Goal: Transaction & Acquisition: Obtain resource

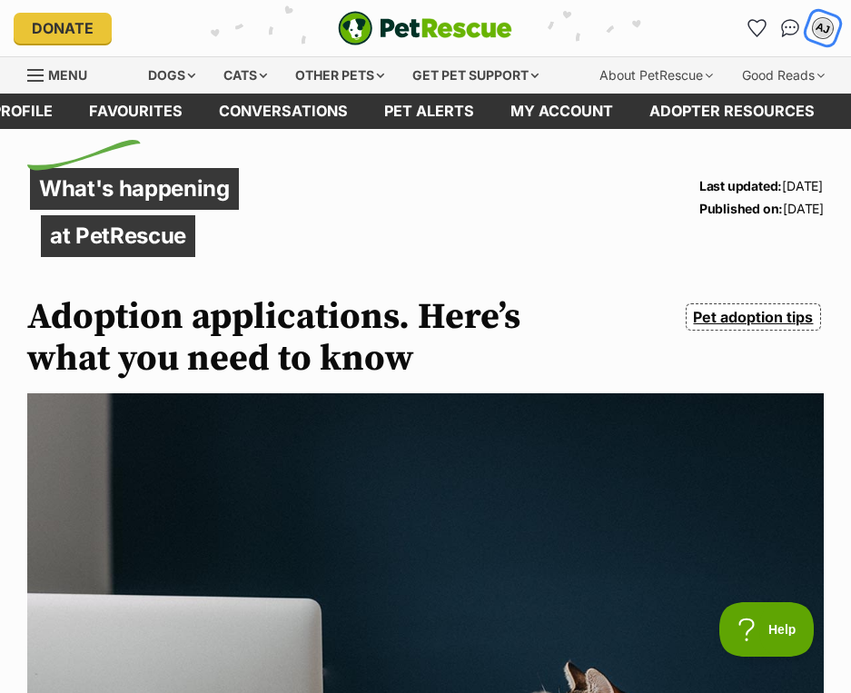
click at [829, 27] on div "AJ" at bounding box center [823, 28] width 24 height 24
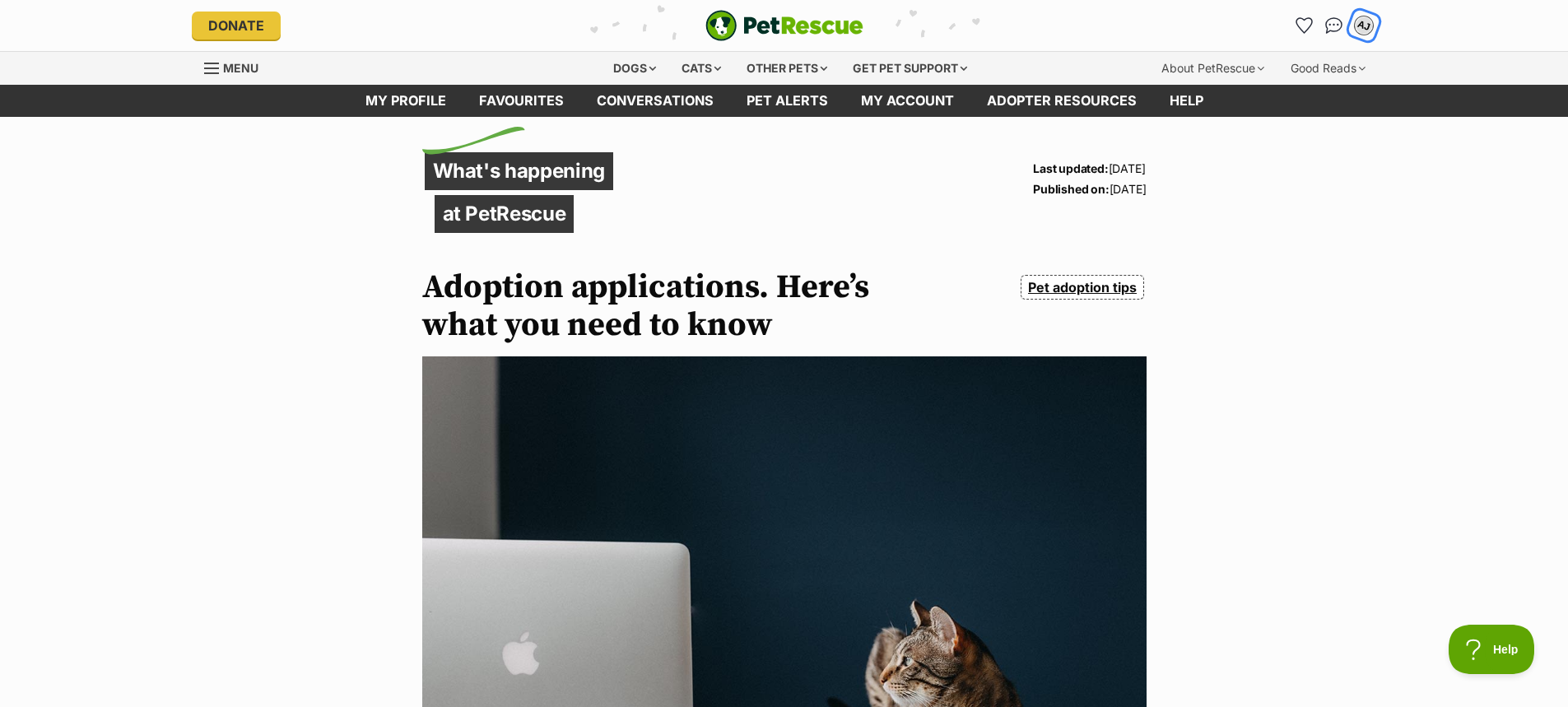
click at [770, 22] on div "AJ" at bounding box center [1364, 25] width 22 height 22
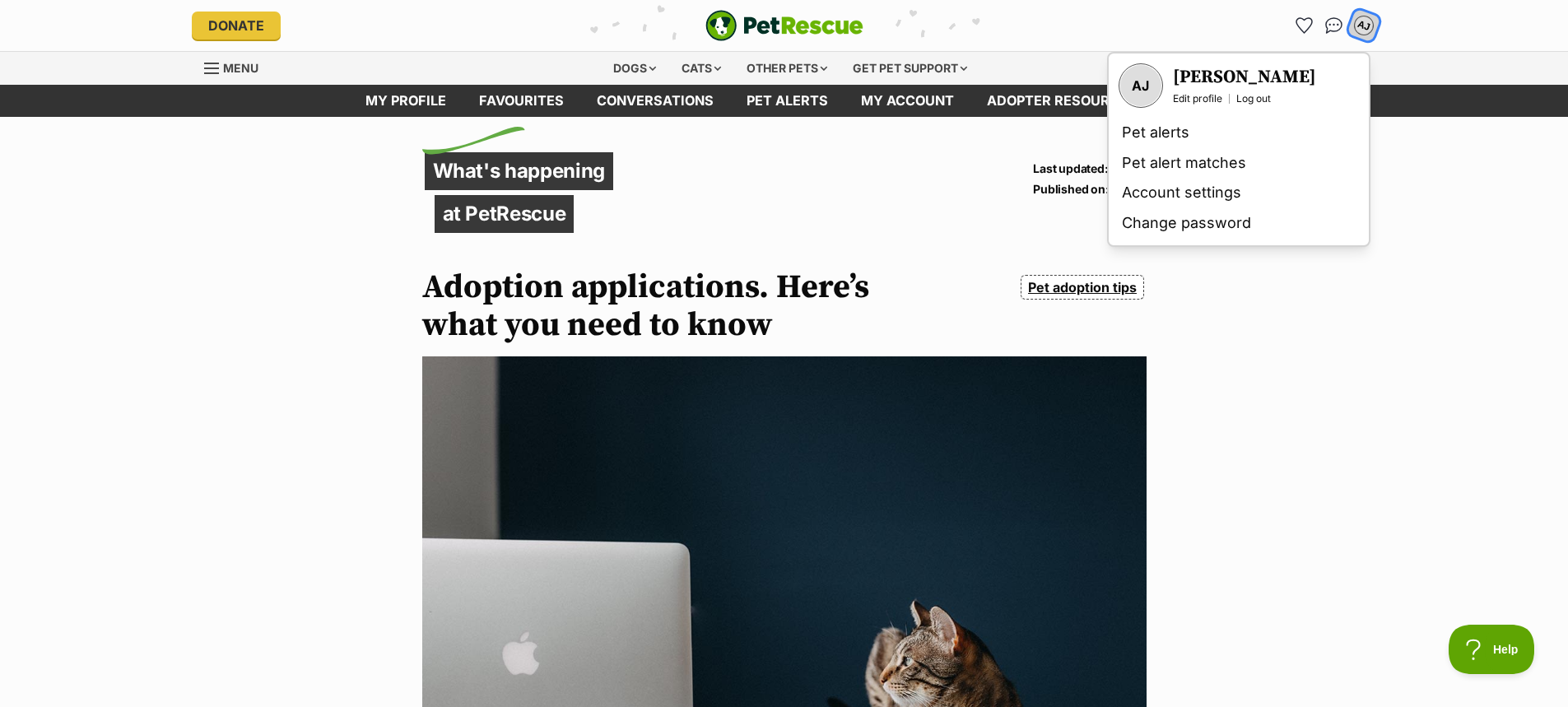
click at [770, 22] on div "AJ" at bounding box center [1364, 25] width 22 height 22
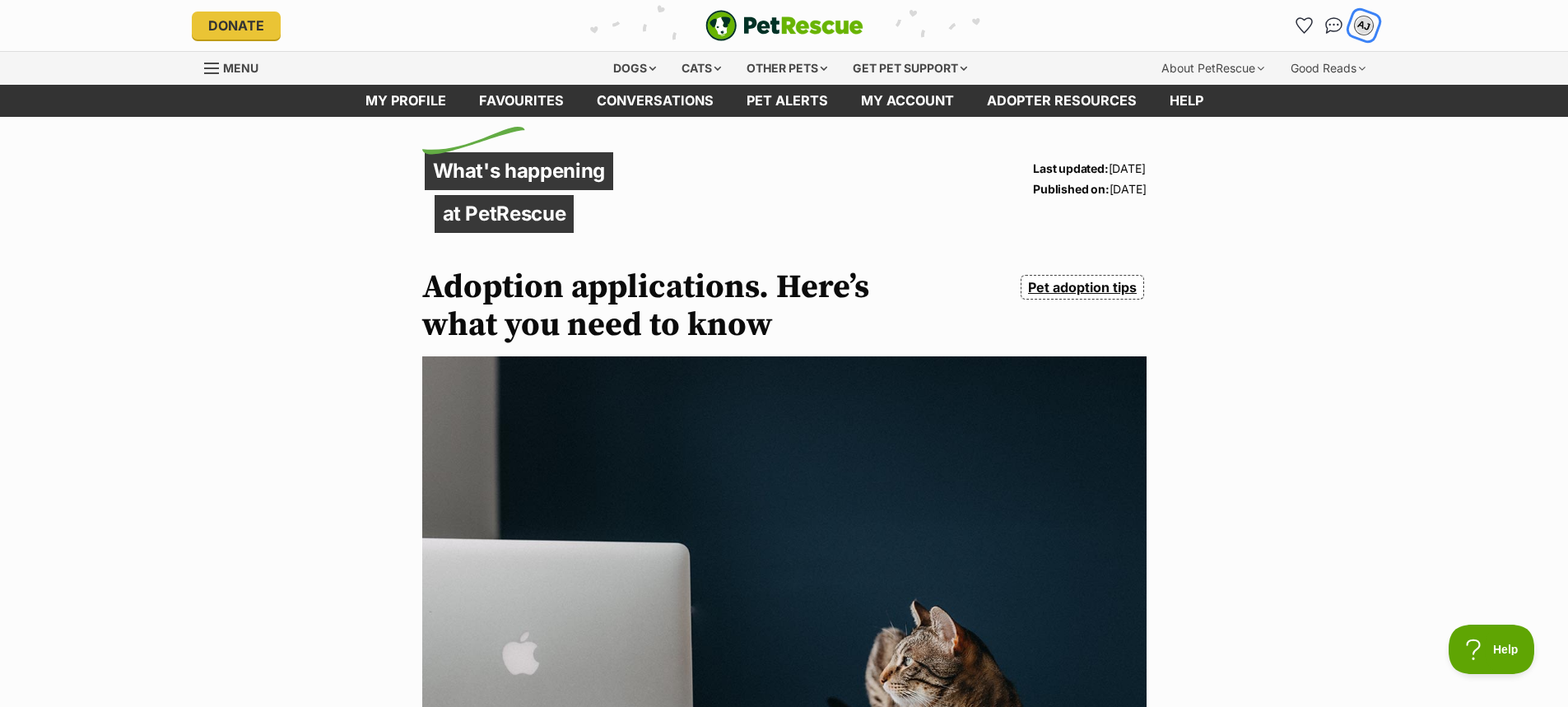
click at [770, 22] on div "AJ" at bounding box center [1364, 25] width 22 height 22
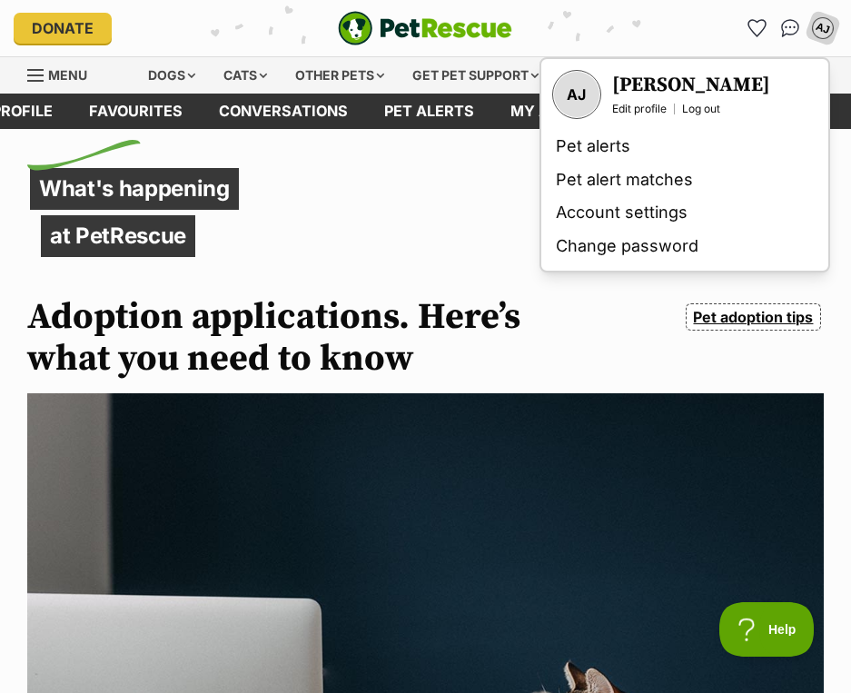
click at [61, 70] on span "Menu" at bounding box center [67, 74] width 39 height 15
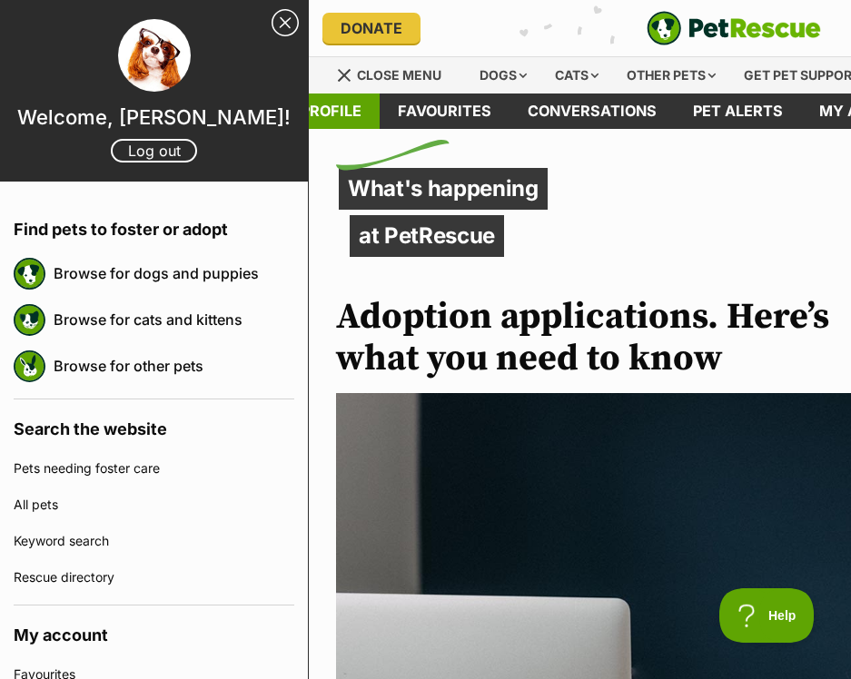
click at [334, 95] on link "My profile" at bounding box center [316, 111] width 125 height 35
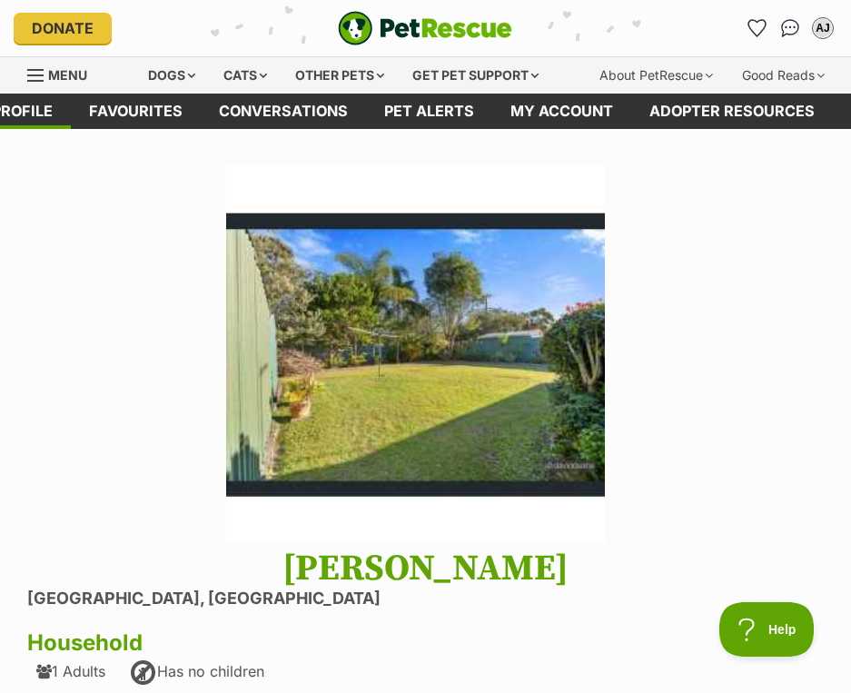
click at [226, 304] on img at bounding box center [415, 354] width 379 height 379
click at [166, 70] on div "Dogs" at bounding box center [171, 75] width 73 height 36
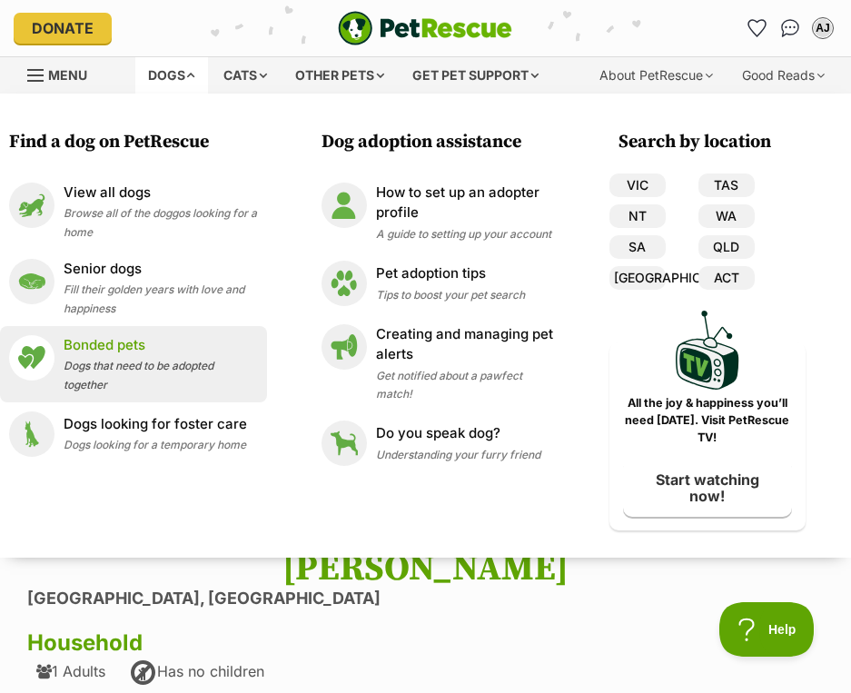
click at [61, 356] on link "Bonded pets Dogs that need to be adopted together" at bounding box center [133, 364] width 249 height 58
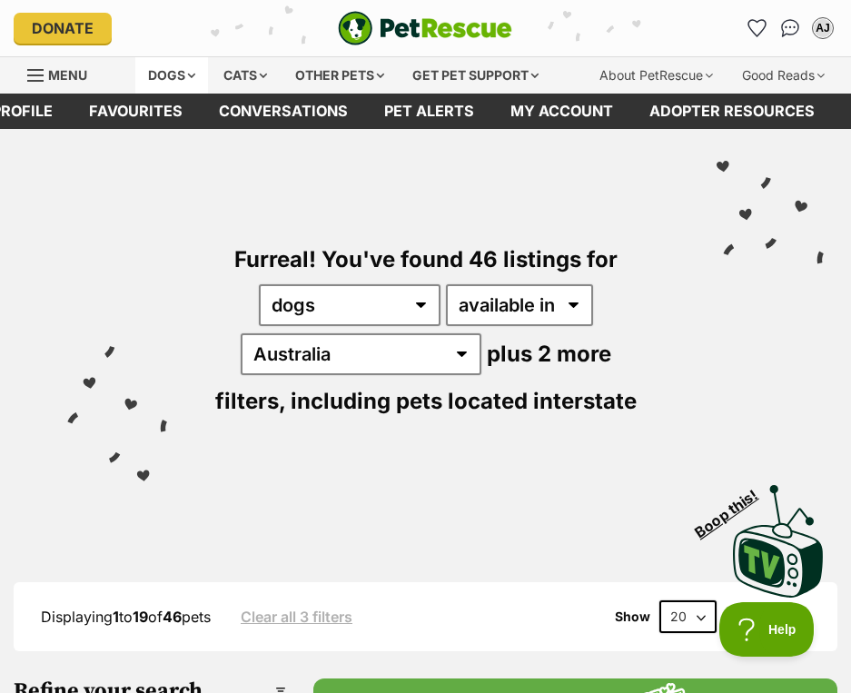
click at [149, 79] on div "Dogs" at bounding box center [171, 75] width 73 height 36
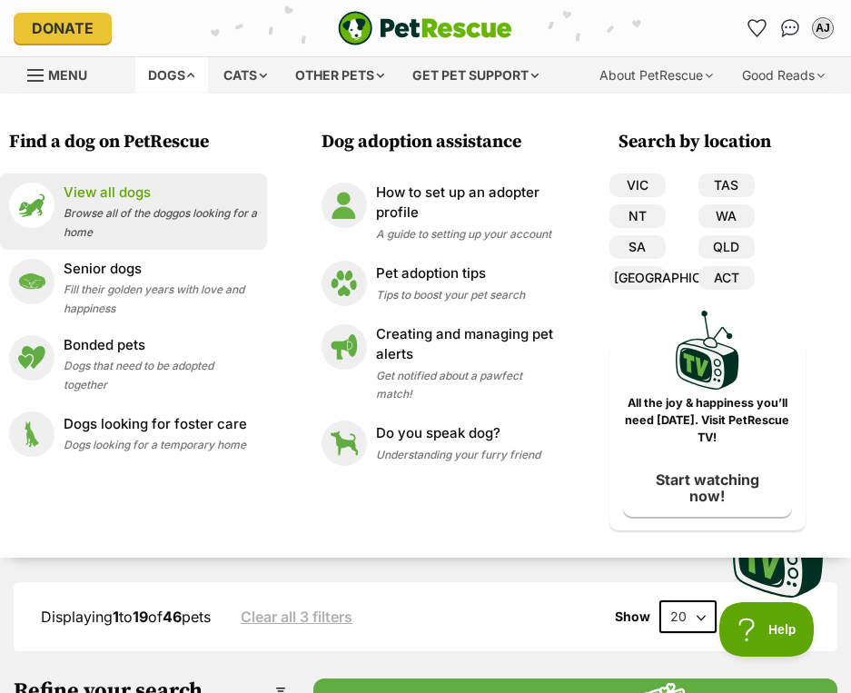
click at [88, 190] on p "View all dogs" at bounding box center [161, 192] width 194 height 21
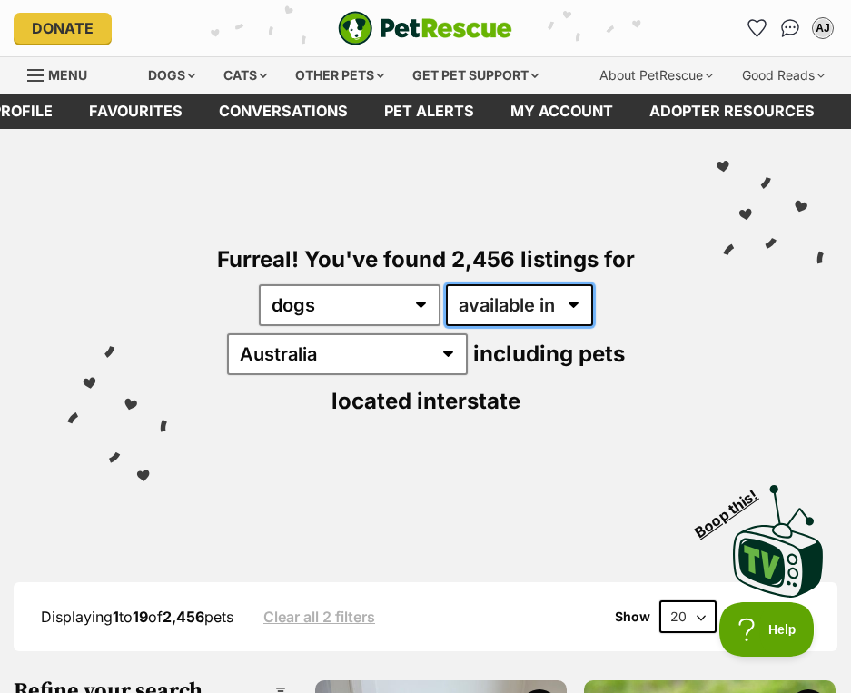
click at [529, 312] on select "available in located in" at bounding box center [519, 305] width 147 height 42
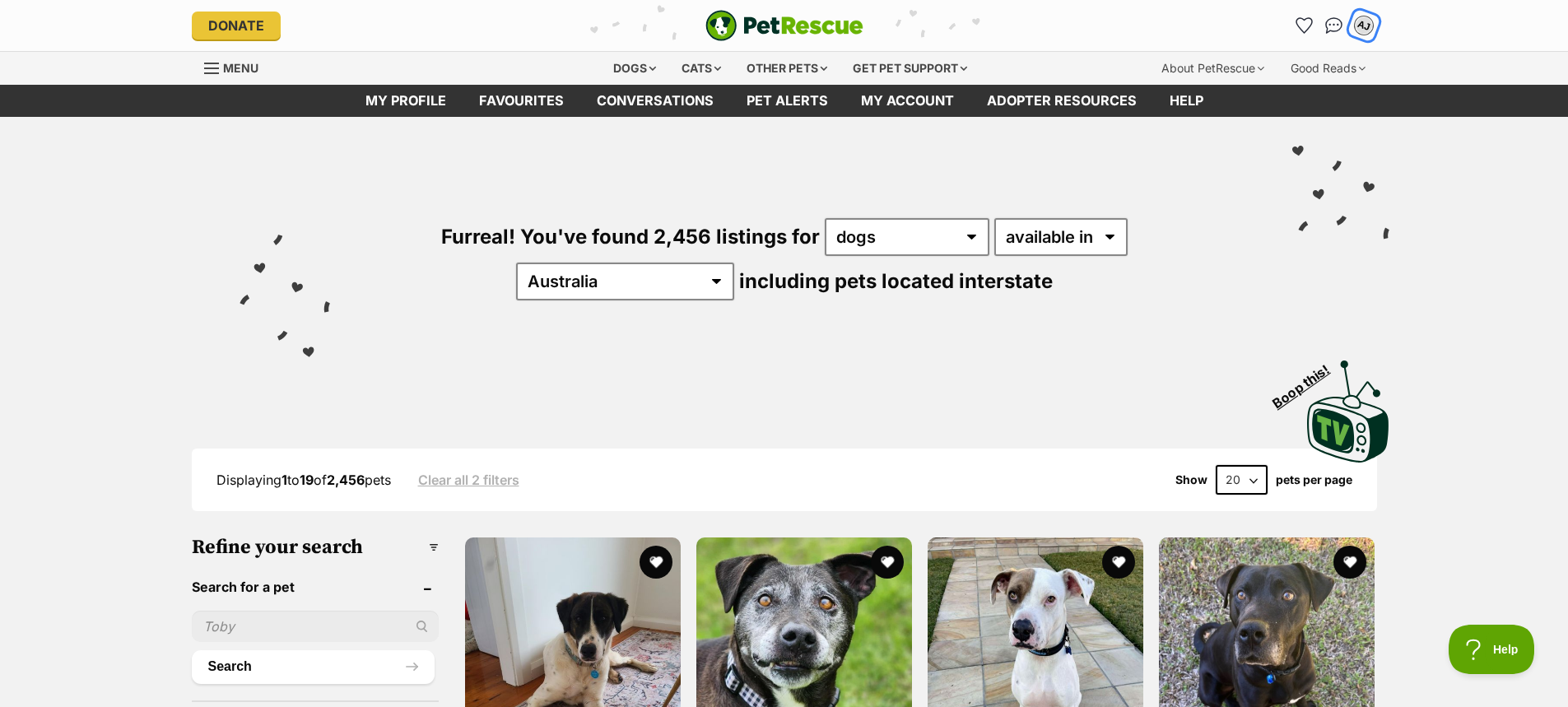
click at [770, 24] on div "AJ" at bounding box center [1364, 25] width 22 height 22
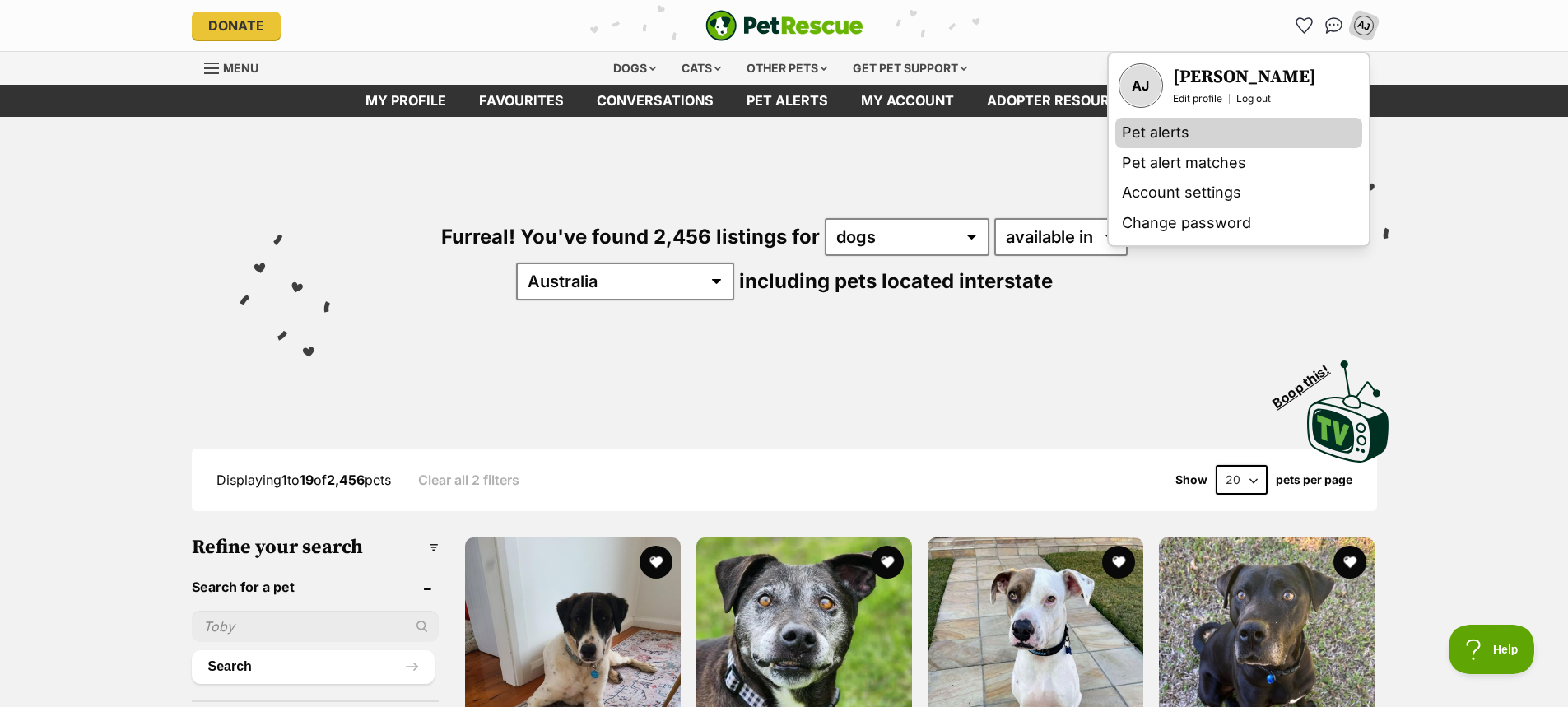
click at [770, 128] on link "Pet alerts" at bounding box center [1238, 133] width 247 height 31
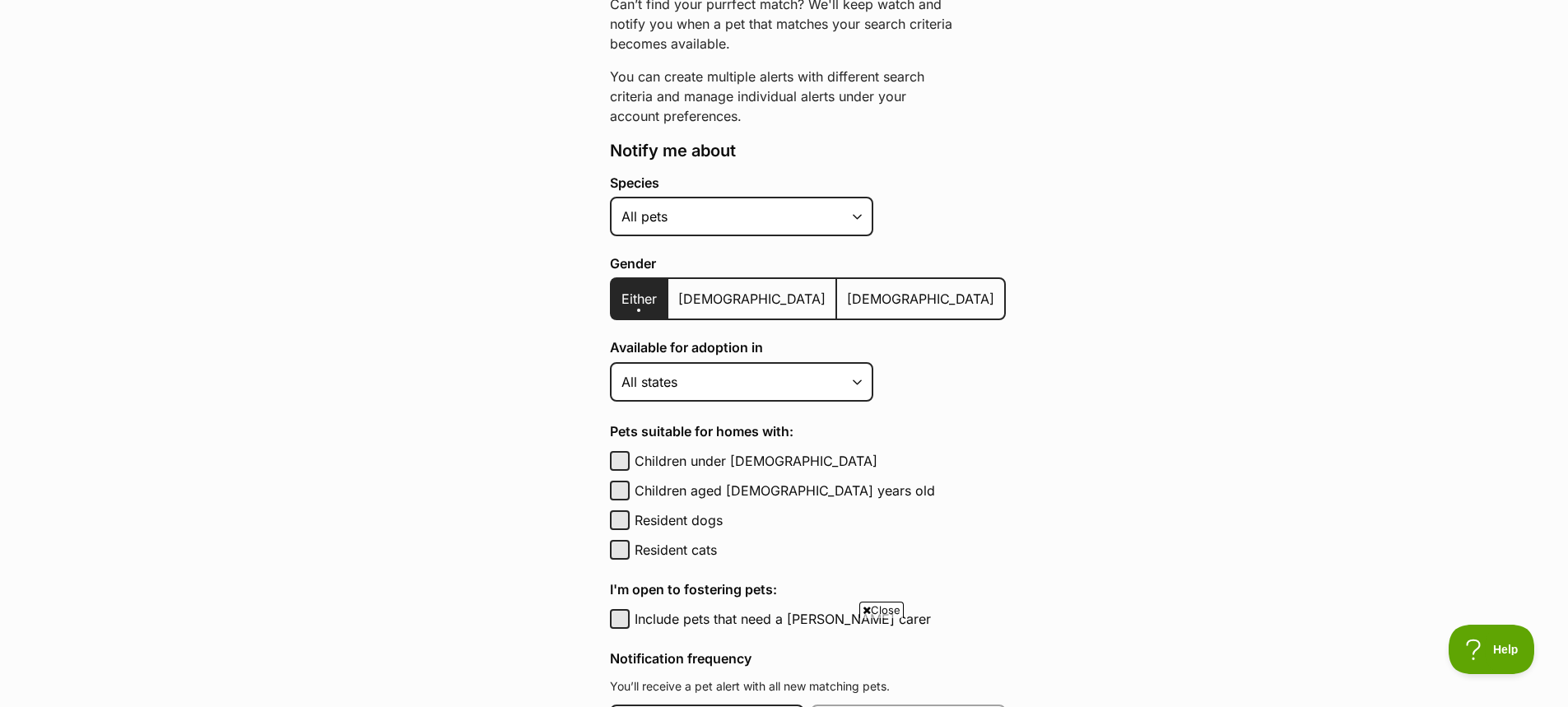
scroll to position [247, 0]
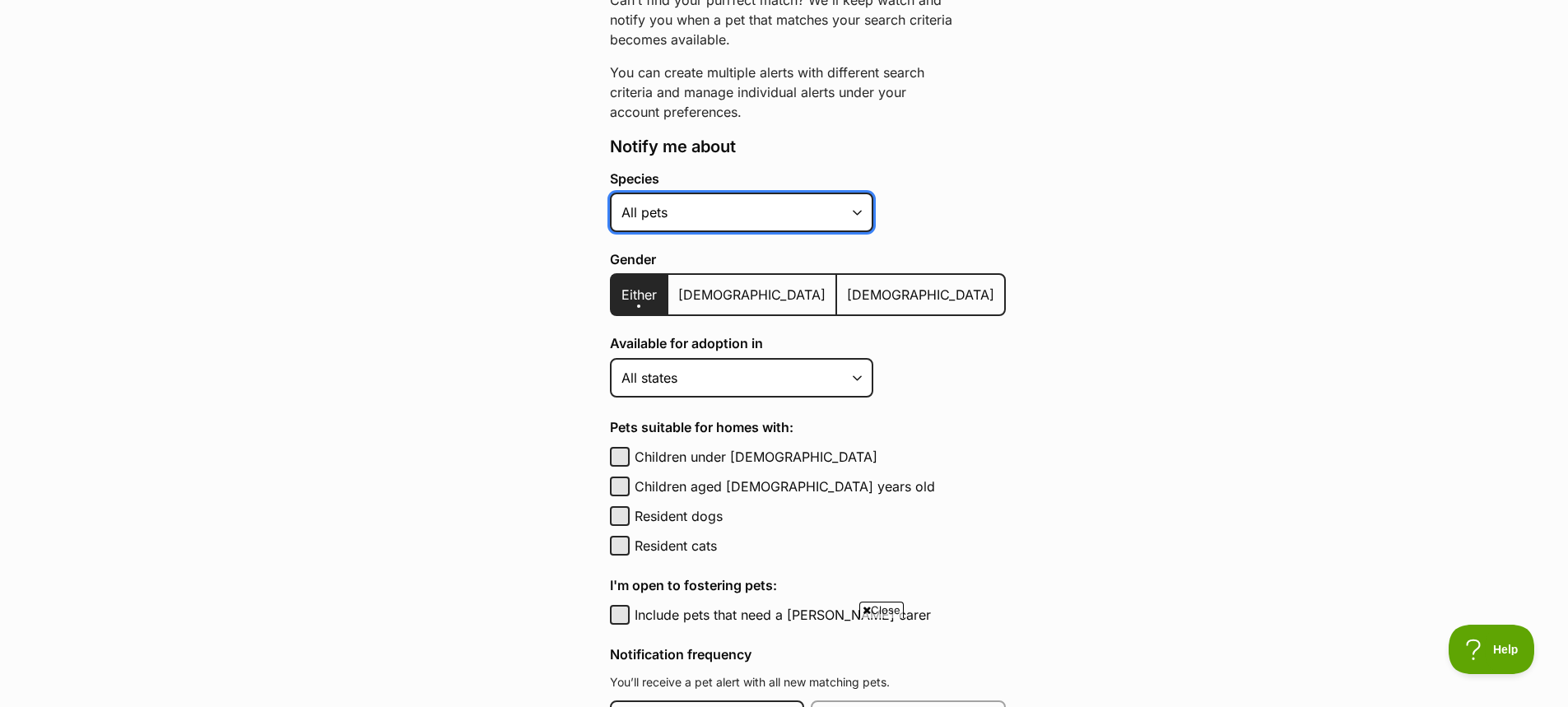
click at [853, 206] on select "Alpaca Bird Cat Chicken Cow Dog Donkey Duck Ferret Fish Goat Goose Guinea Fowl …" at bounding box center [741, 212] width 264 height 40
select select "1"
click at [610, 192] on select "Alpaca Bird Cat Chicken Cow Dog Donkey Duck Ferret Fish Goat Goose Guinea Fowl …" at bounding box center [741, 212] width 264 height 40
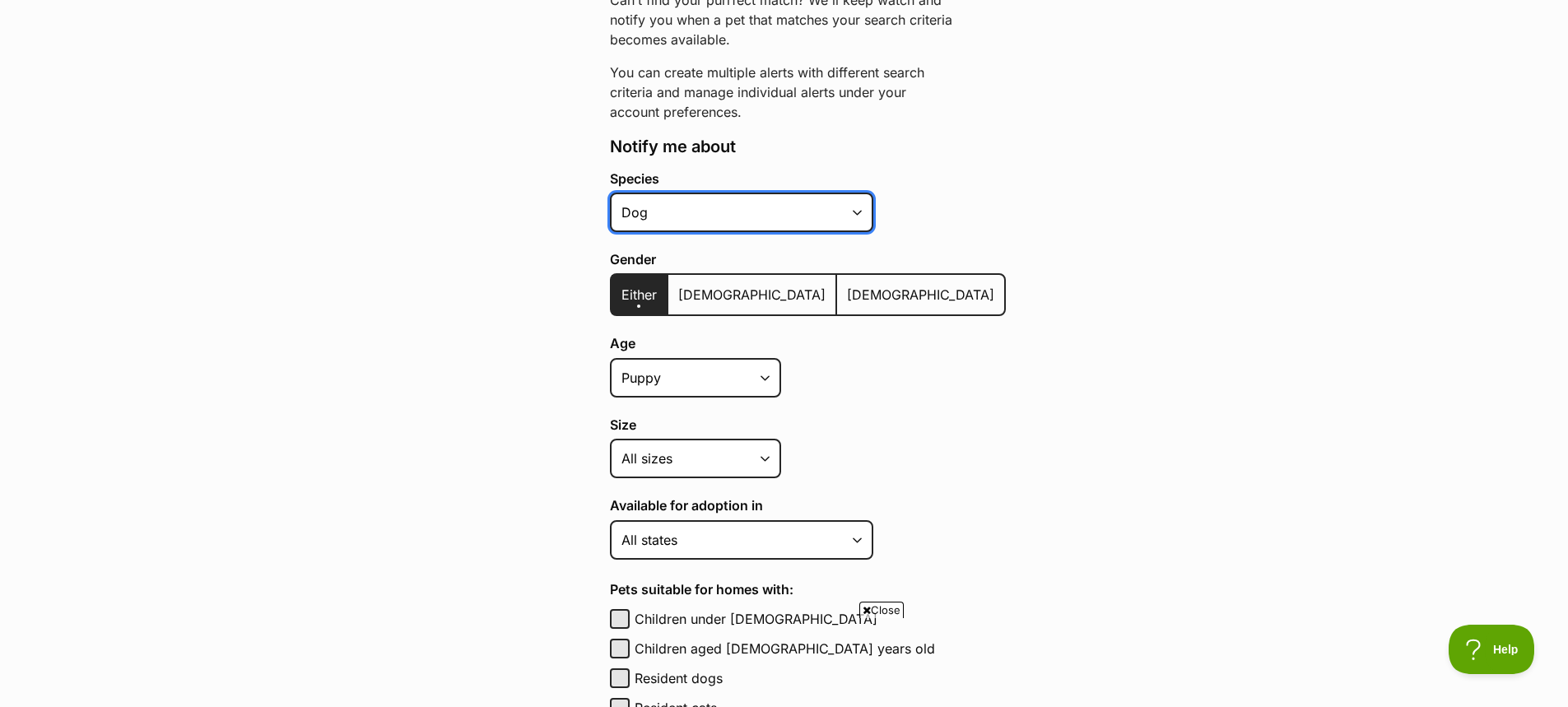
scroll to position [329, 0]
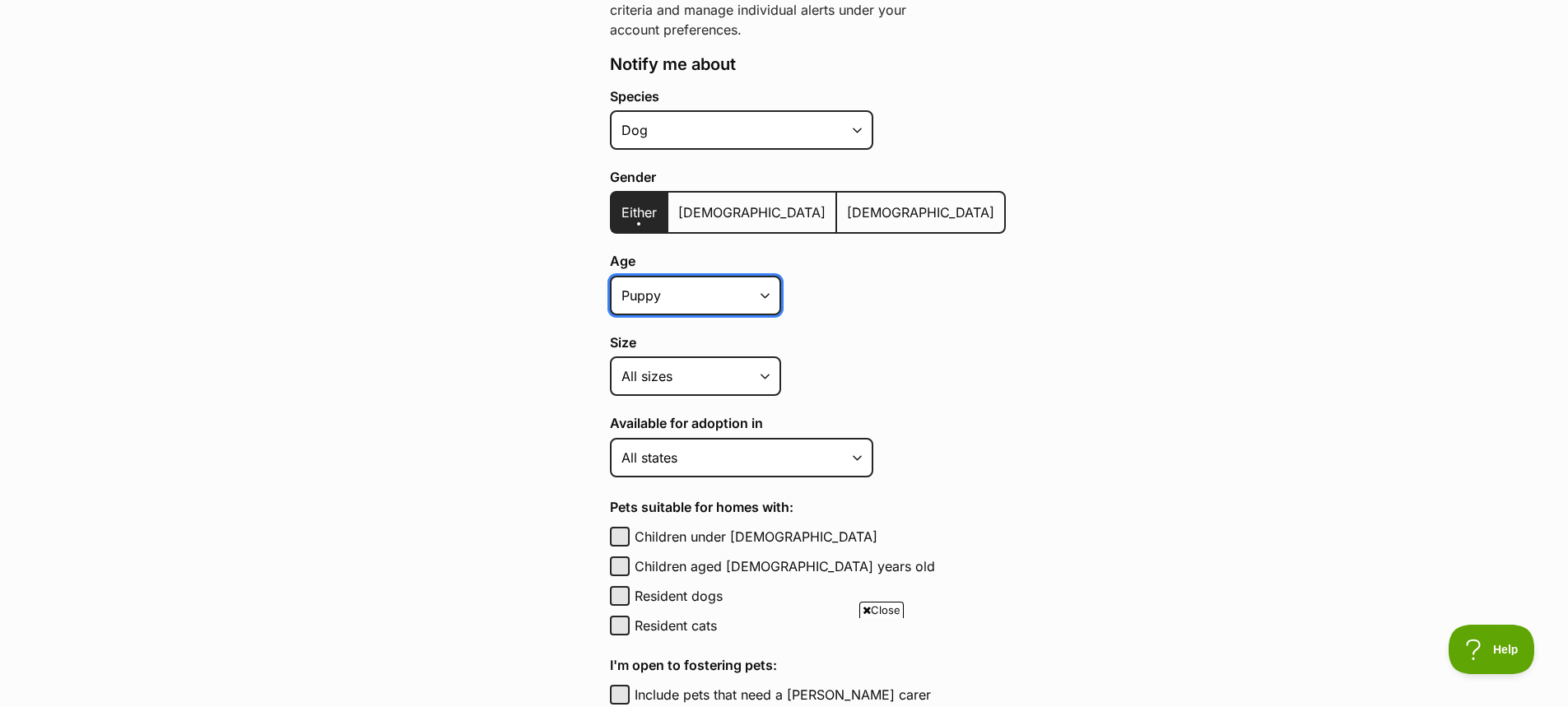
click at [769, 295] on select "Puppy Adult Senior All ages" at bounding box center [695, 295] width 171 height 40
select select "adult"
click at [610, 276] on select "Puppy Adult Senior All ages" at bounding box center [695, 295] width 171 height 40
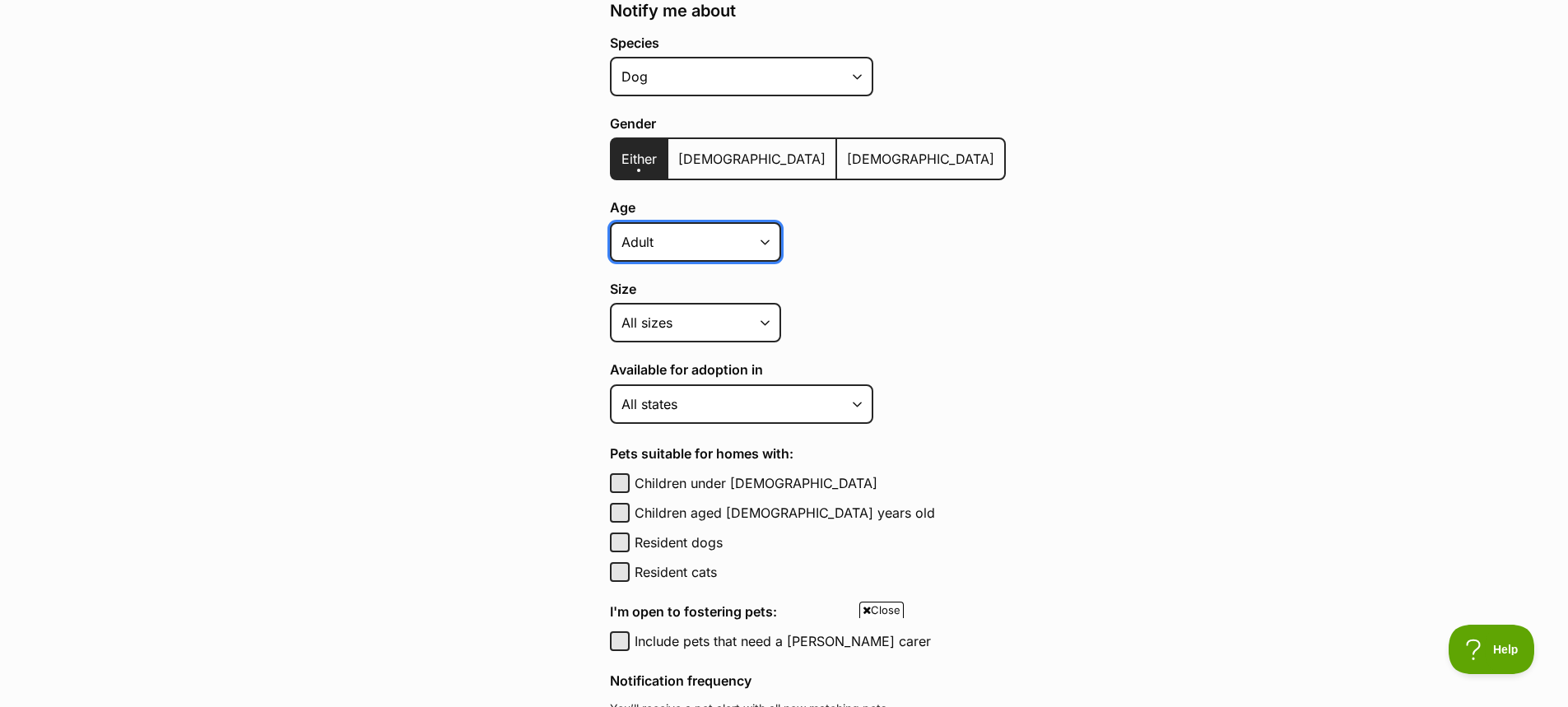
scroll to position [412, 0]
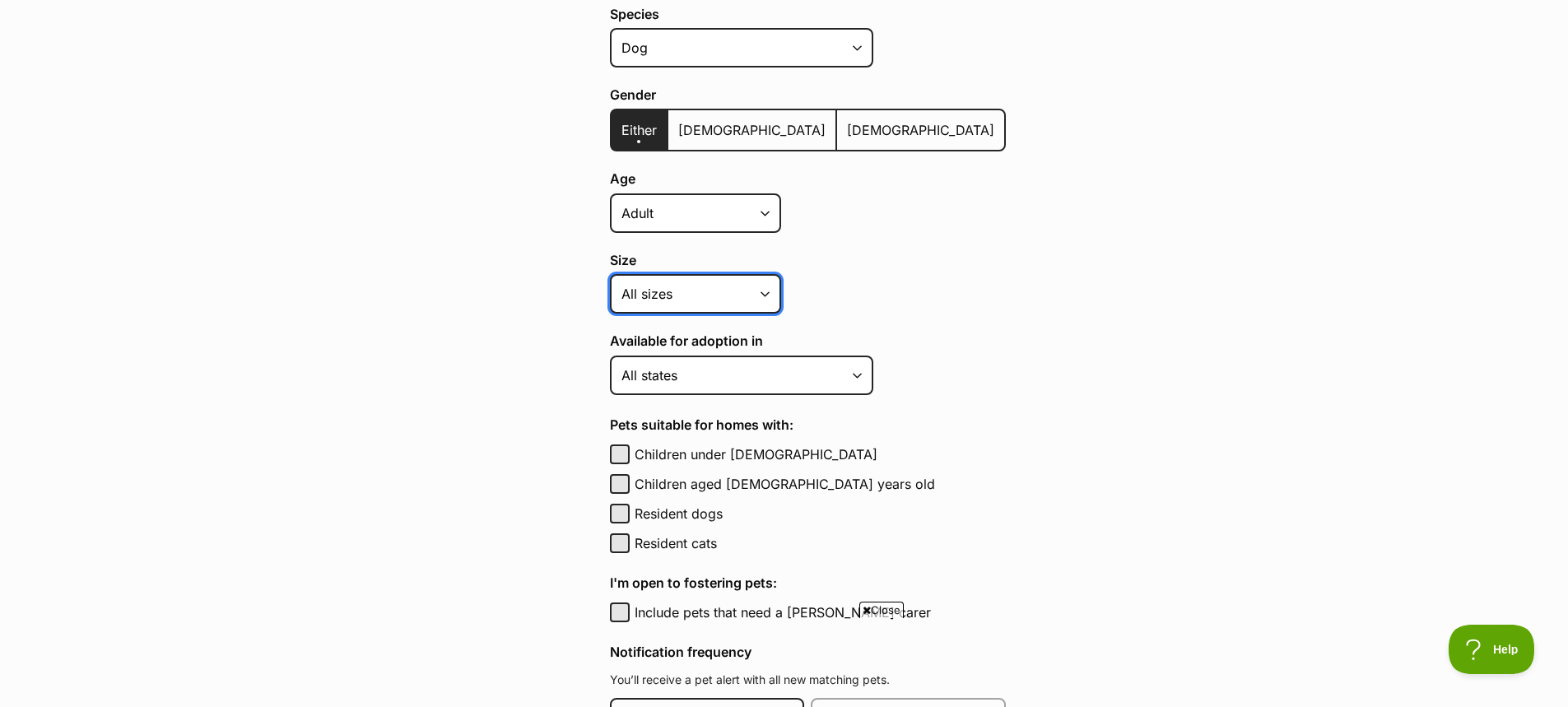
click at [758, 298] on select "Small Medium Large All sizes" at bounding box center [695, 294] width 171 height 40
click at [610, 274] on select "Small Medium Large All sizes" at bounding box center [695, 294] width 171 height 40
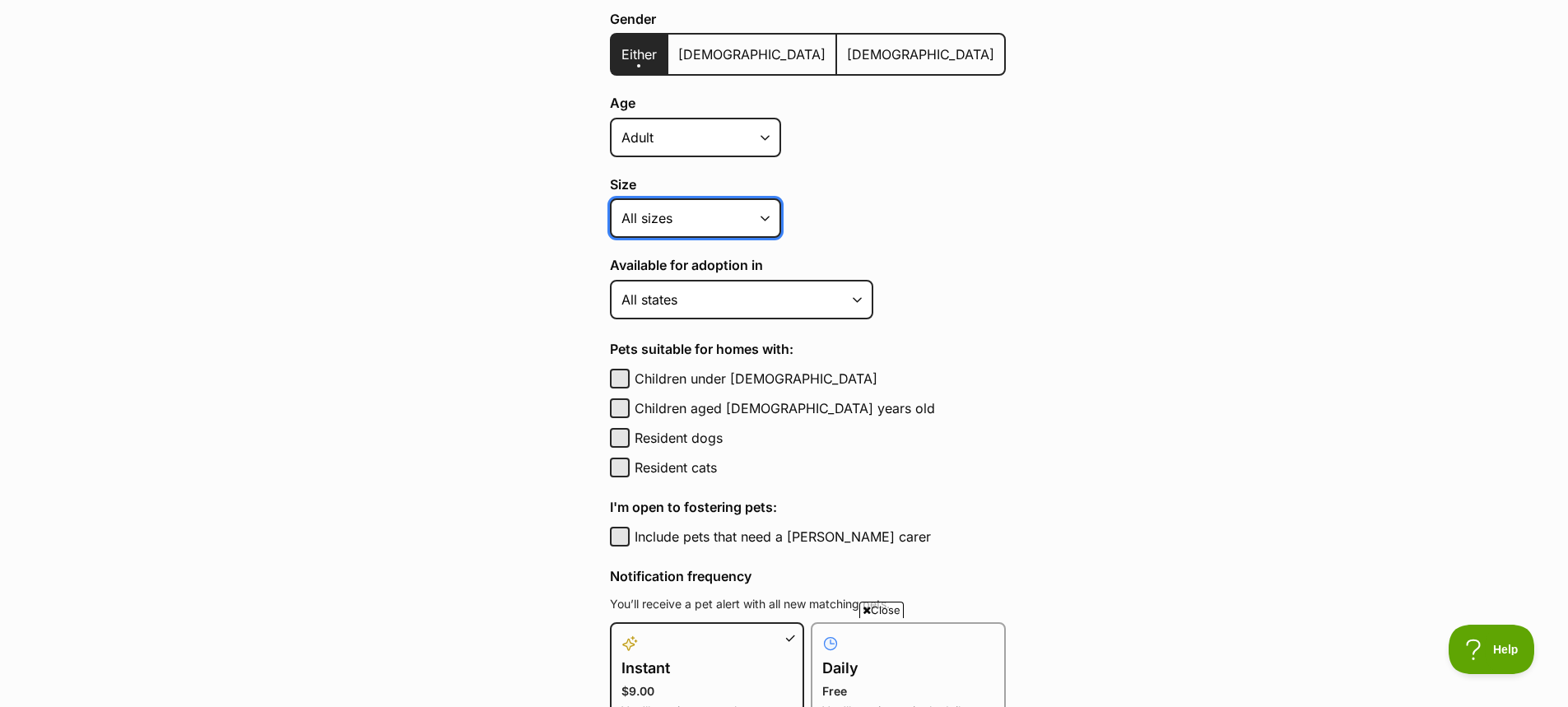
scroll to position [494, 0]
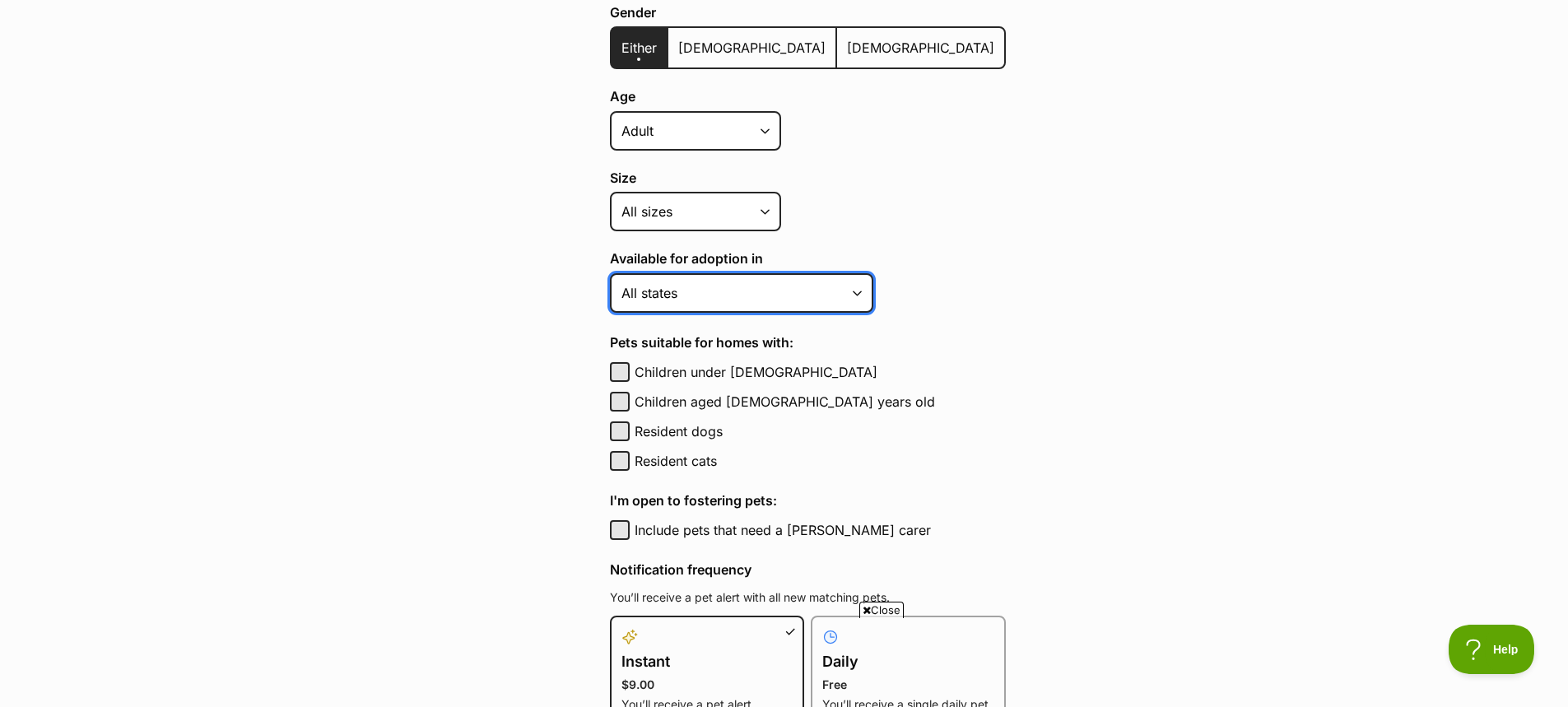
click at [844, 293] on select "Australian Capital Territory New South Wales Northern Territory Queensland Sout…" at bounding box center [741, 293] width 264 height 40
select select "3"
click at [610, 273] on select "Australian Capital Territory New South Wales Northern Territory Queensland Sout…" at bounding box center [741, 293] width 264 height 40
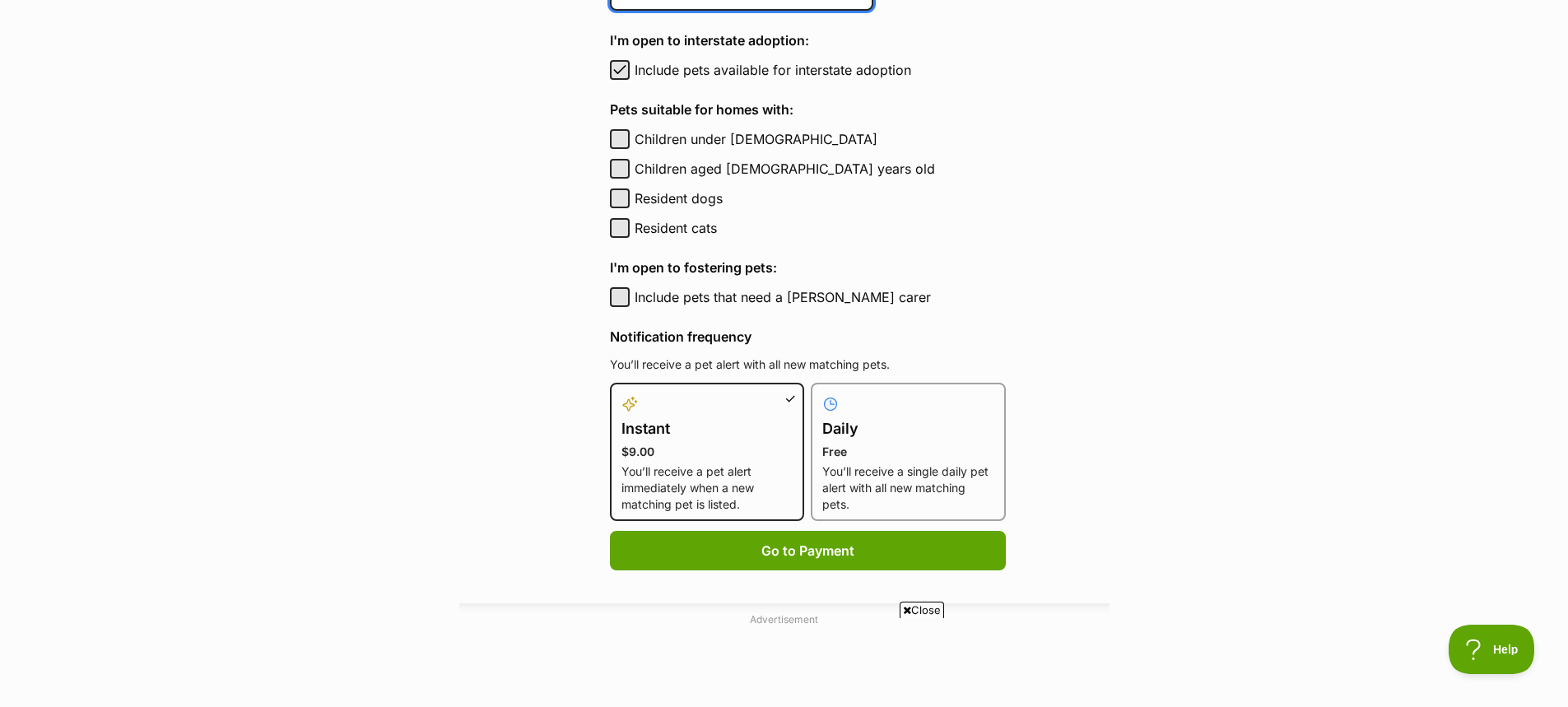
scroll to position [823, 0]
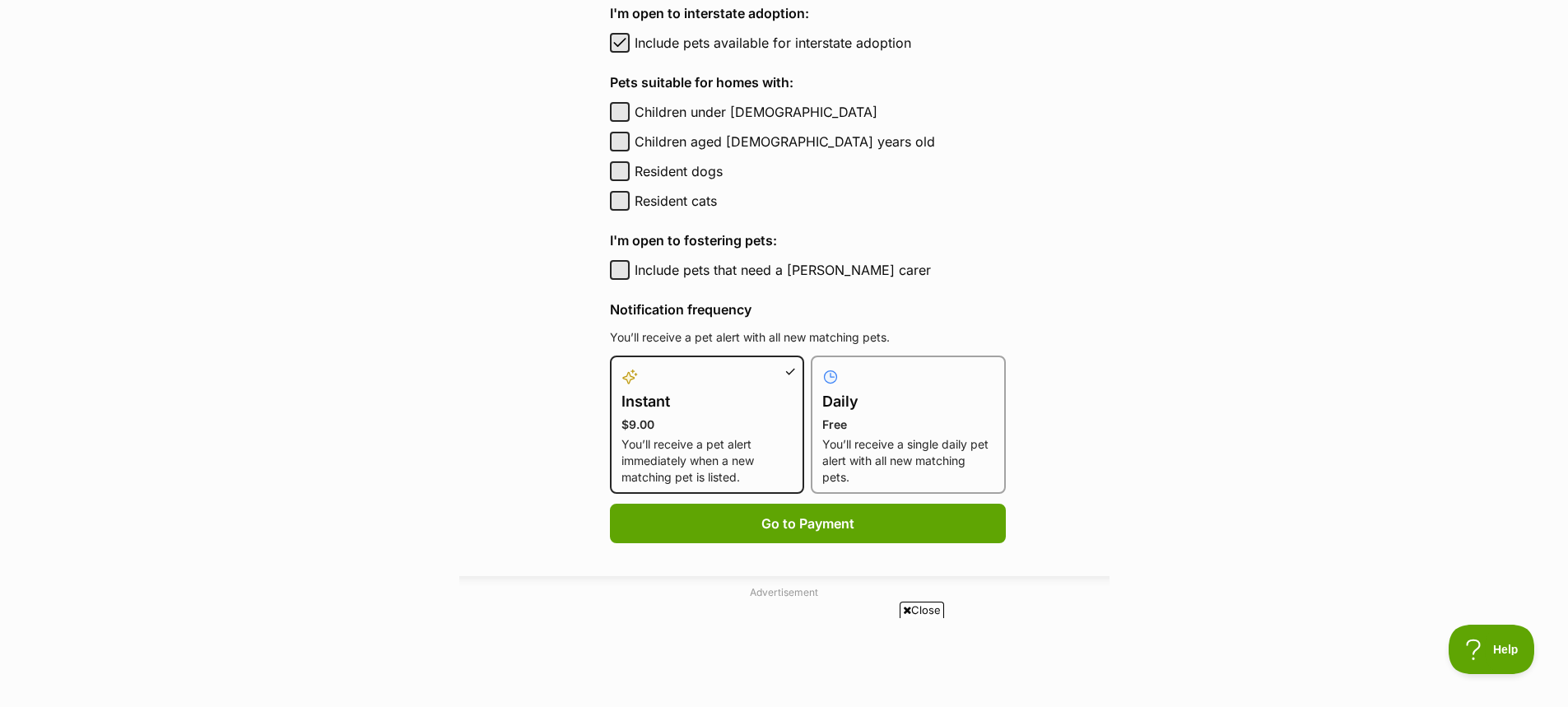
click at [904, 421] on p "Free" at bounding box center [908, 424] width 172 height 16
click at [821, 366] on input "Daily Free You’ll receive a single daily pet alert with all new matching pets." at bounding box center [820, 365] width 1 height 1
radio input "true"
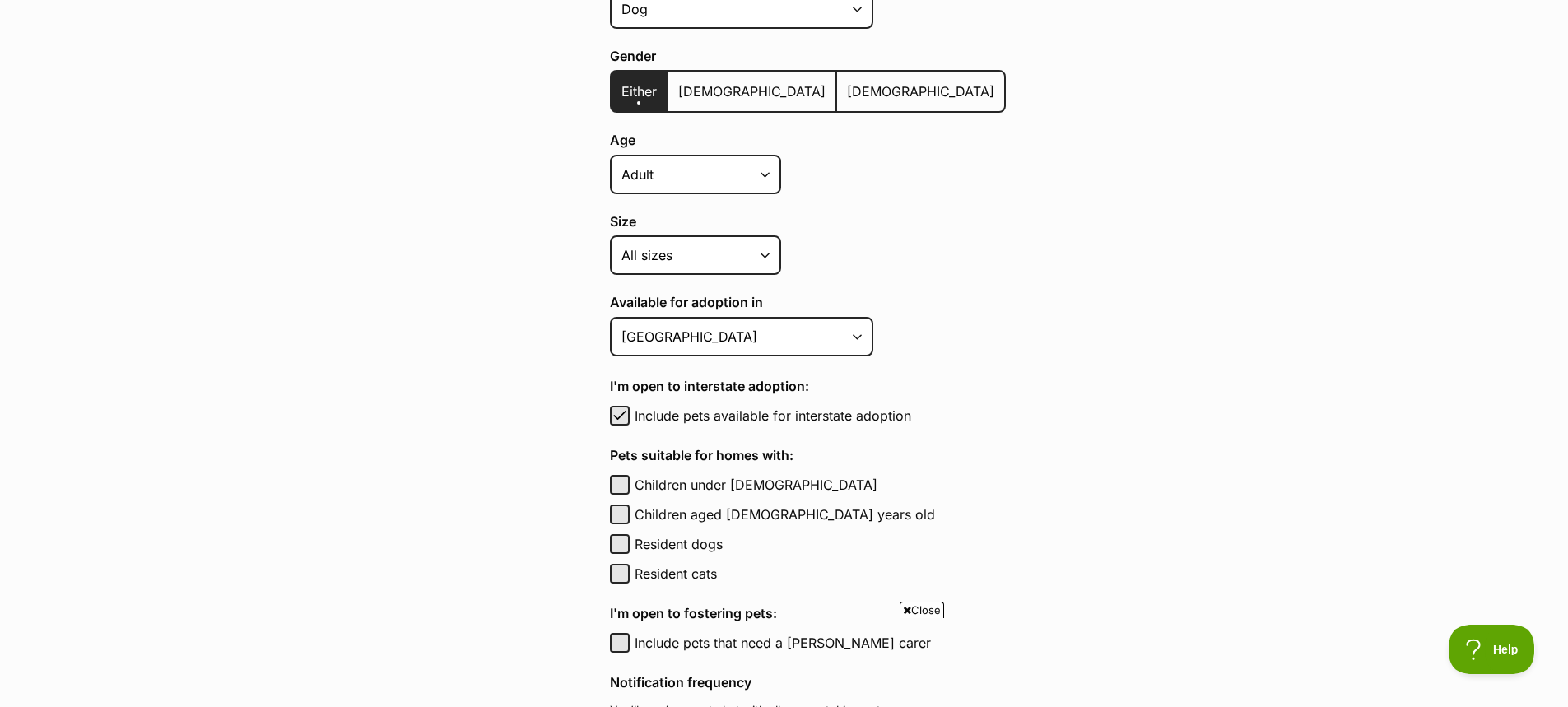
scroll to position [494, 0]
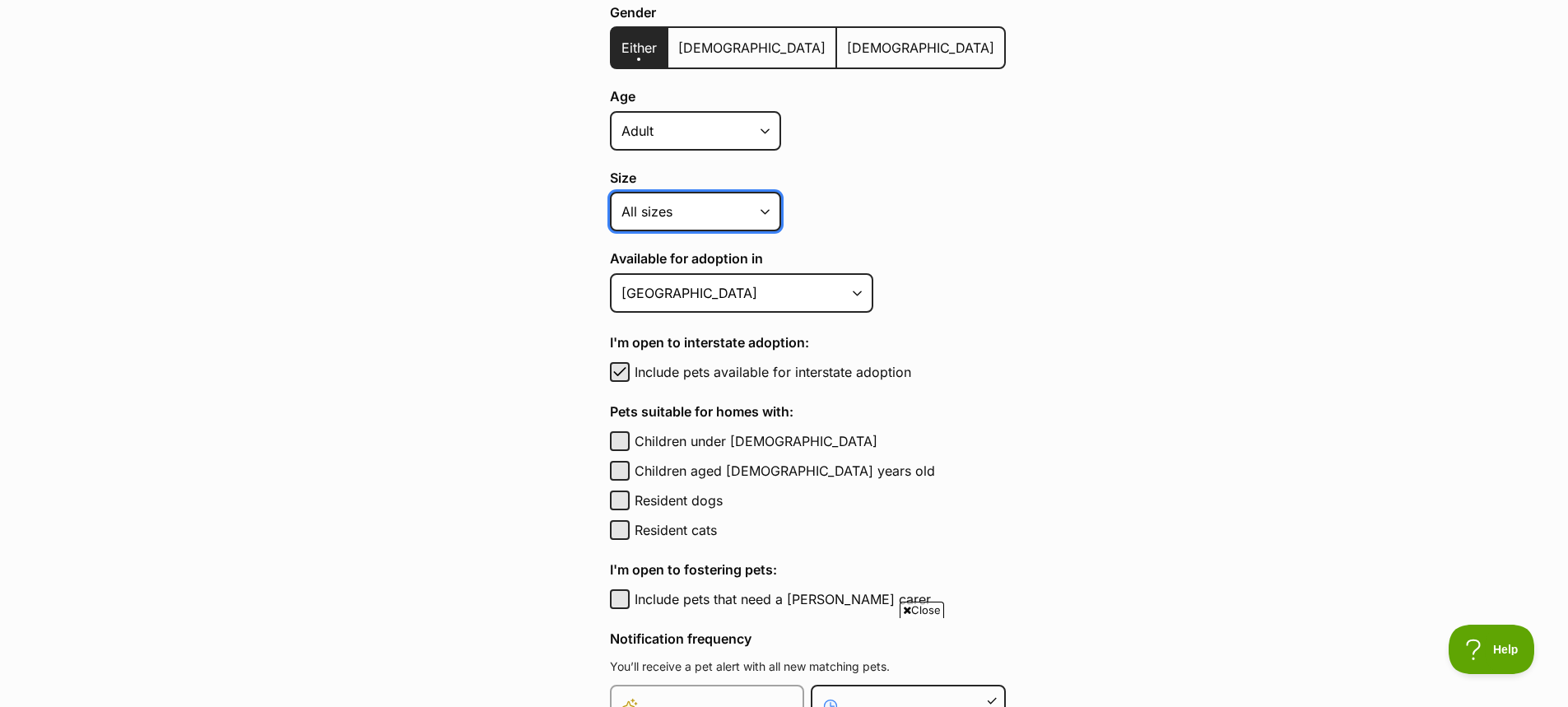
click at [758, 208] on select "Small Medium Large All sizes" at bounding box center [695, 212] width 171 height 40
select select "medium"
click at [610, 192] on select "Small Medium Large All sizes" at bounding box center [695, 212] width 171 height 40
click at [752, 221] on select "Small Medium Large All sizes" at bounding box center [695, 212] width 171 height 40
select select
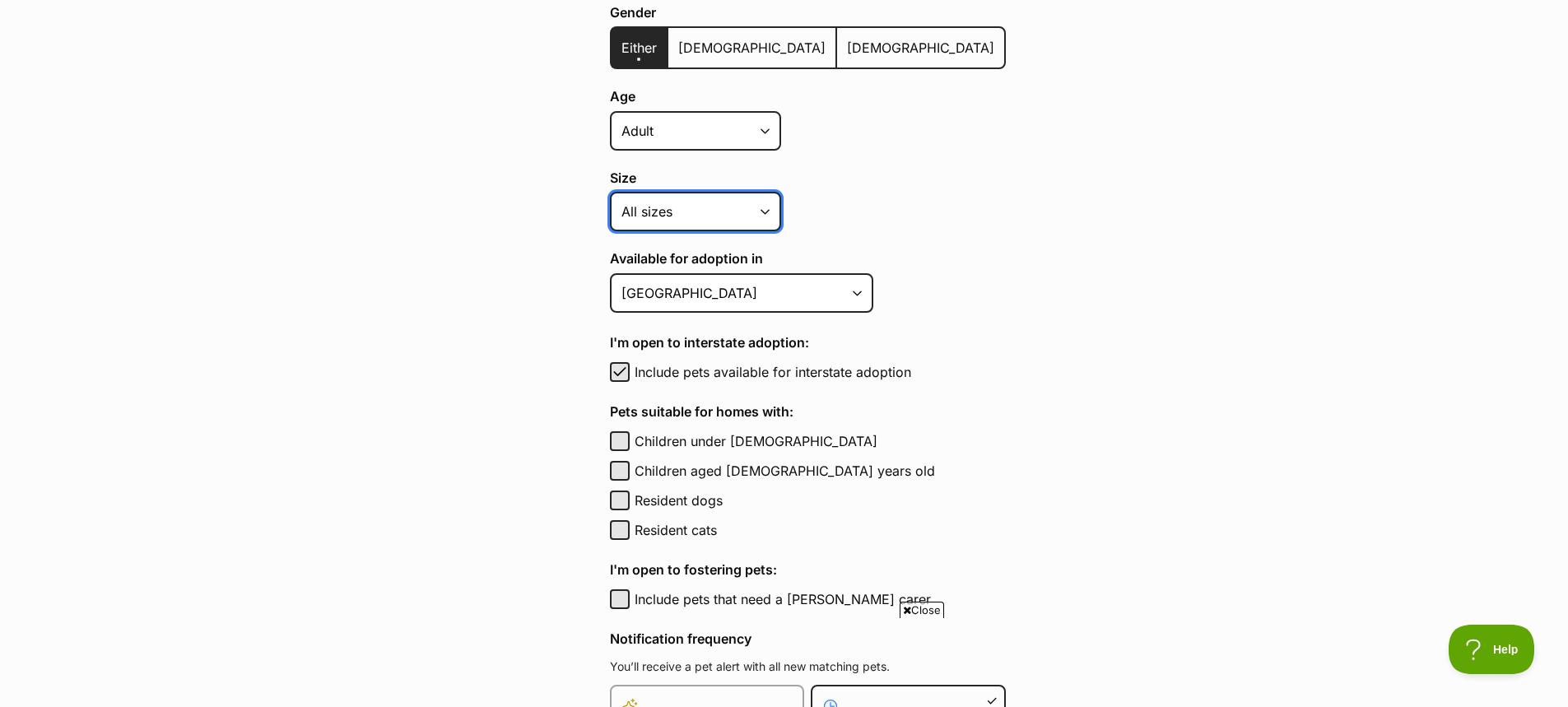
click at [610, 192] on select "Small Medium Large All sizes" at bounding box center [695, 212] width 171 height 40
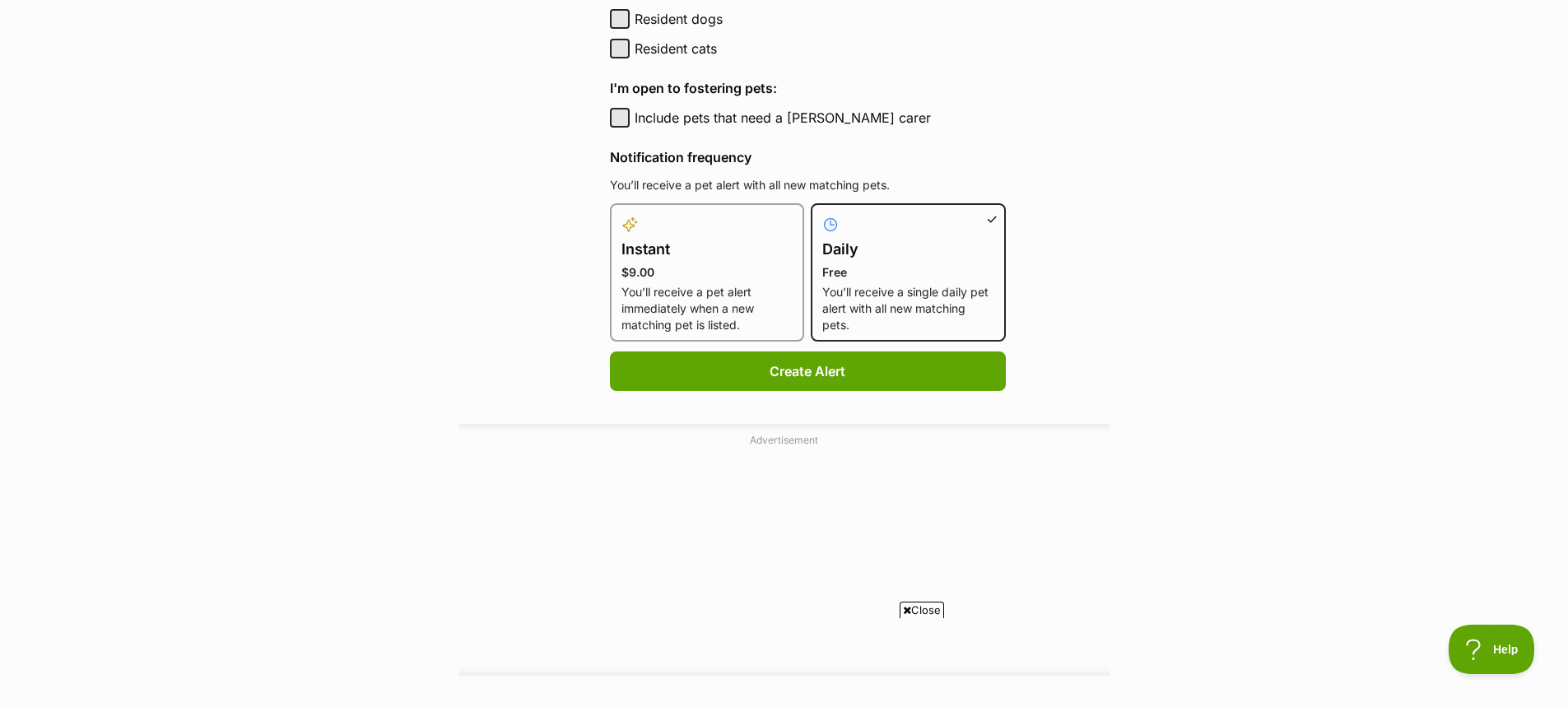
scroll to position [987, 0]
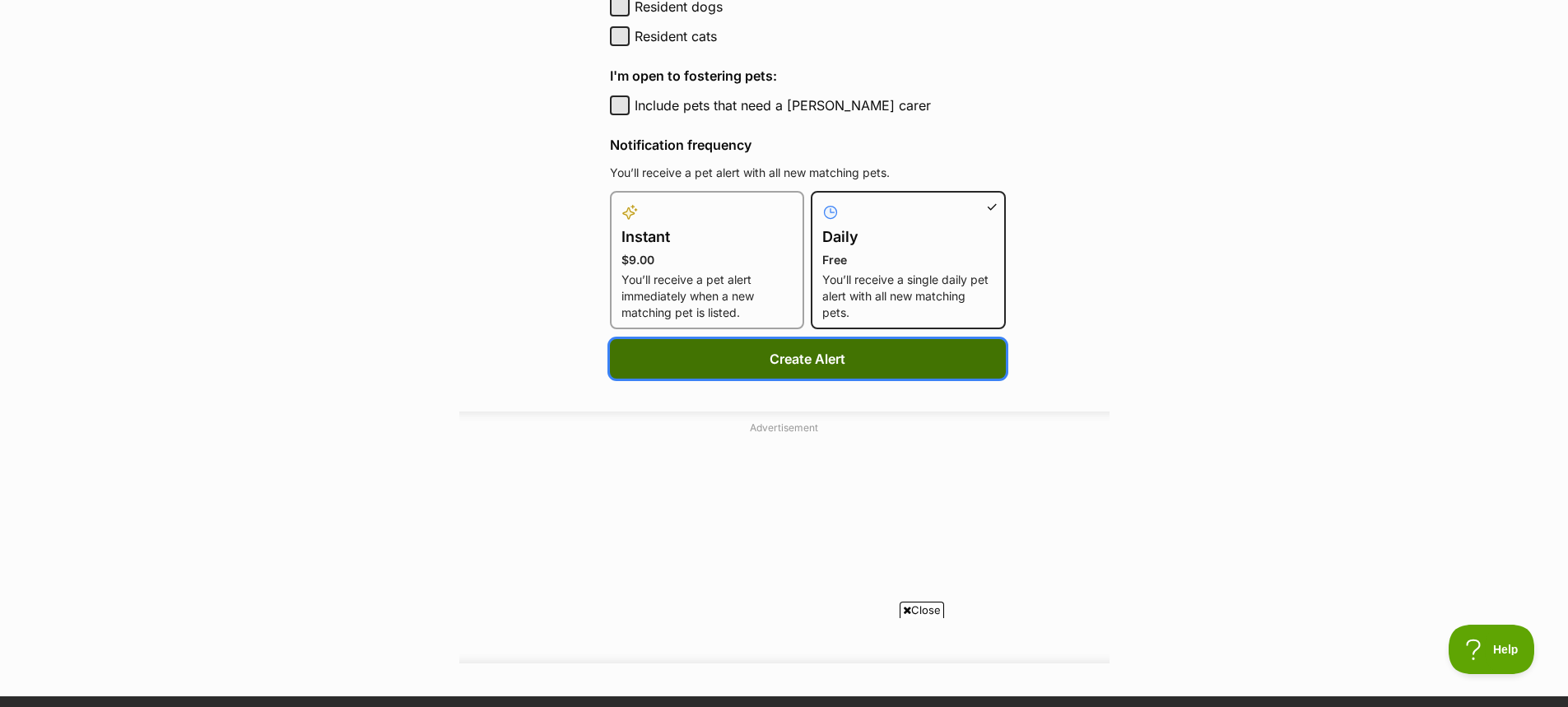
click at [825, 363] on button "Create Alert" at bounding box center [808, 359] width 396 height 40
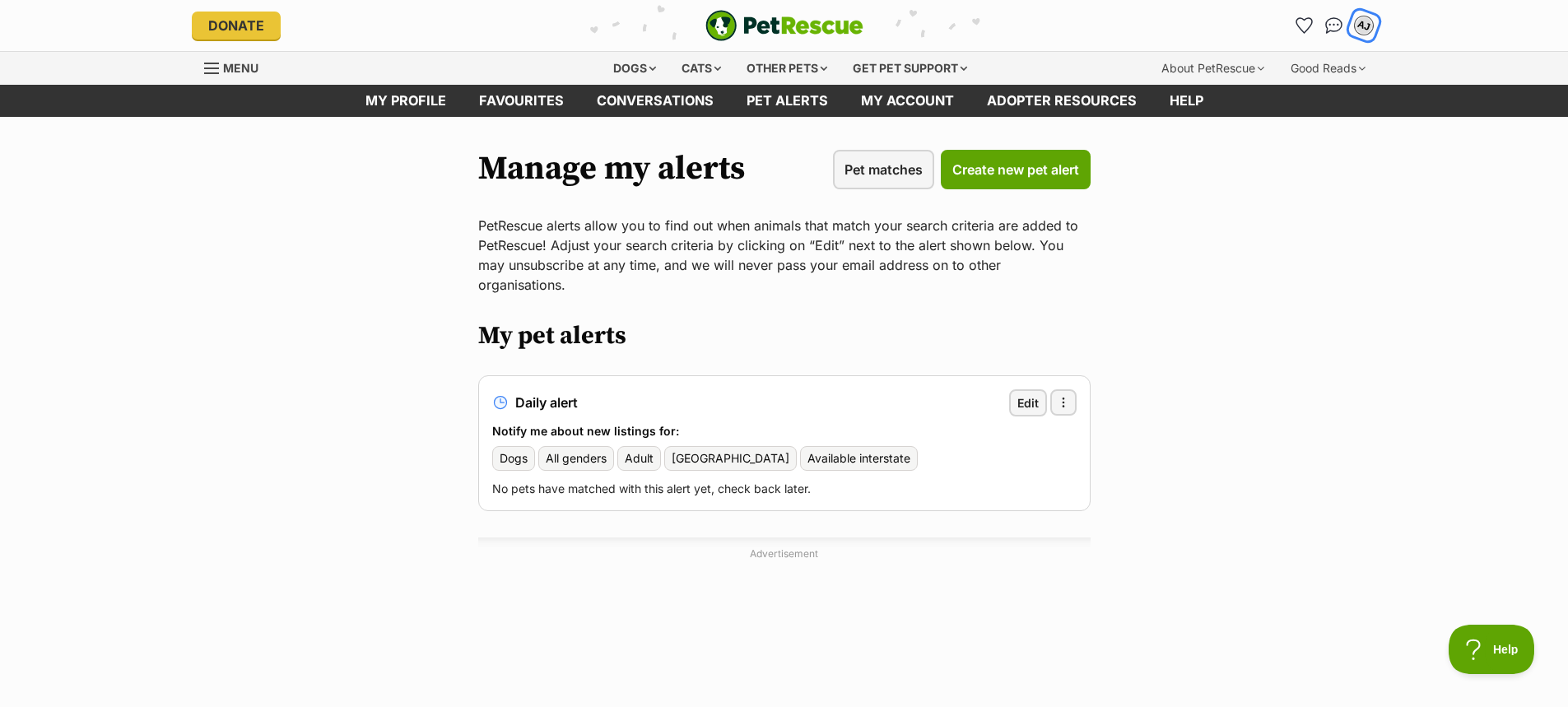
click at [1362, 23] on div "AJ" at bounding box center [1364, 25] width 22 height 22
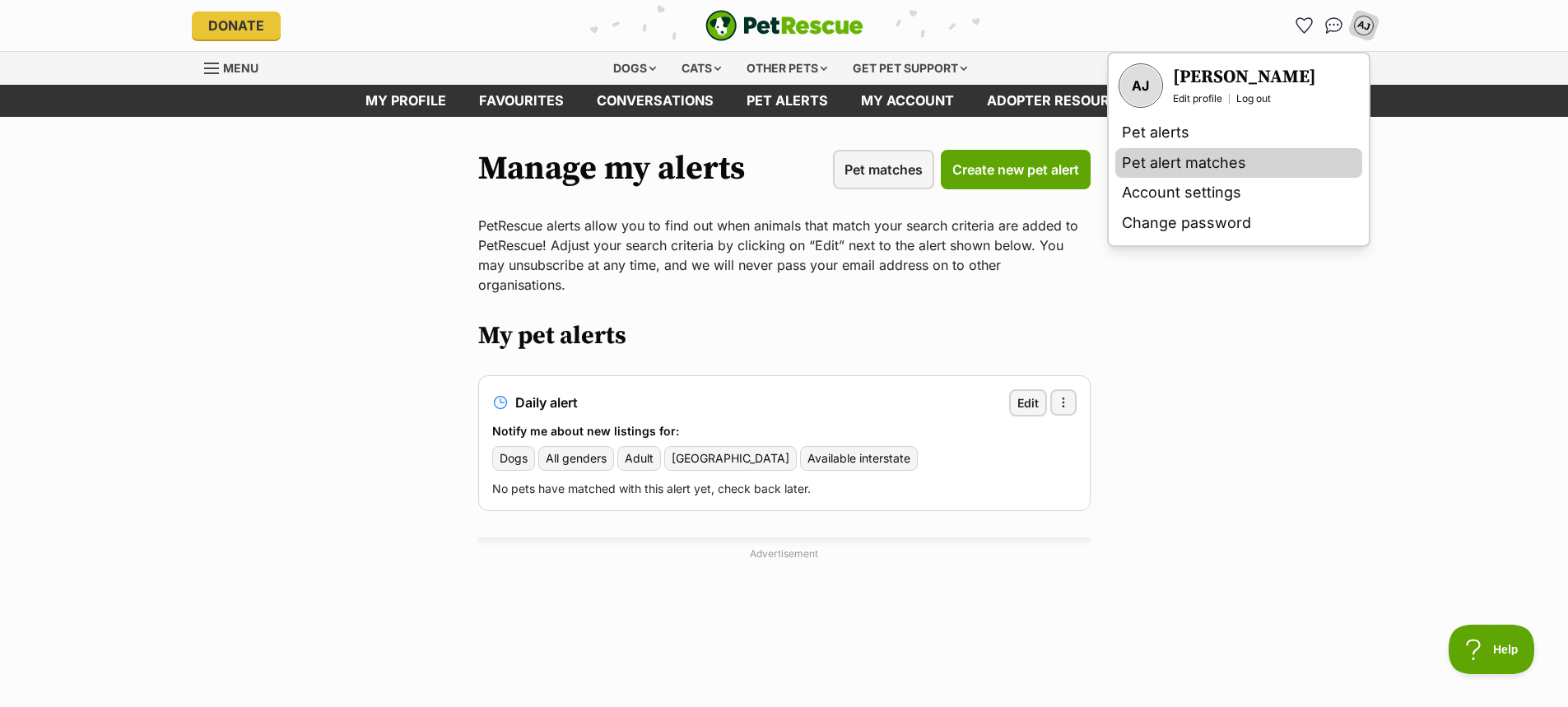
click at [1211, 165] on link "Pet alert matches" at bounding box center [1238, 163] width 247 height 31
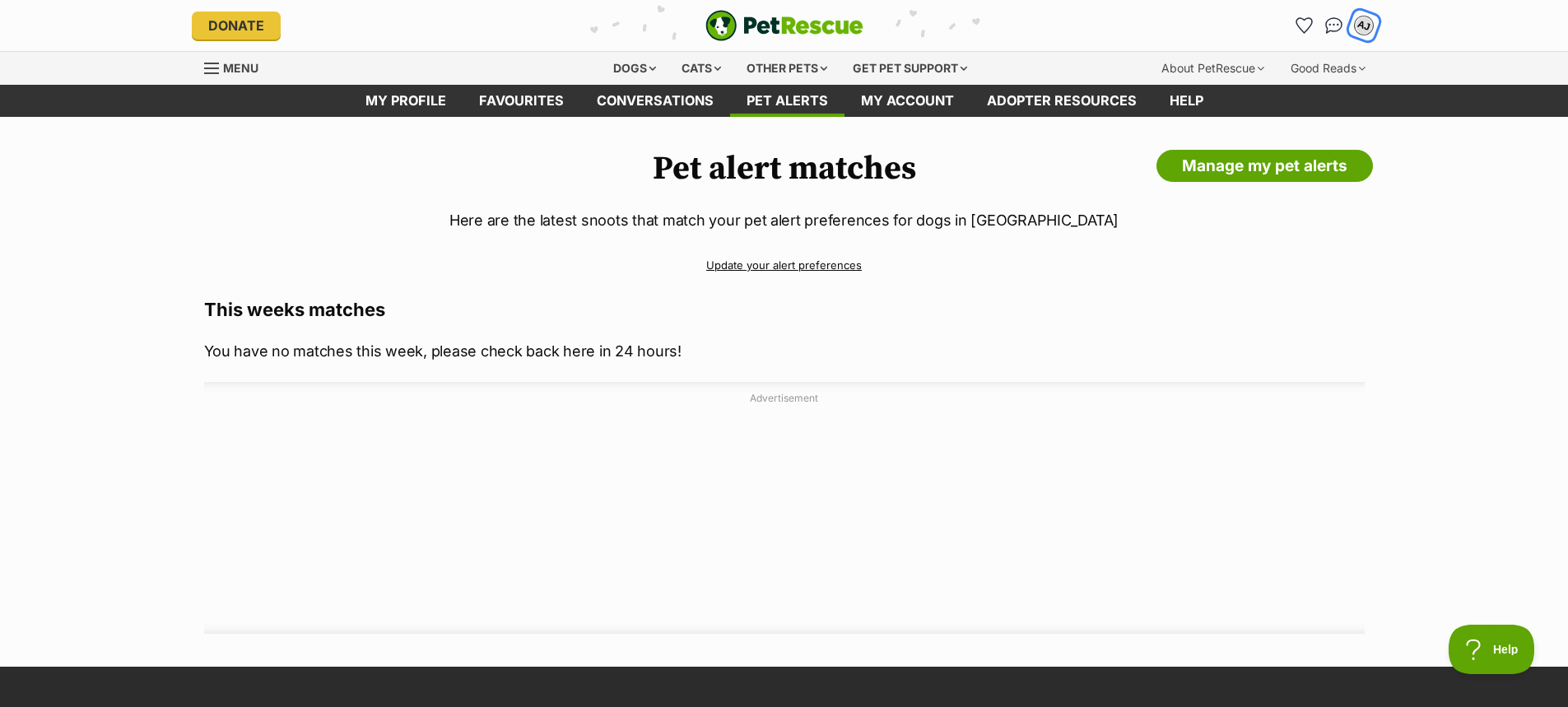
click at [1365, 24] on div "AJ" at bounding box center [1364, 25] width 22 height 22
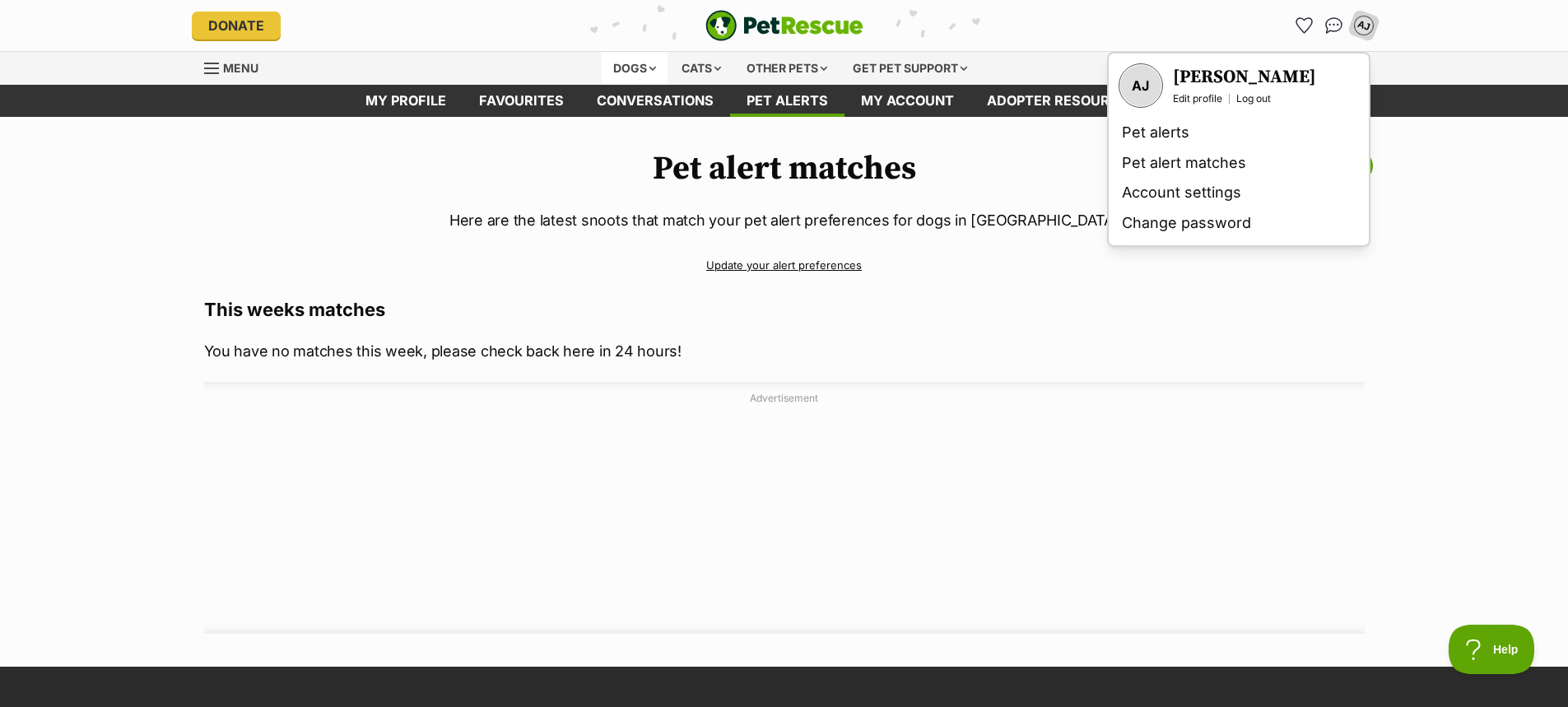
click at [616, 63] on div "Dogs" at bounding box center [634, 68] width 66 height 33
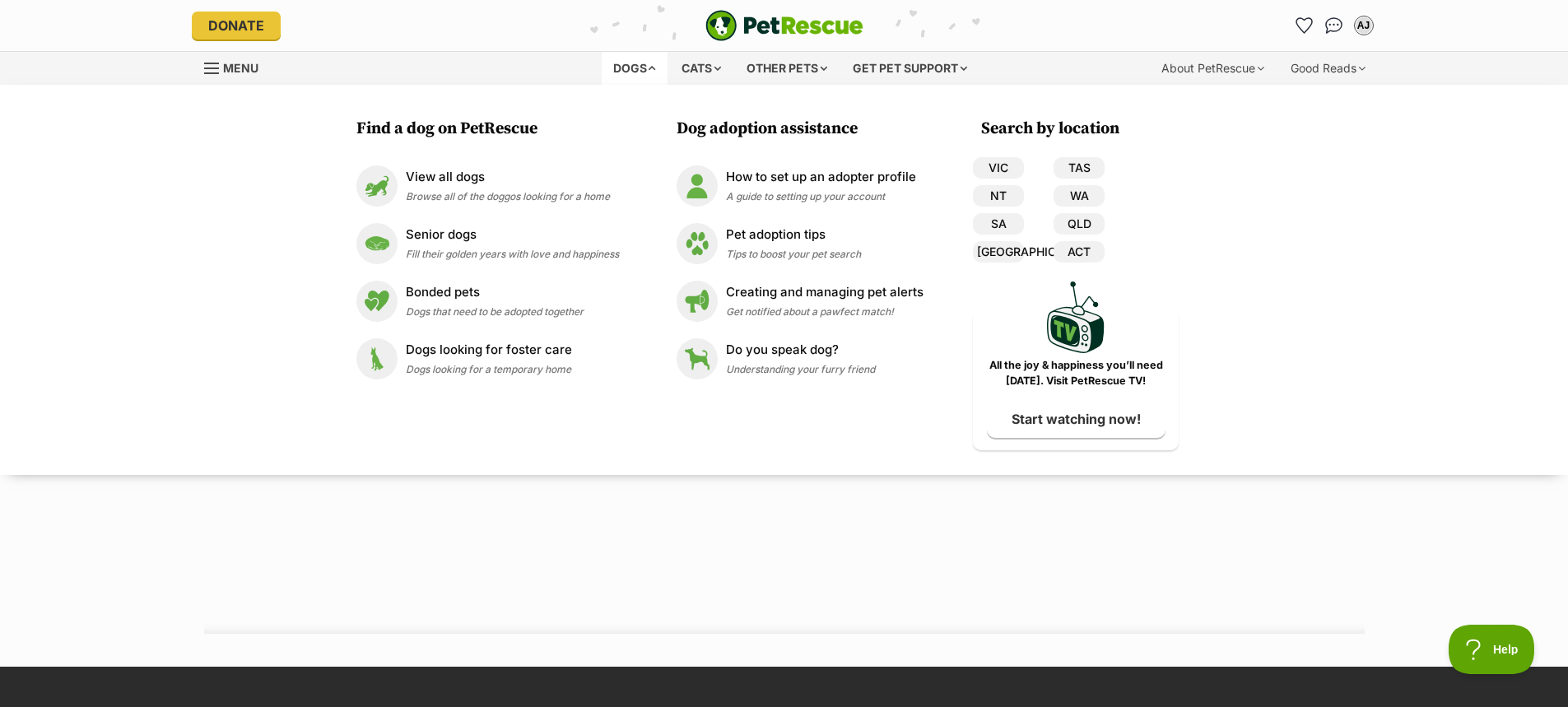
click at [623, 61] on div "Dogs" at bounding box center [634, 68] width 66 height 33
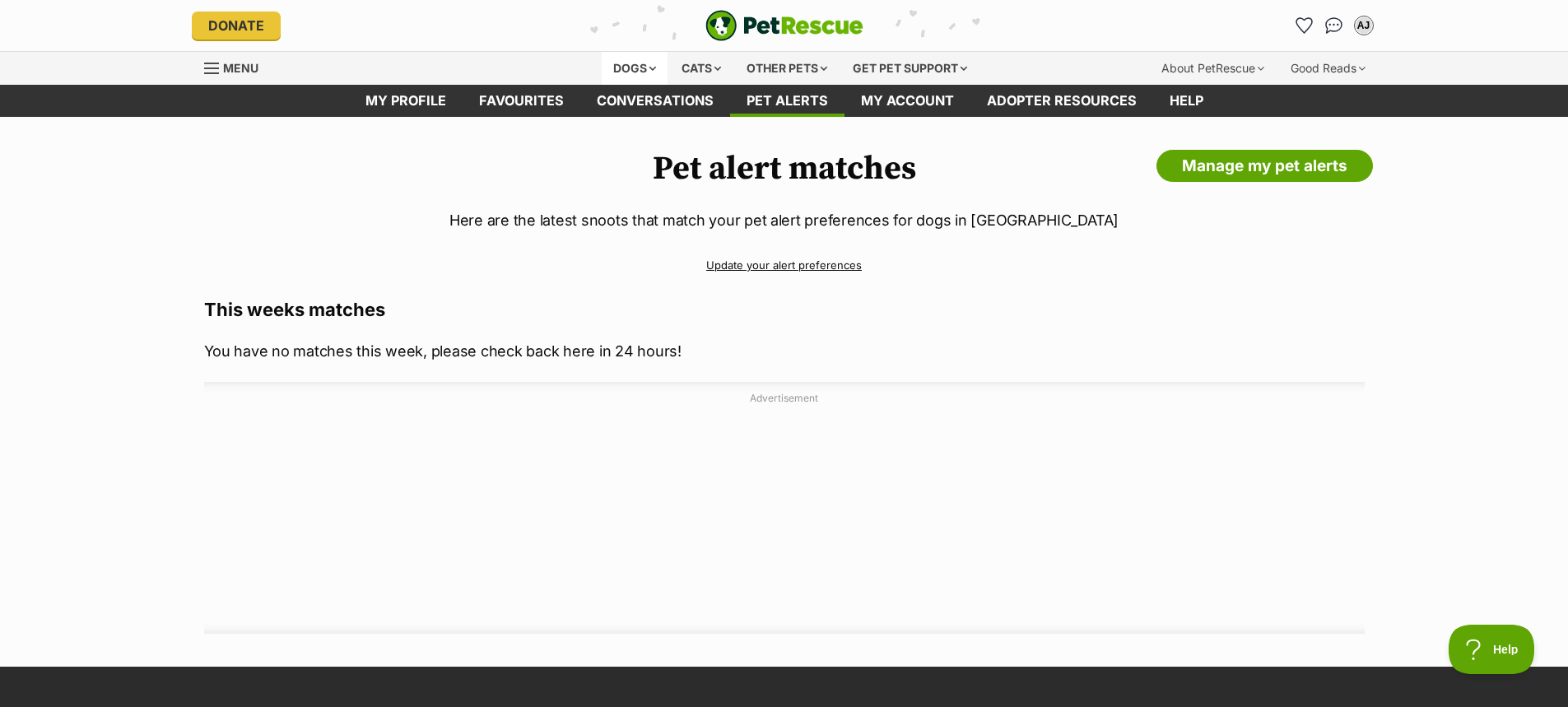
click at [624, 61] on div "Dogs" at bounding box center [634, 68] width 66 height 33
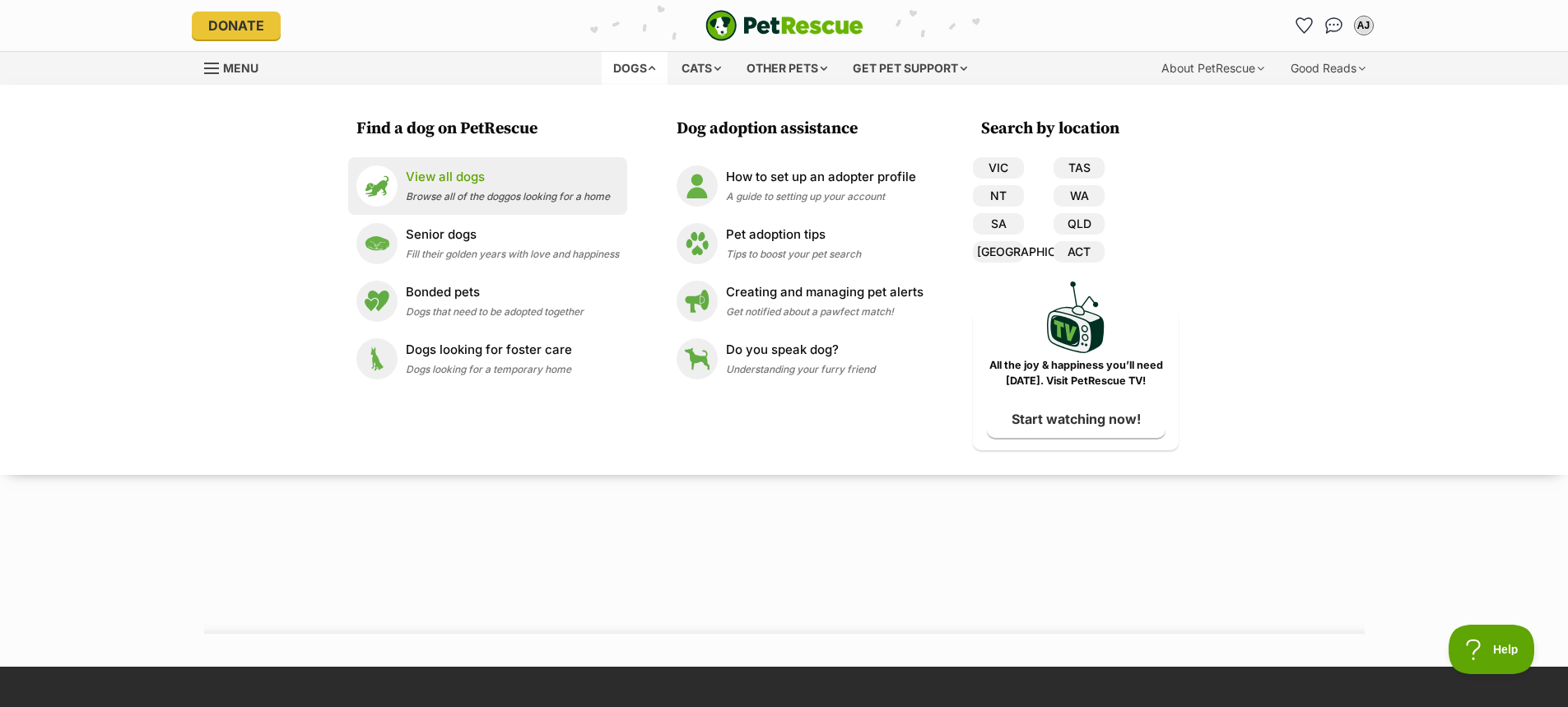
click at [441, 174] on p "View all dogs" at bounding box center [508, 177] width 204 height 19
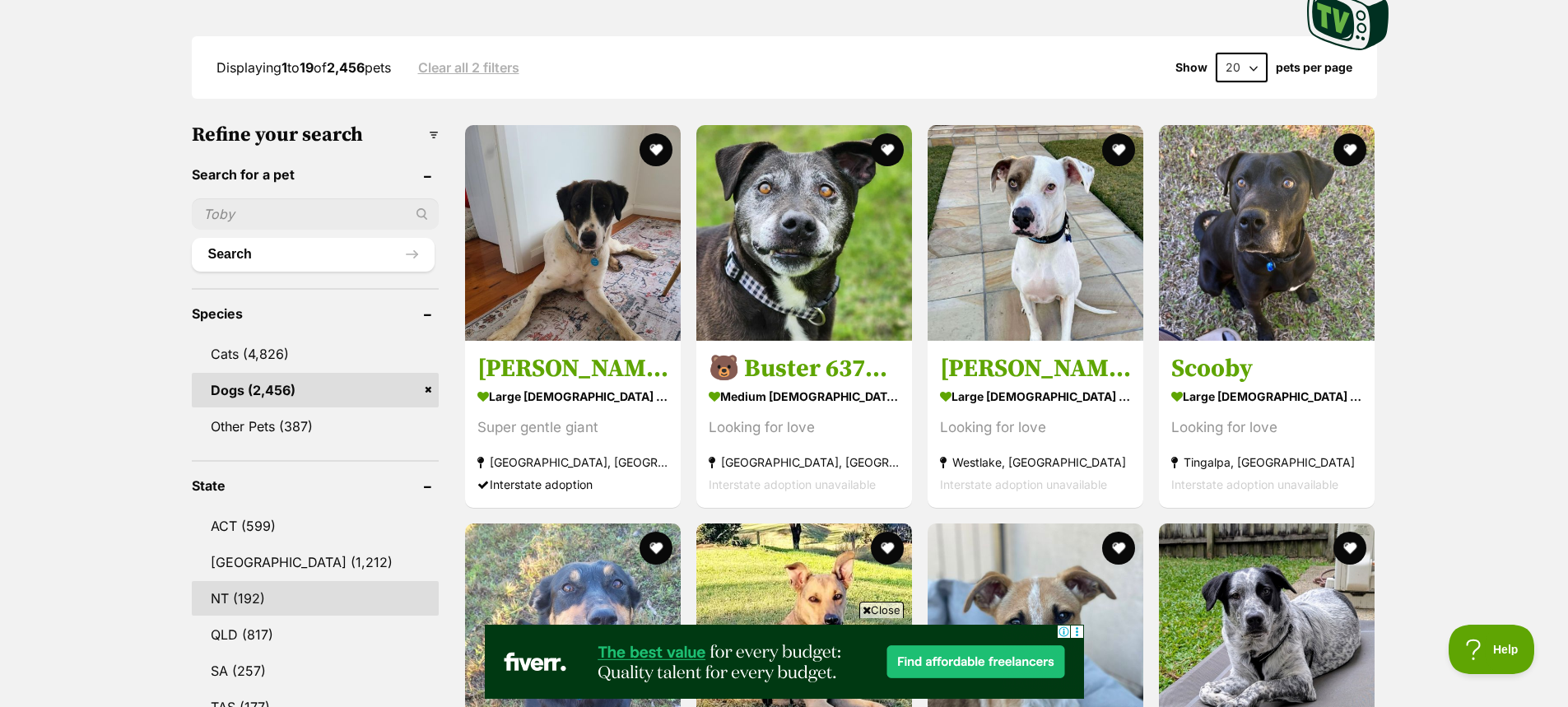
scroll to position [412, 0]
click at [292, 246] on button "Search" at bounding box center [314, 255] width 243 height 33
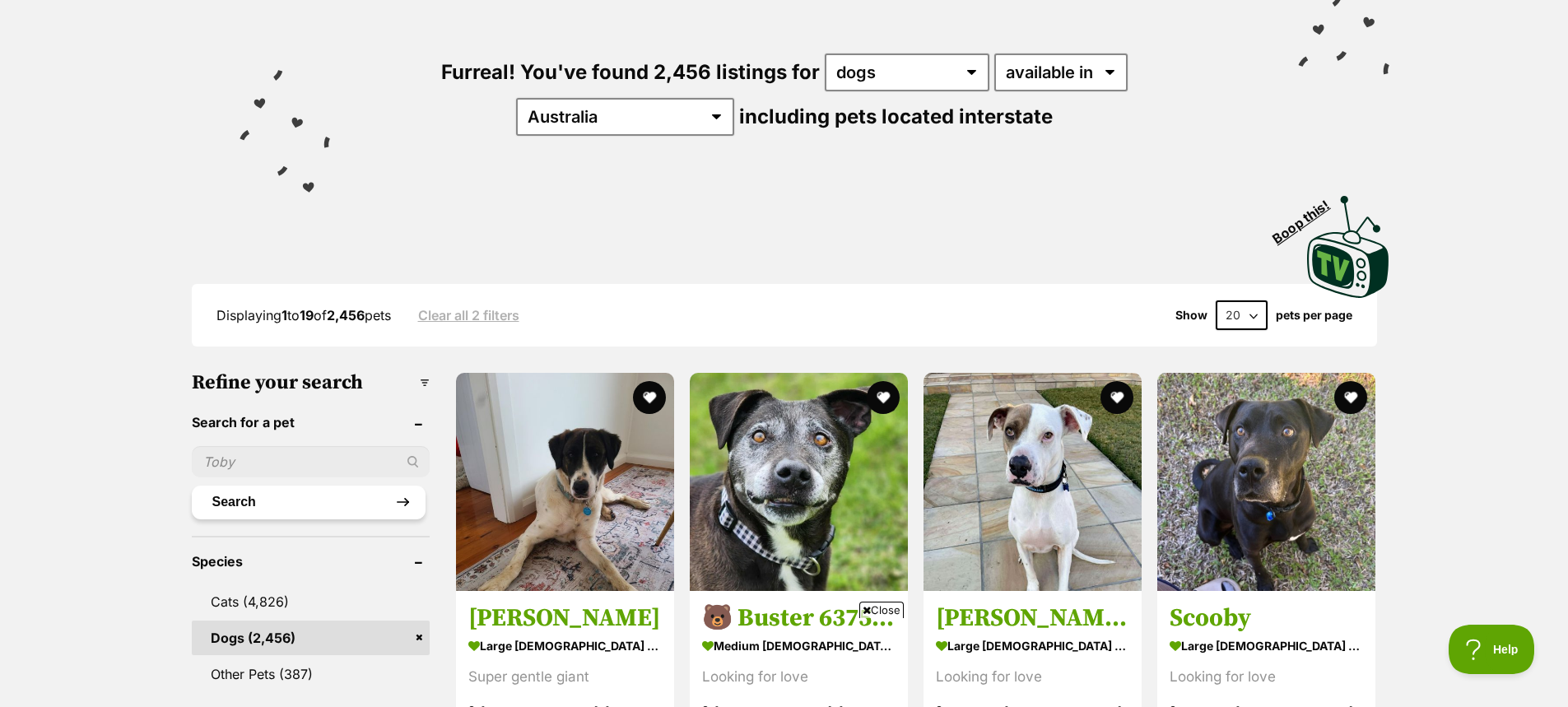
click at [297, 504] on button "Search" at bounding box center [309, 502] width 234 height 33
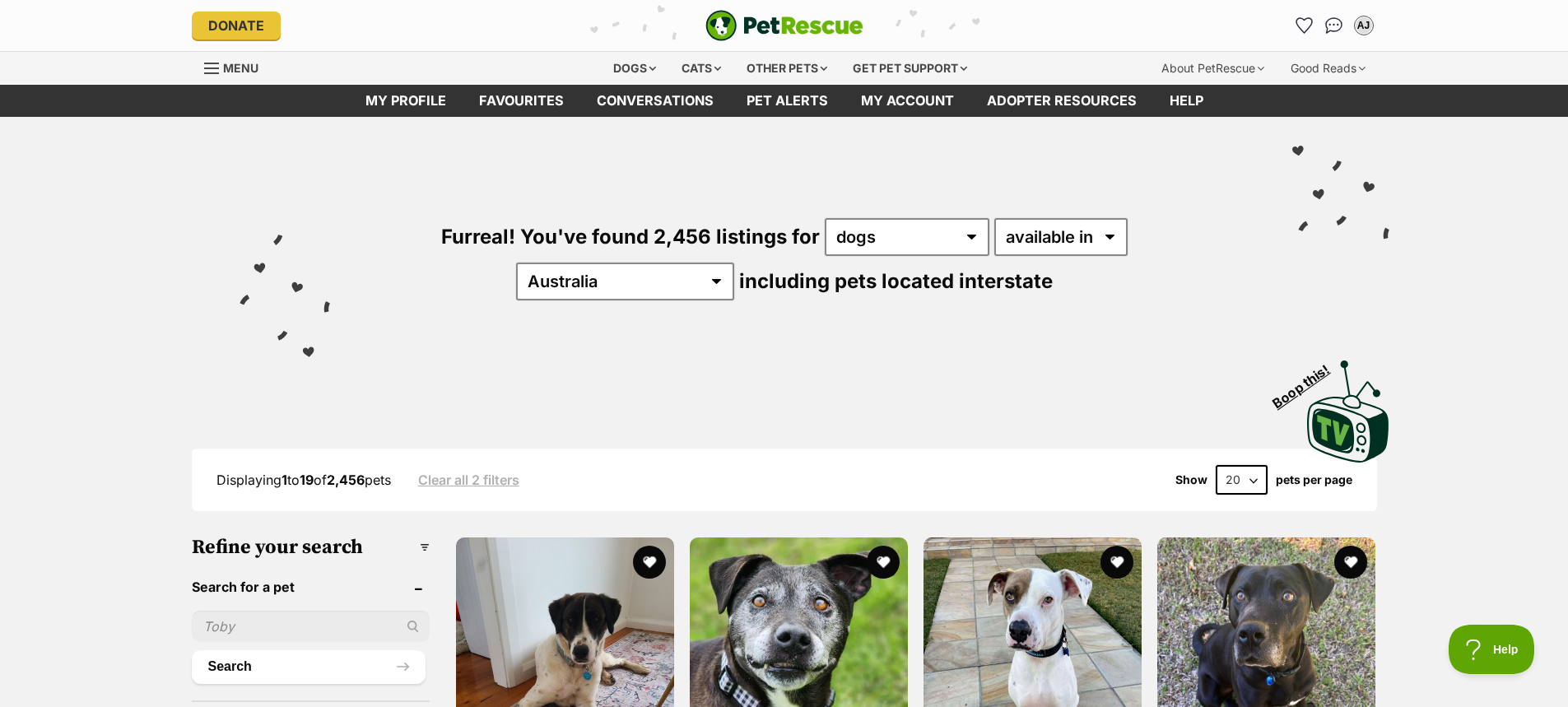
click at [286, 613] on input "text" at bounding box center [311, 626] width 237 height 32
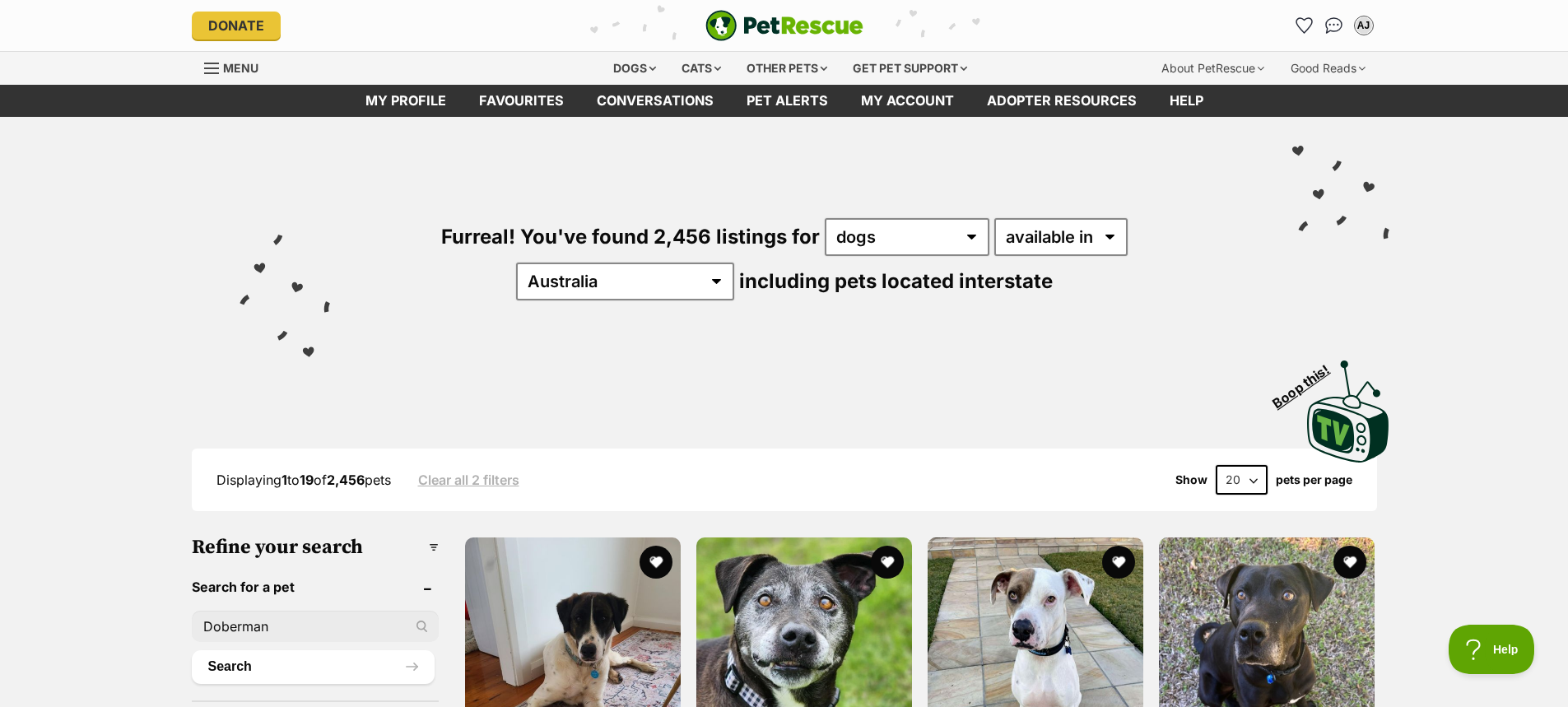
type input "Doberman"
click at [192, 650] on button "Search" at bounding box center [314, 666] width 243 height 33
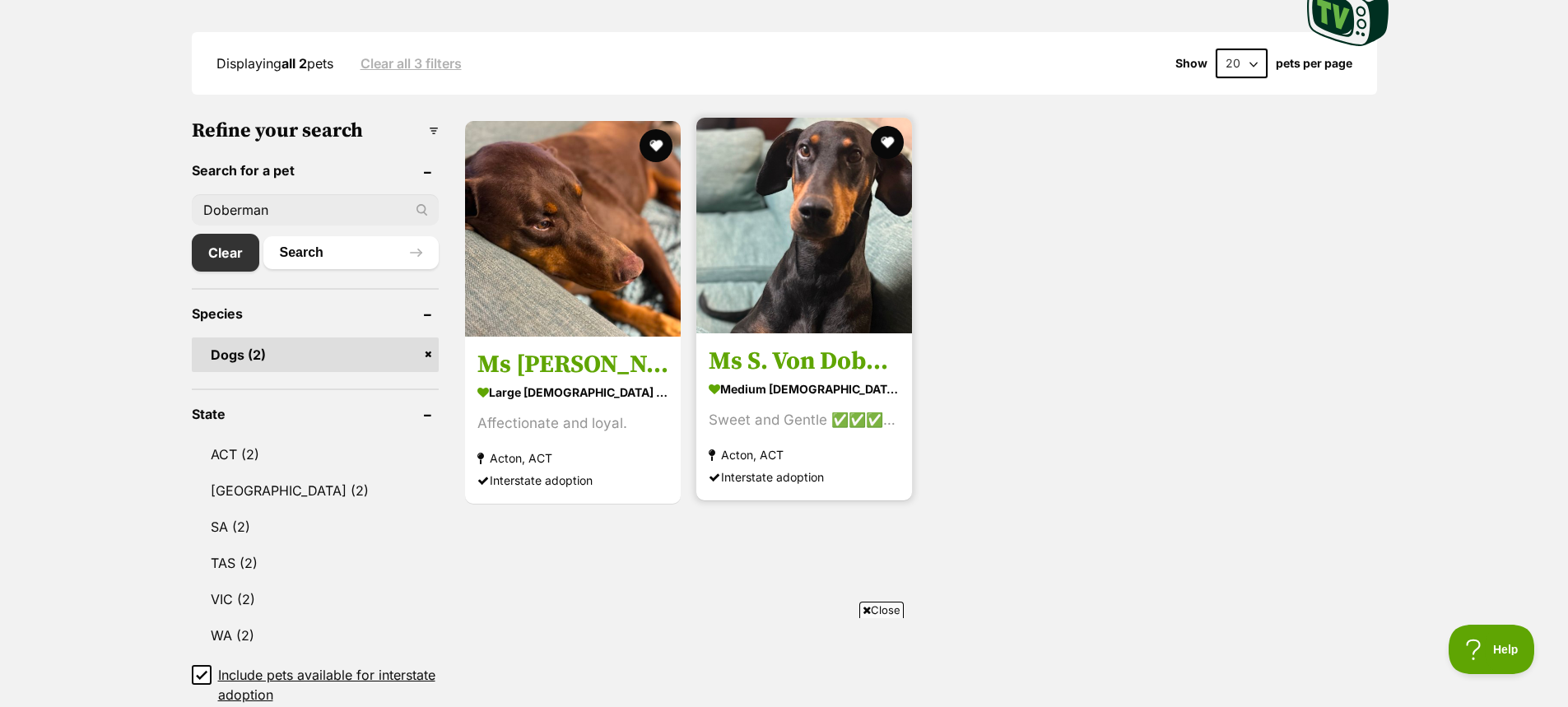
click at [811, 275] on img at bounding box center [804, 226] width 216 height 216
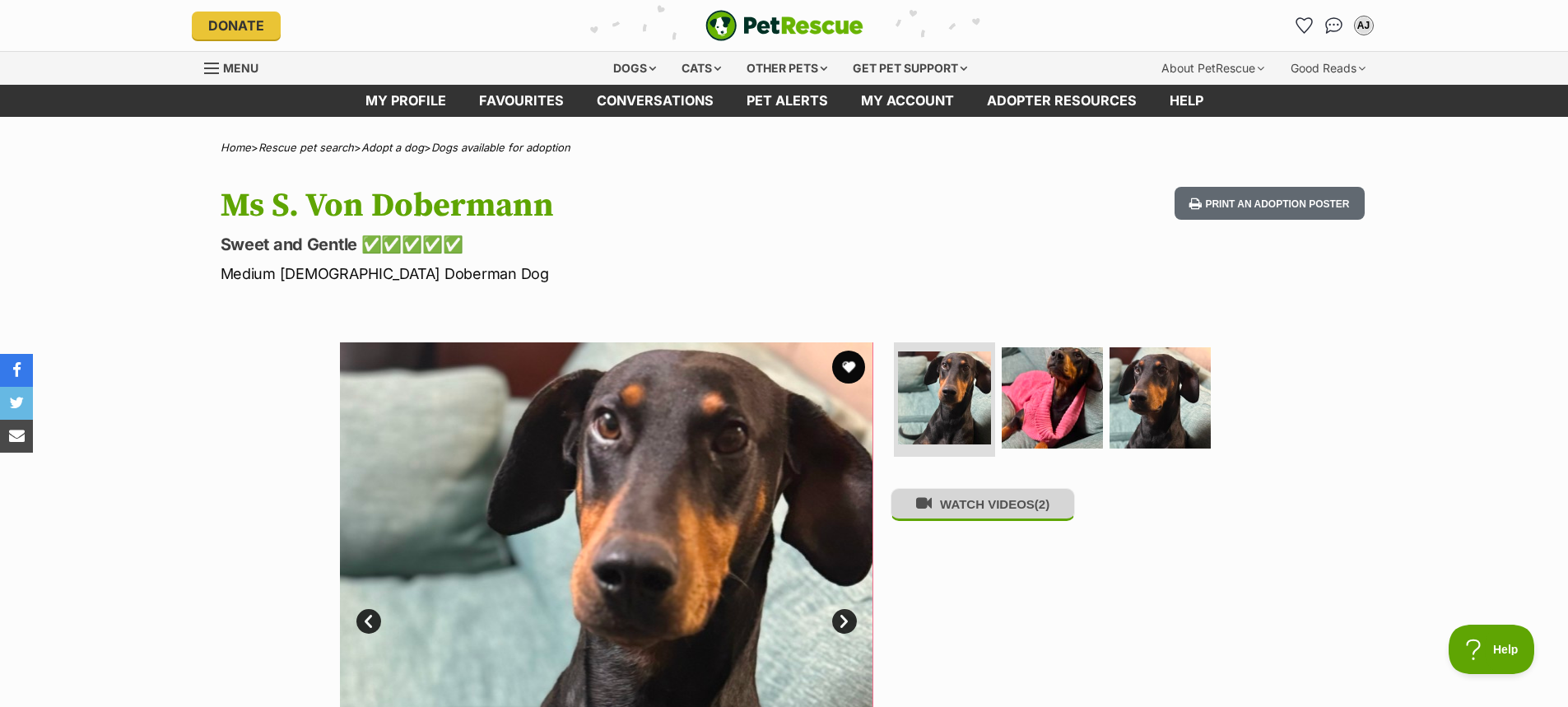
click at [1014, 509] on button "WATCH VIDEOS (2)" at bounding box center [982, 503] width 184 height 32
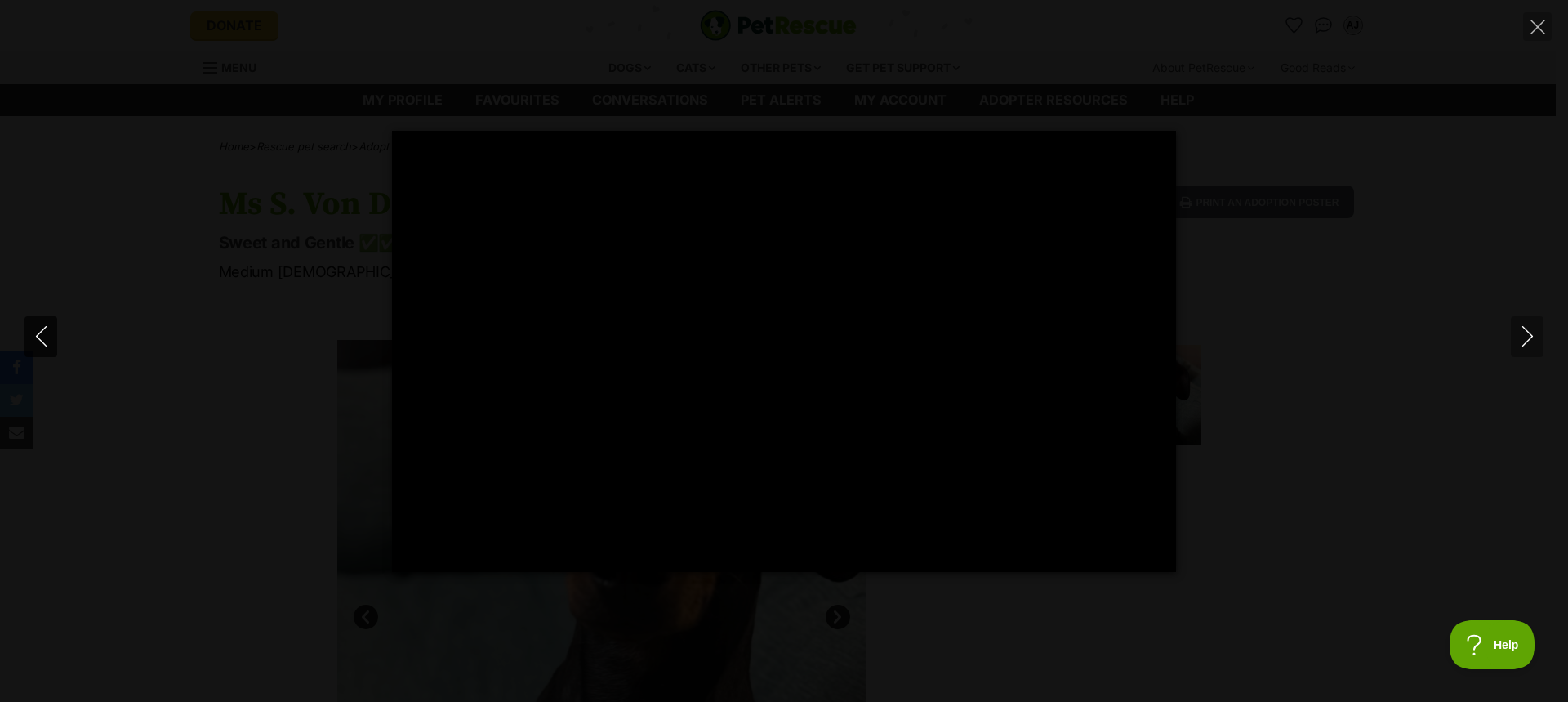
click at [42, 337] on icon "Previous" at bounding box center [41, 336] width 21 height 21
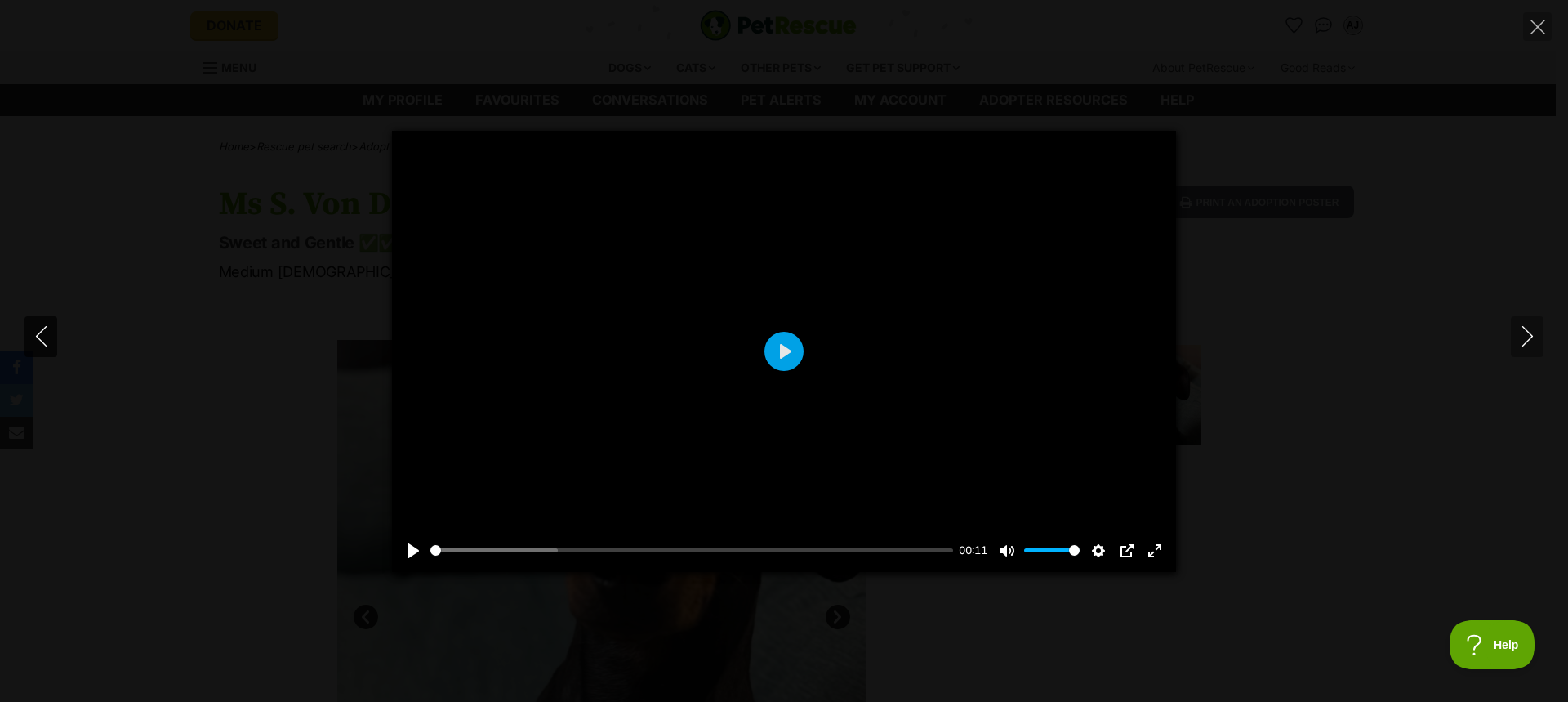
type input "39.23"
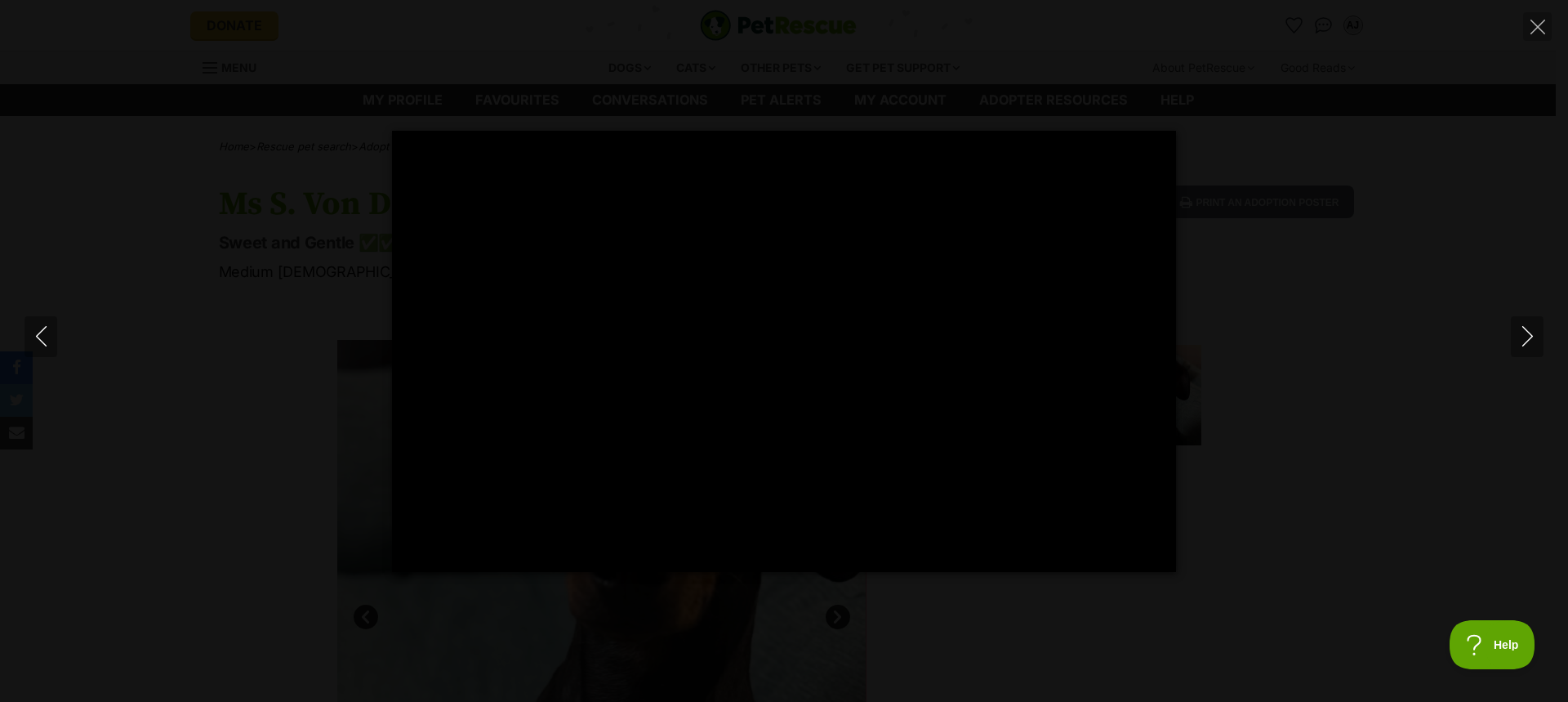
type input "26.7"
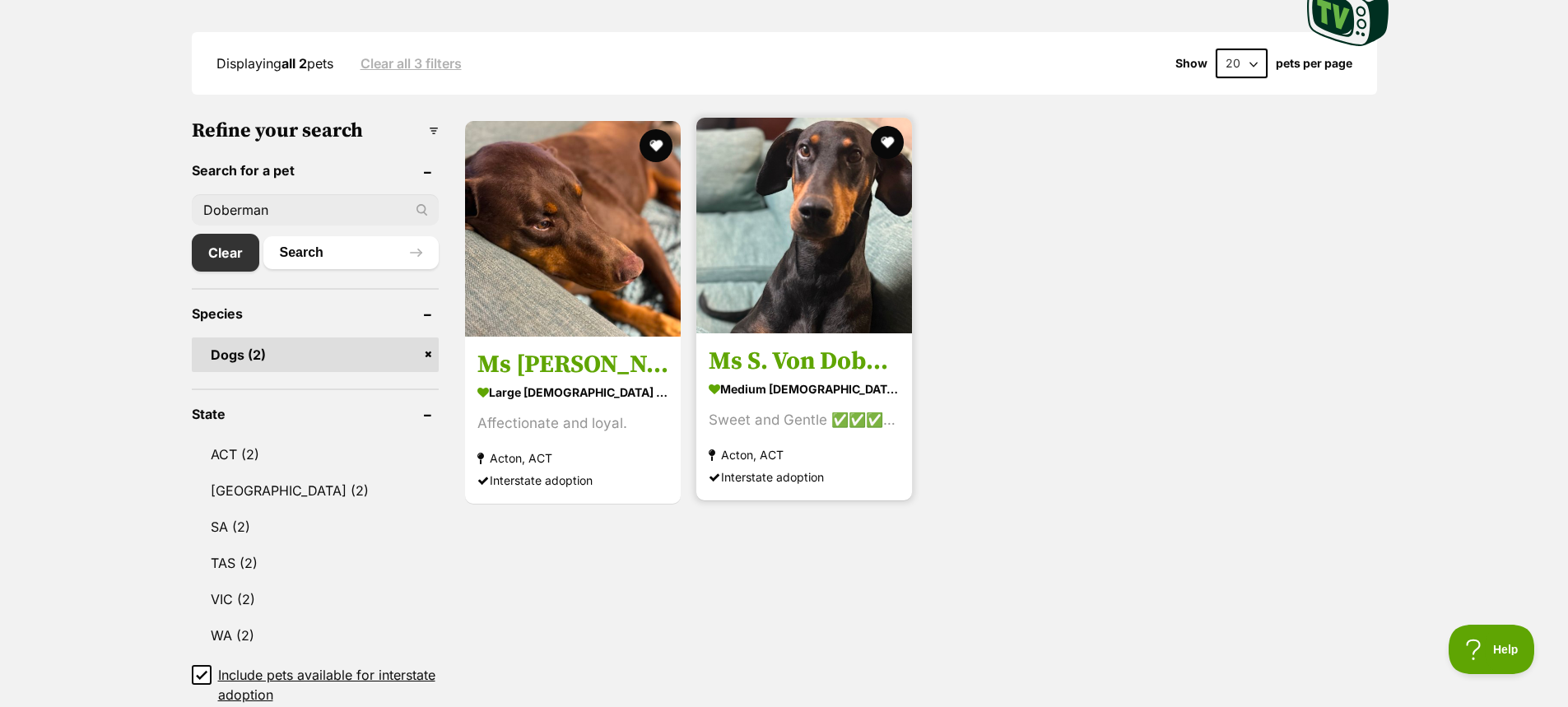
click at [862, 481] on div "Interstate adoption" at bounding box center [804, 477] width 191 height 23
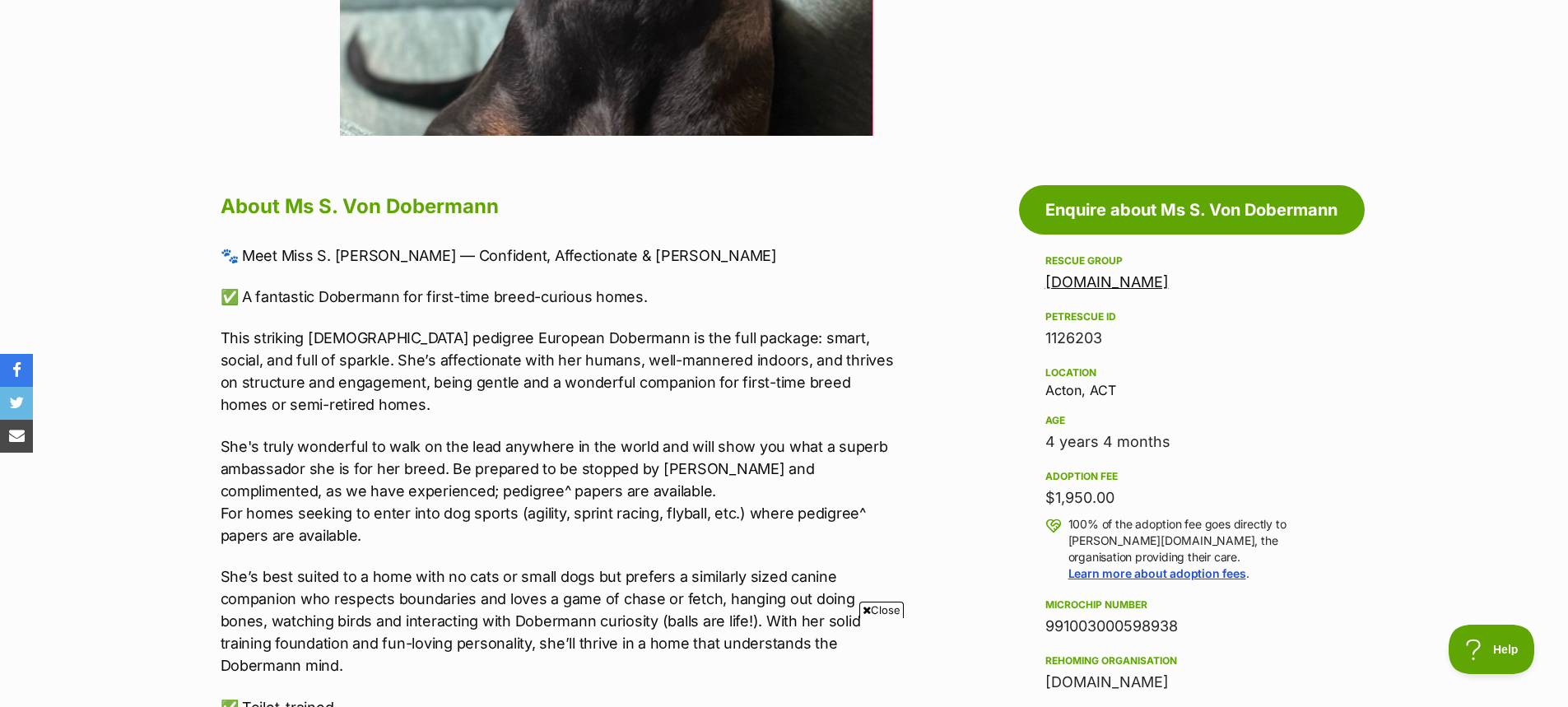
scroll to position [741, 0]
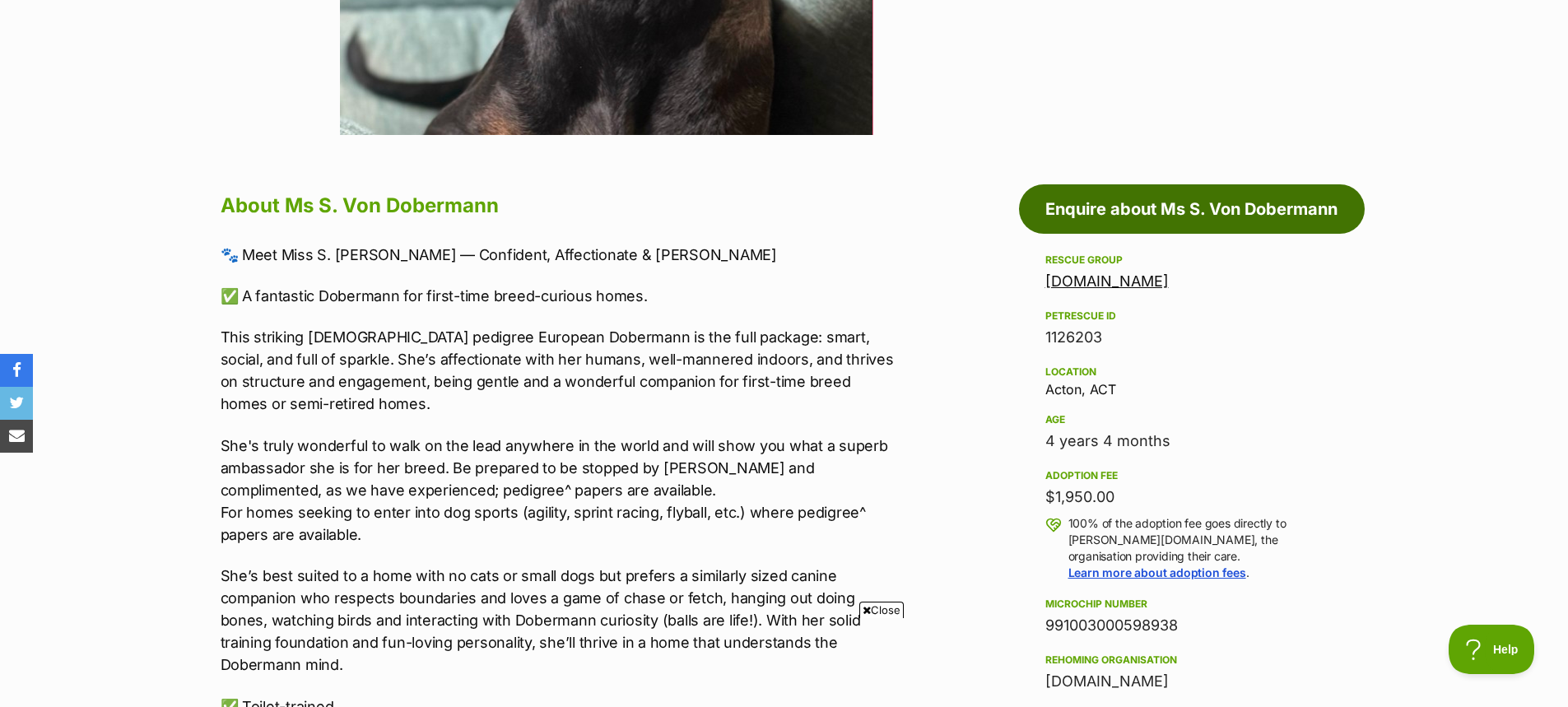
click at [1109, 200] on link "Enquire about Ms S. Von Dobermann" at bounding box center [1191, 208] width 345 height 49
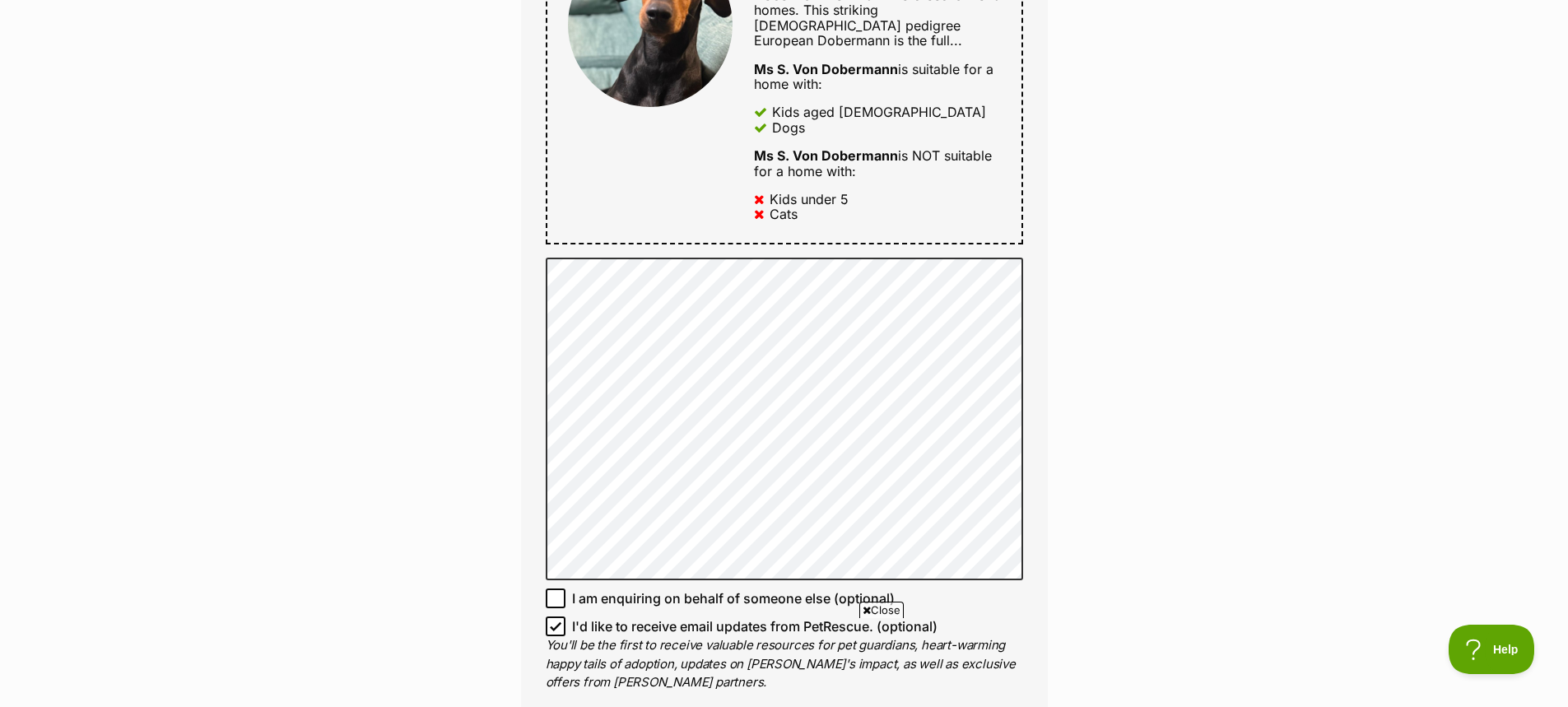
scroll to position [987, 0]
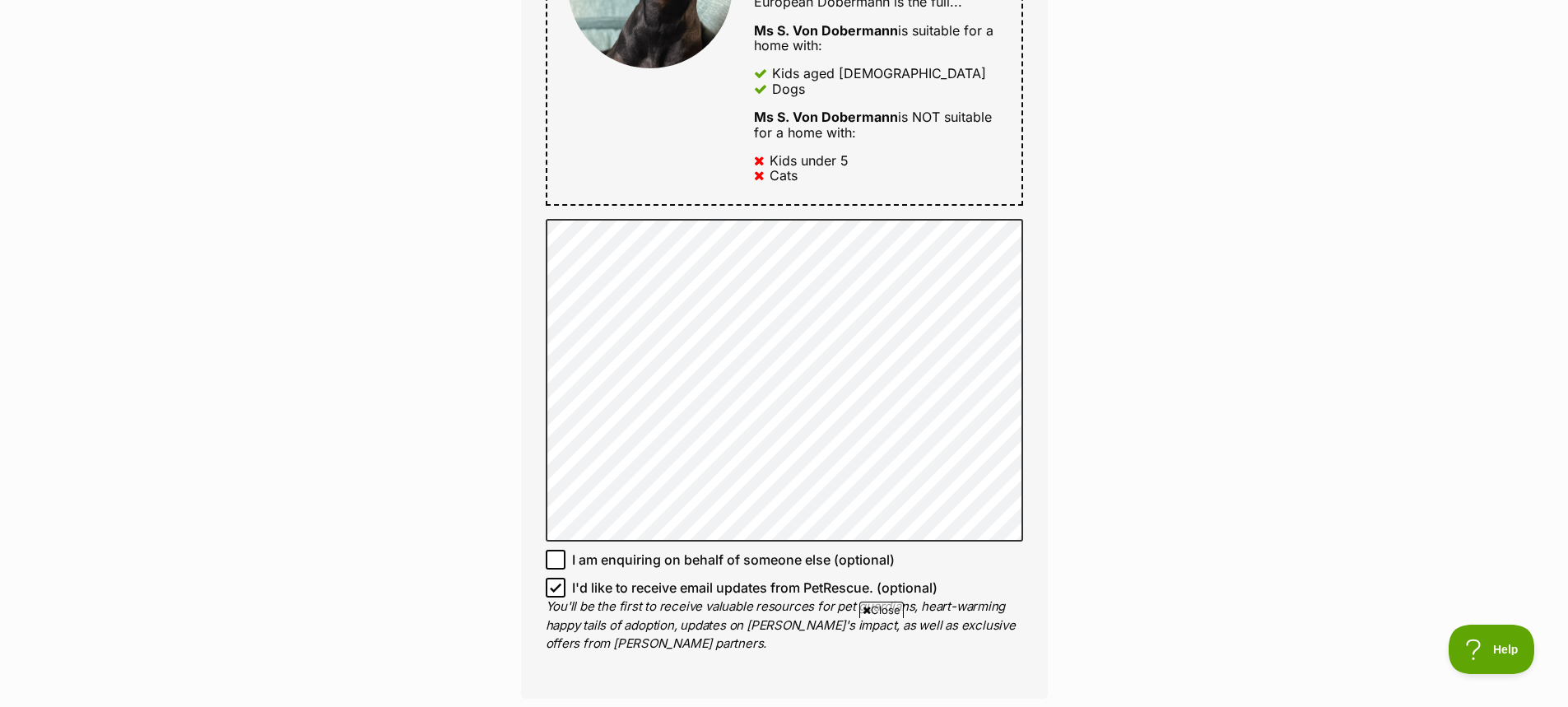
click at [553, 582] on icon at bounding box center [555, 587] width 12 height 12
click at [553, 577] on input "I'd like to receive email updates from PetRescue. (optional)" at bounding box center [556, 587] width 20 height 20
checkbox input "false"
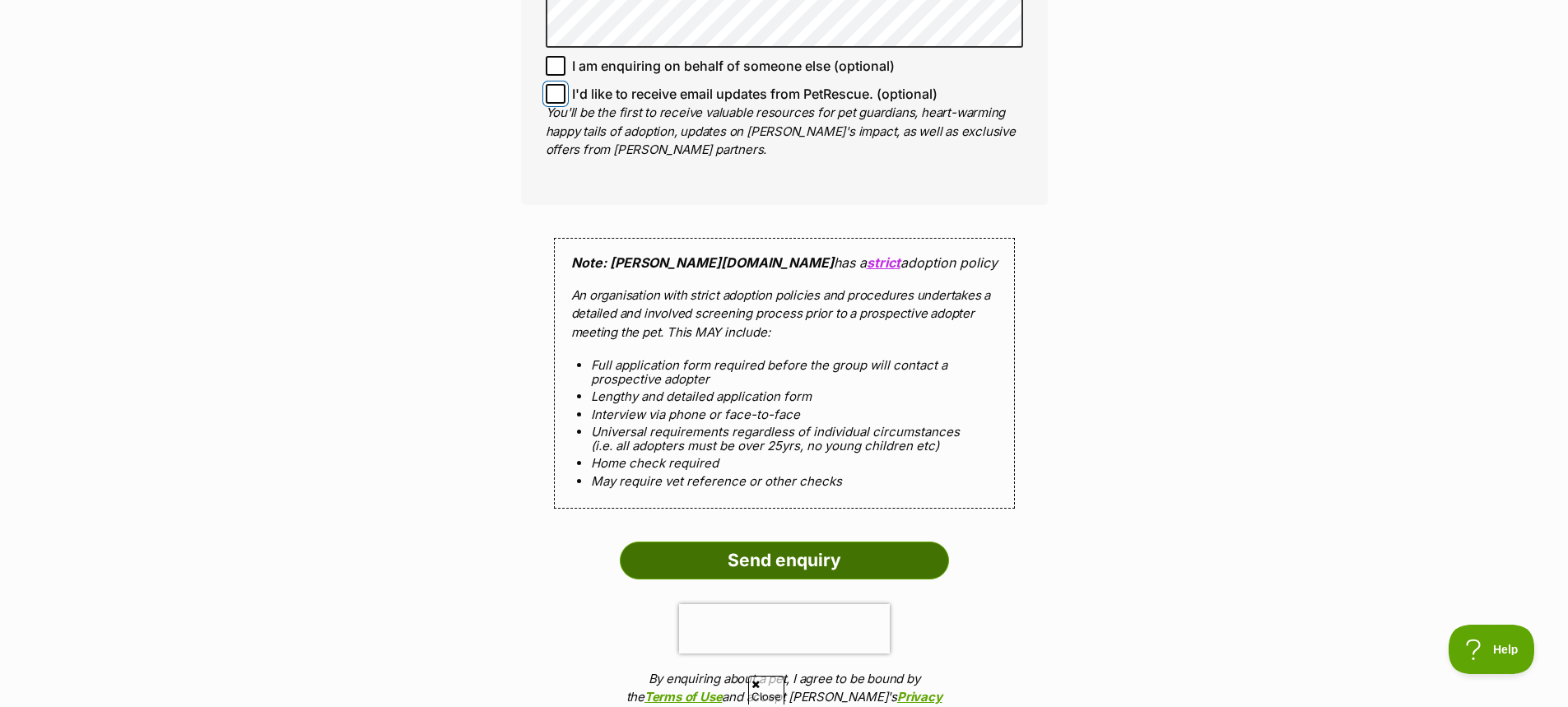
scroll to position [0, 0]
click at [811, 545] on input "Send enquiry" at bounding box center [784, 560] width 329 height 38
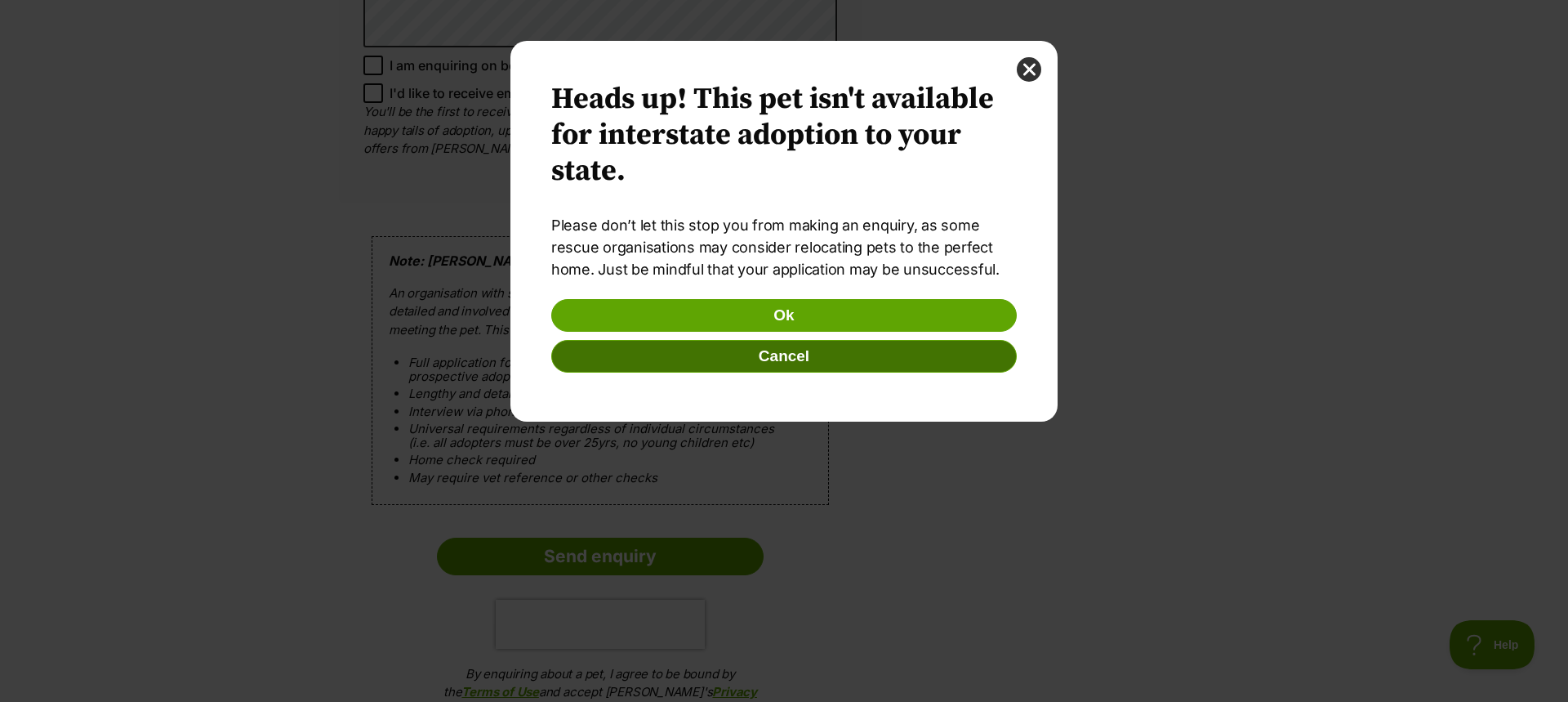
click at [782, 361] on button "Cancel" at bounding box center [784, 356] width 466 height 32
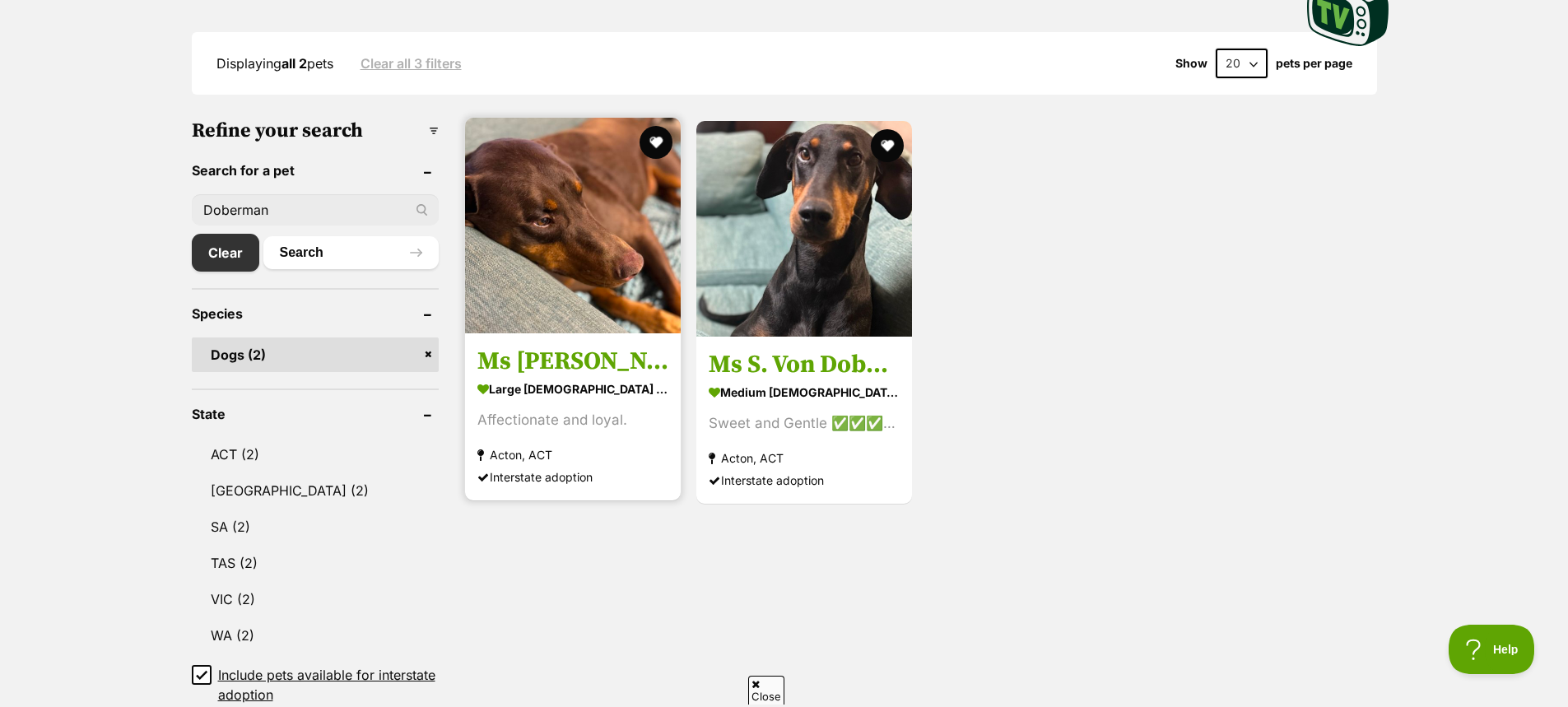
click at [580, 262] on img at bounding box center [573, 226] width 216 height 216
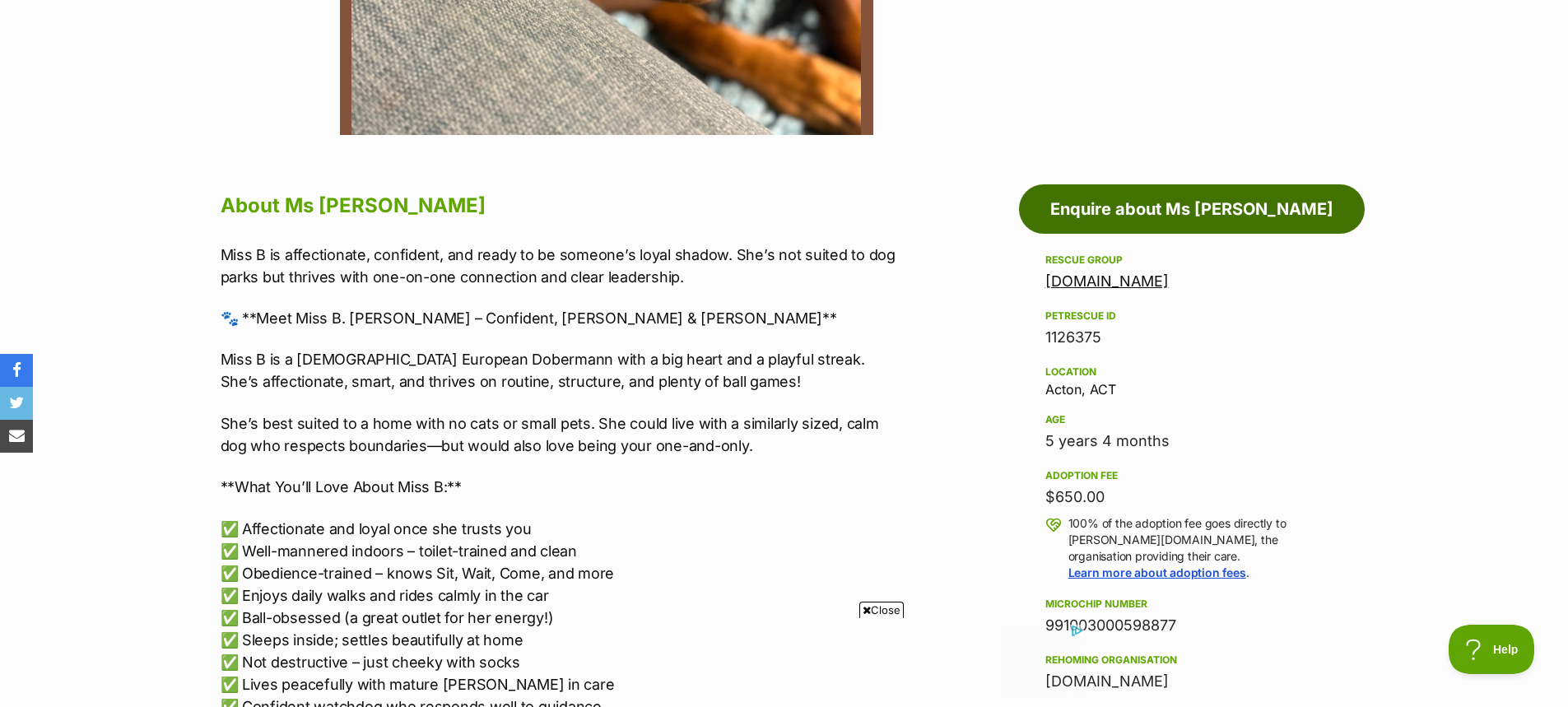
click at [1187, 215] on link "Enquire about Ms [PERSON_NAME]" at bounding box center [1191, 208] width 345 height 49
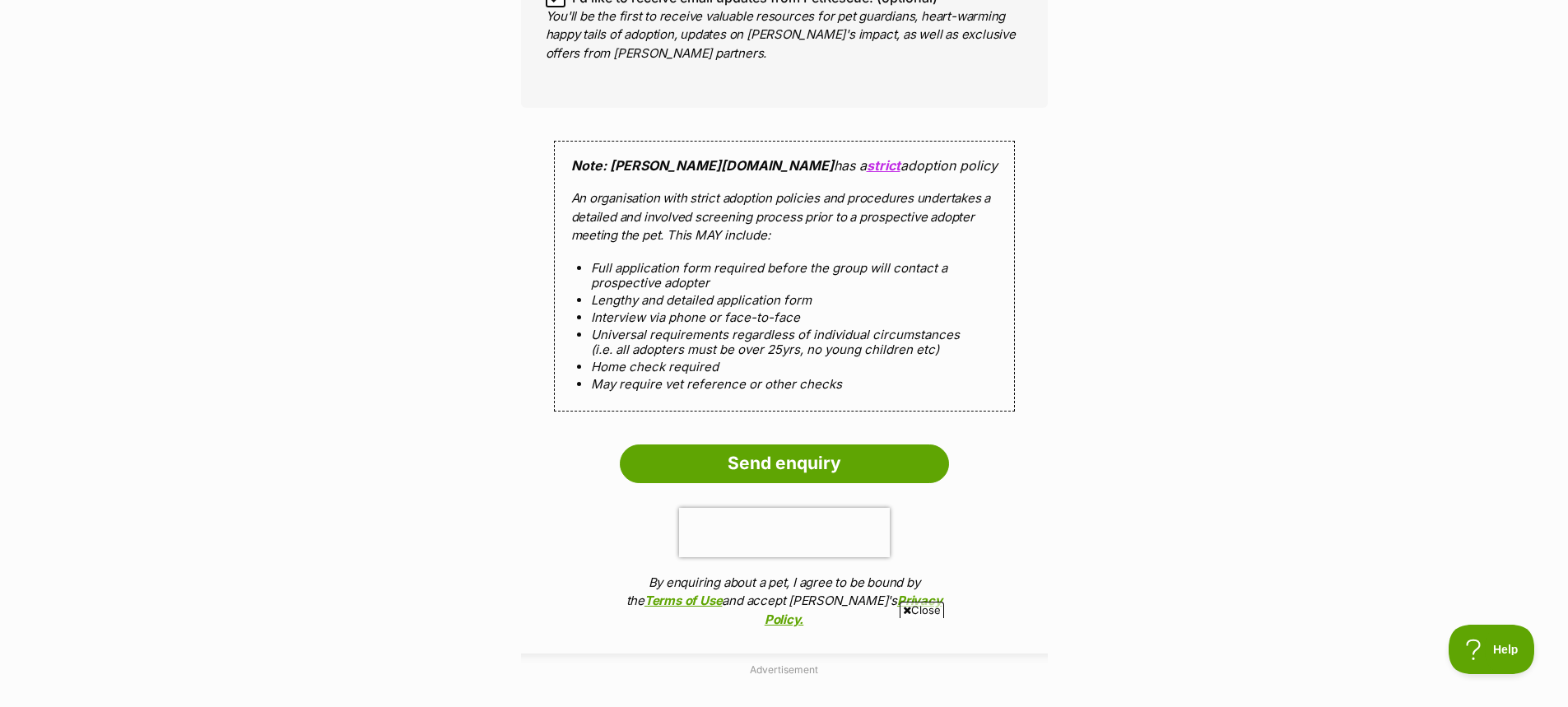
scroll to position [1564, 0]
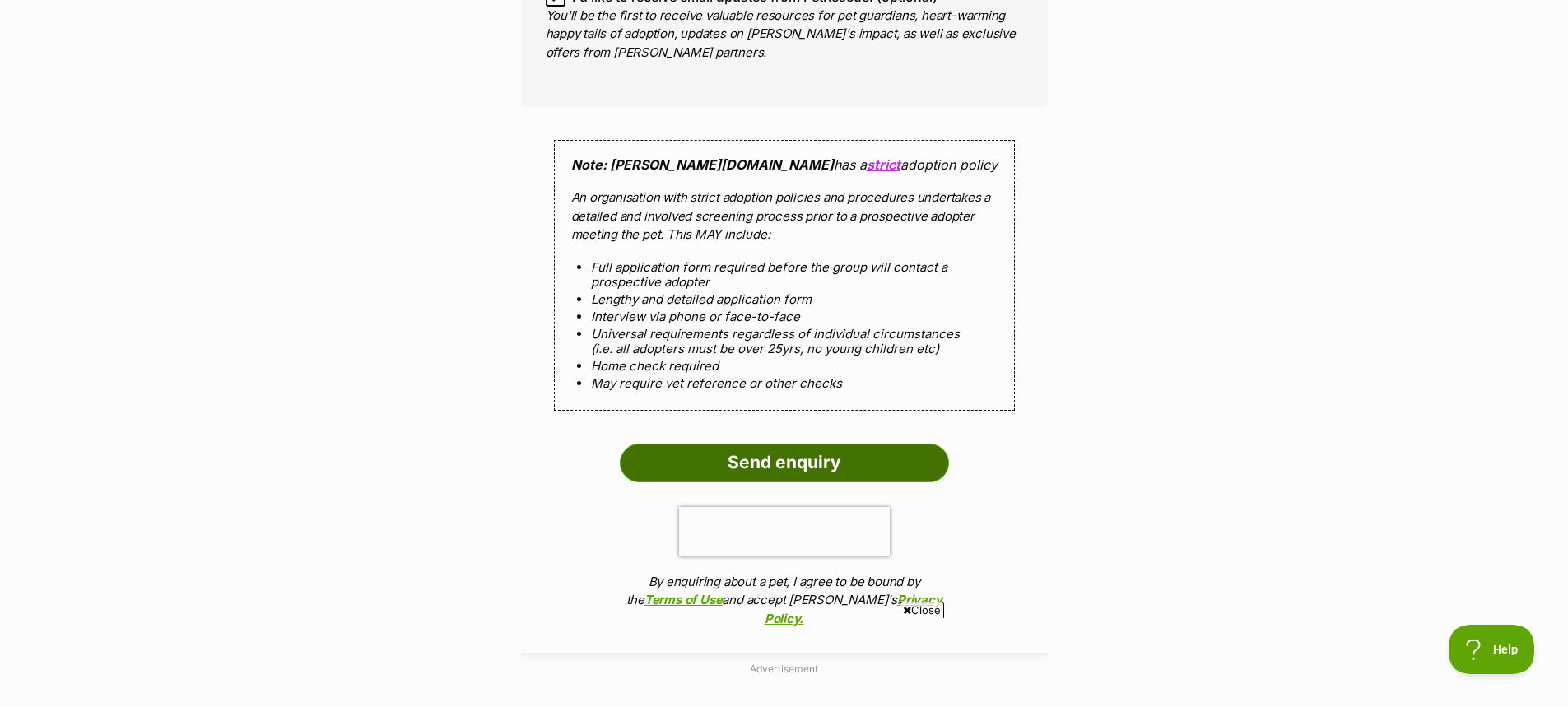
click at [707, 453] on input "Send enquiry" at bounding box center [784, 462] width 329 height 38
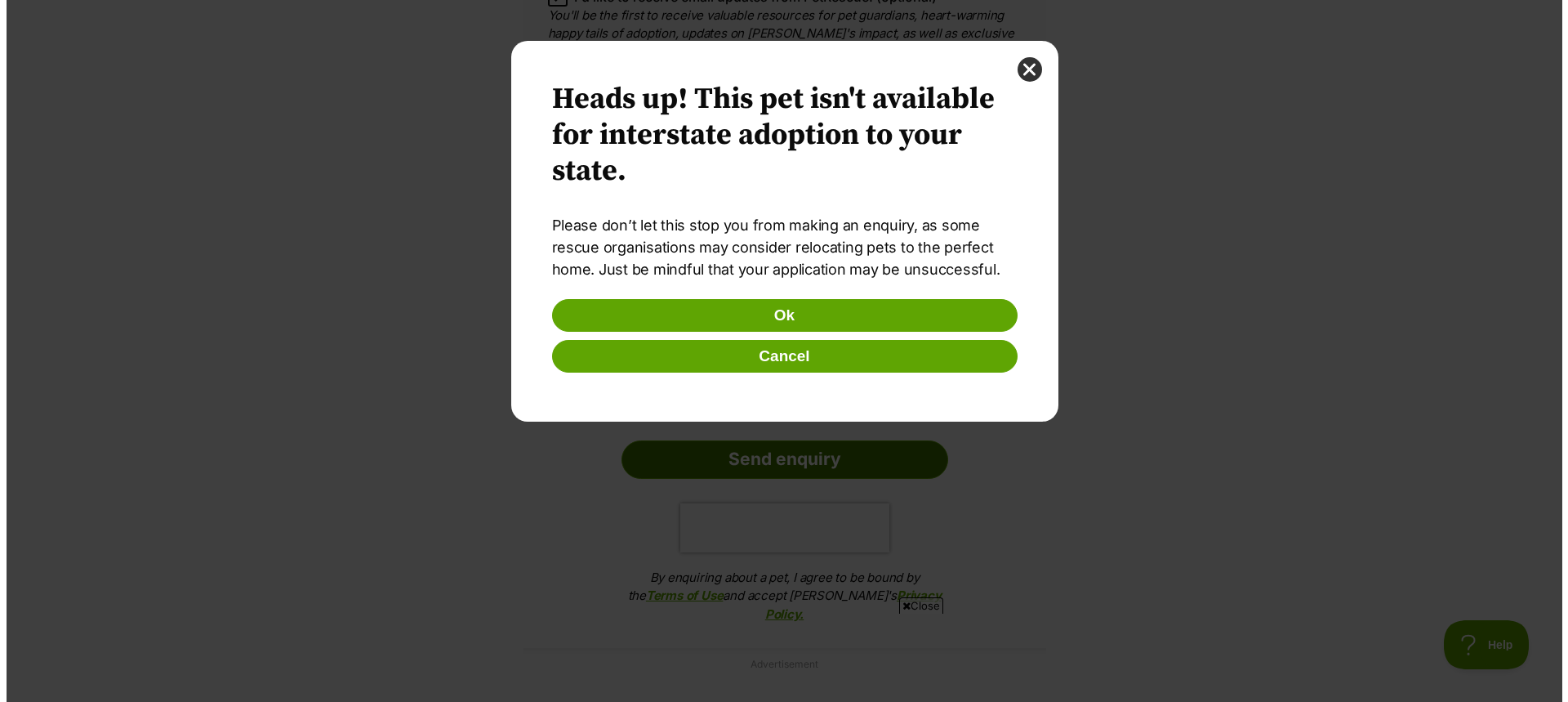
scroll to position [0, 0]
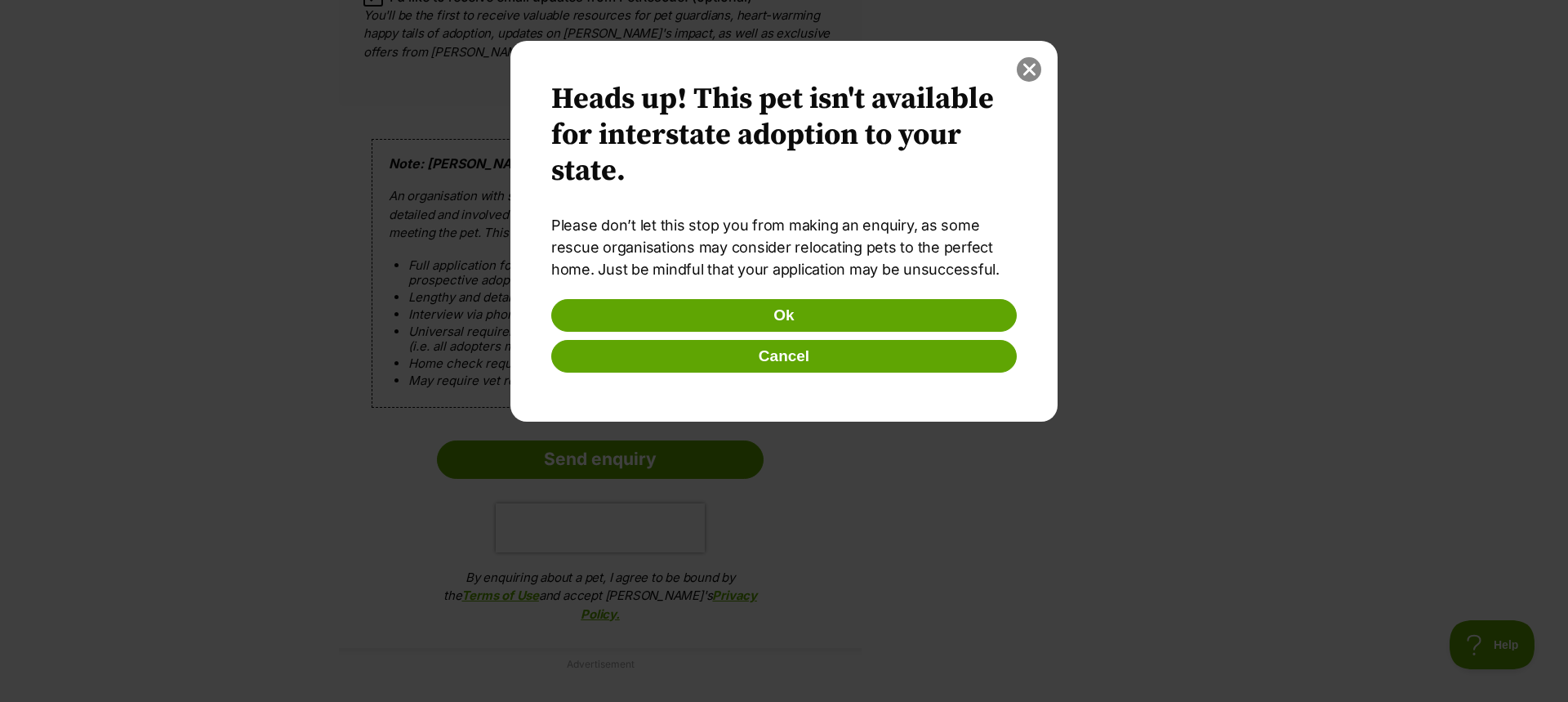
drag, startPoint x: 1030, startPoint y: 68, endPoint x: 1017, endPoint y: 68, distance: 13.0
click at [1028, 68] on button "close" at bounding box center [1028, 69] width 24 height 24
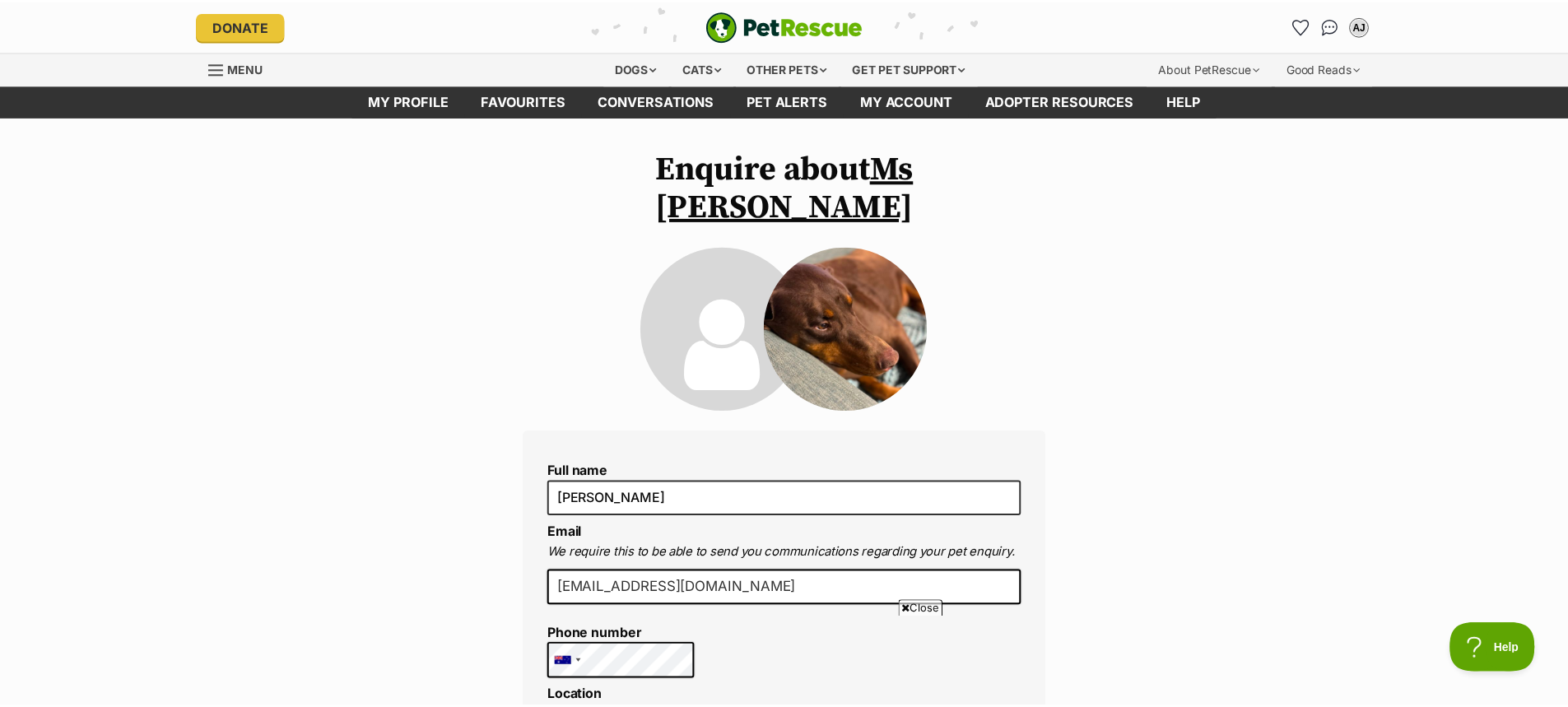
scroll to position [1564, 0]
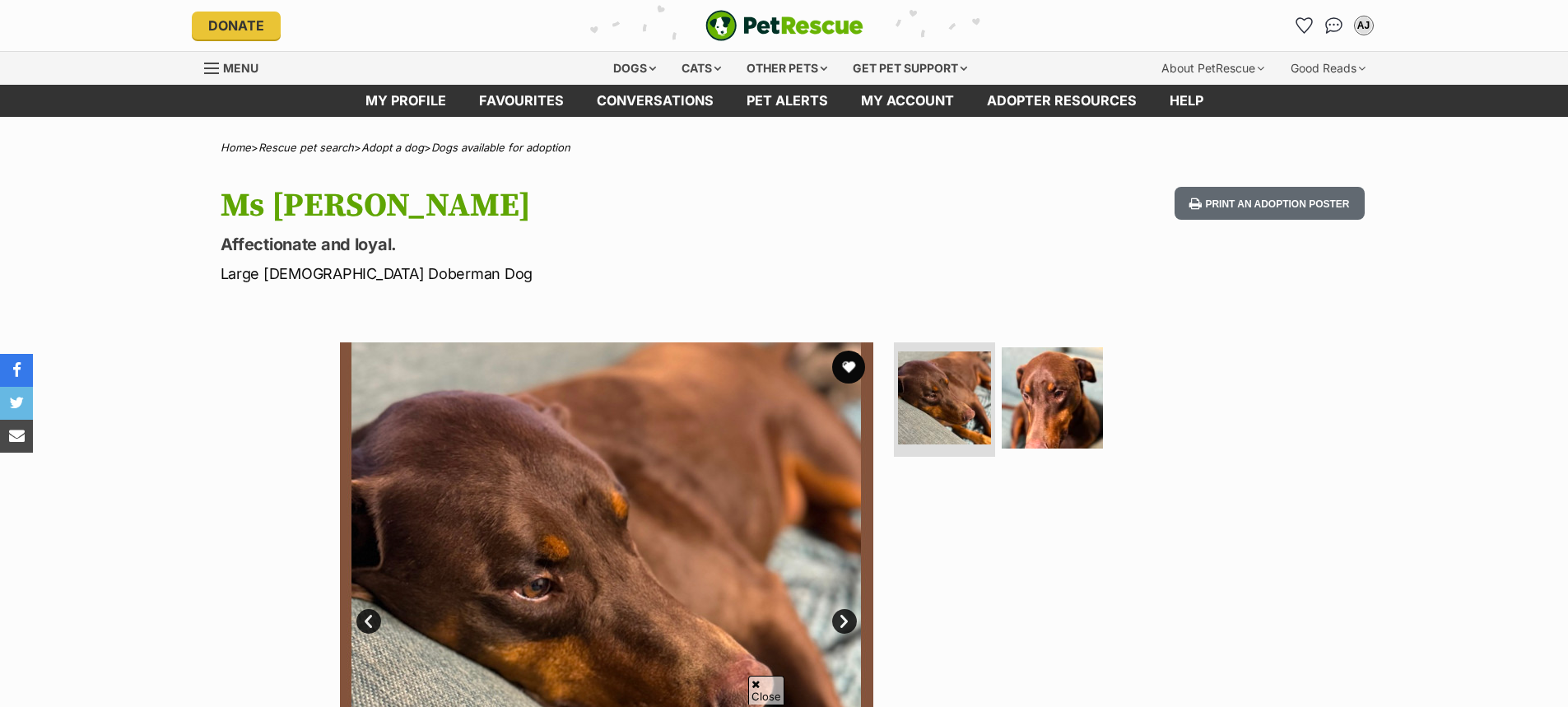
scroll to position [741, 0]
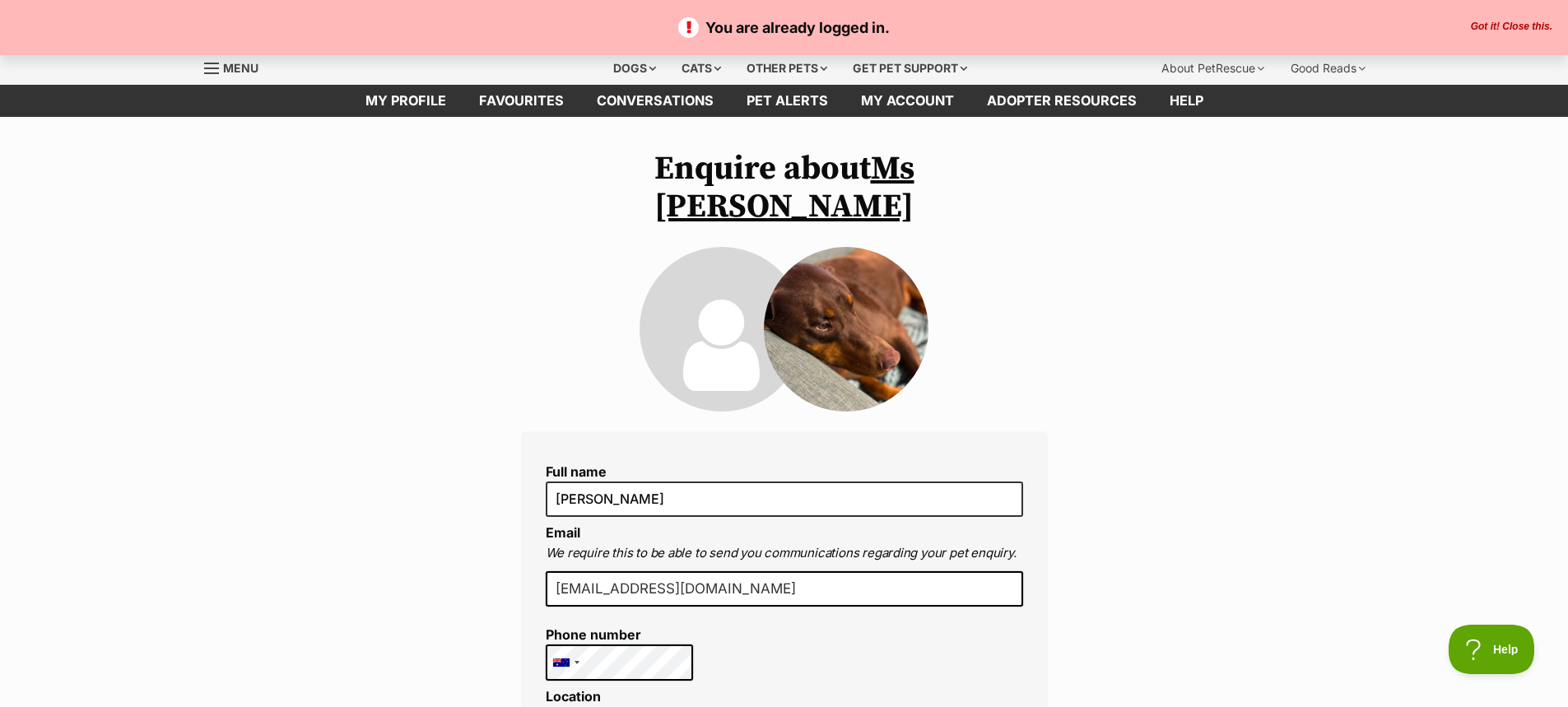
click at [1518, 24] on button "Got it! Close this." at bounding box center [1511, 27] width 92 height 14
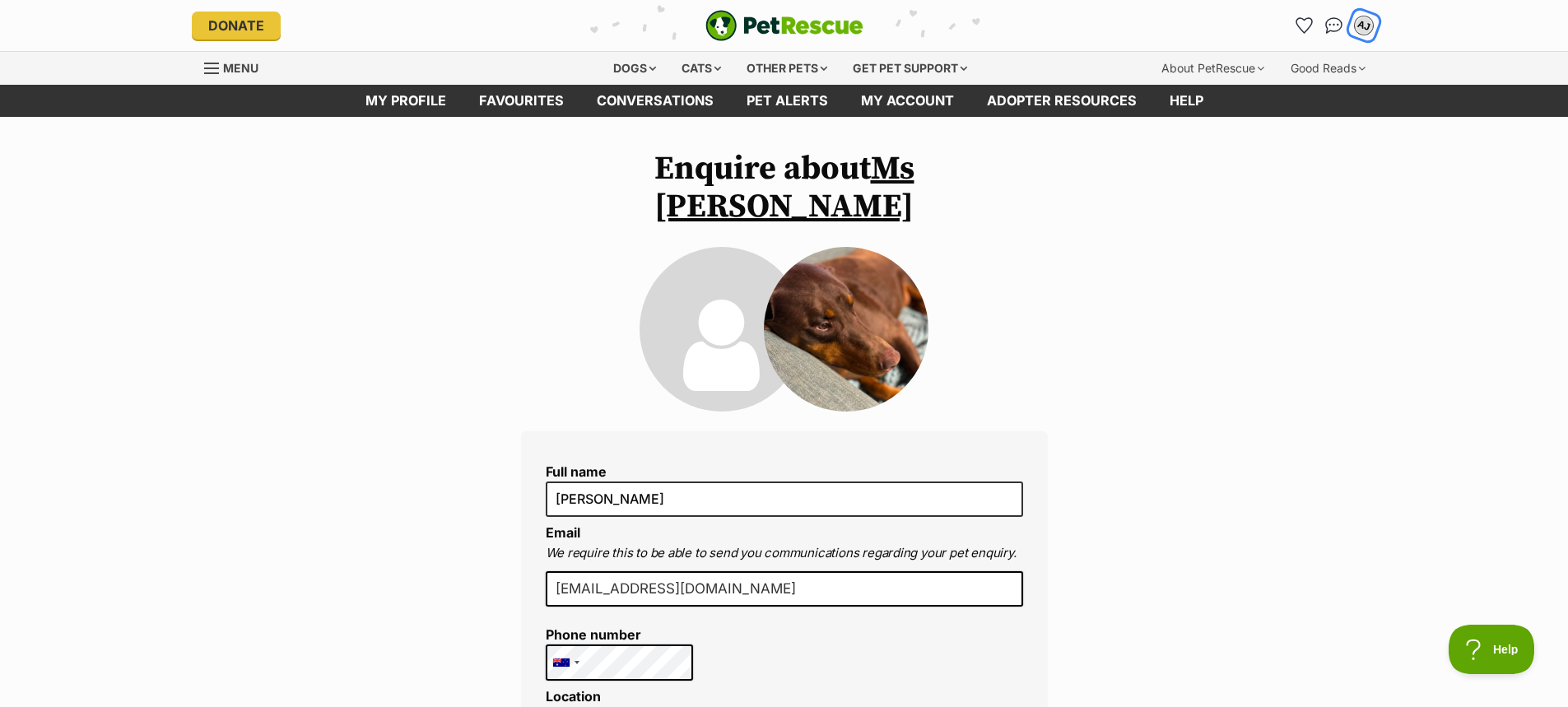
click at [1362, 21] on div "AJ" at bounding box center [1364, 25] width 22 height 22
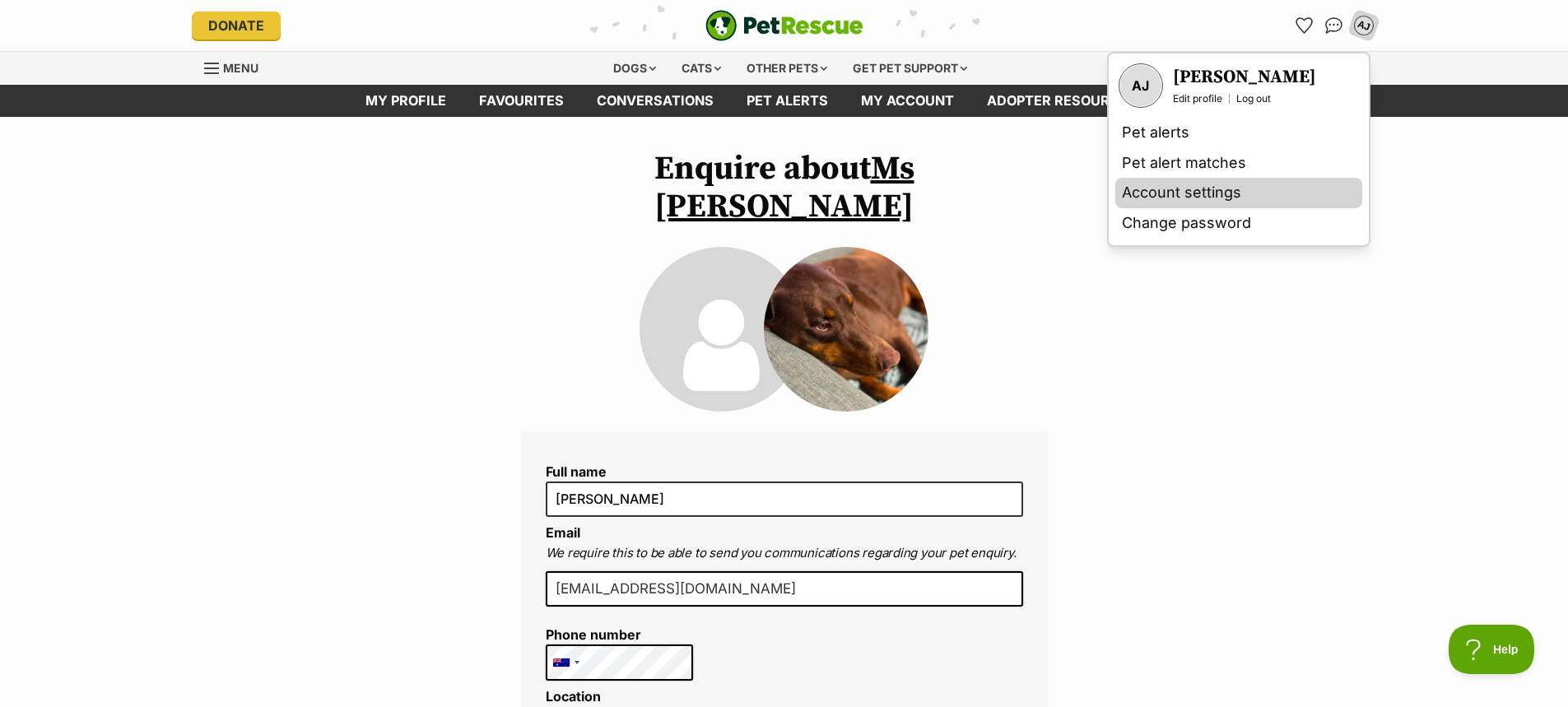
click at [1241, 191] on link "Account settings" at bounding box center [1238, 193] width 247 height 31
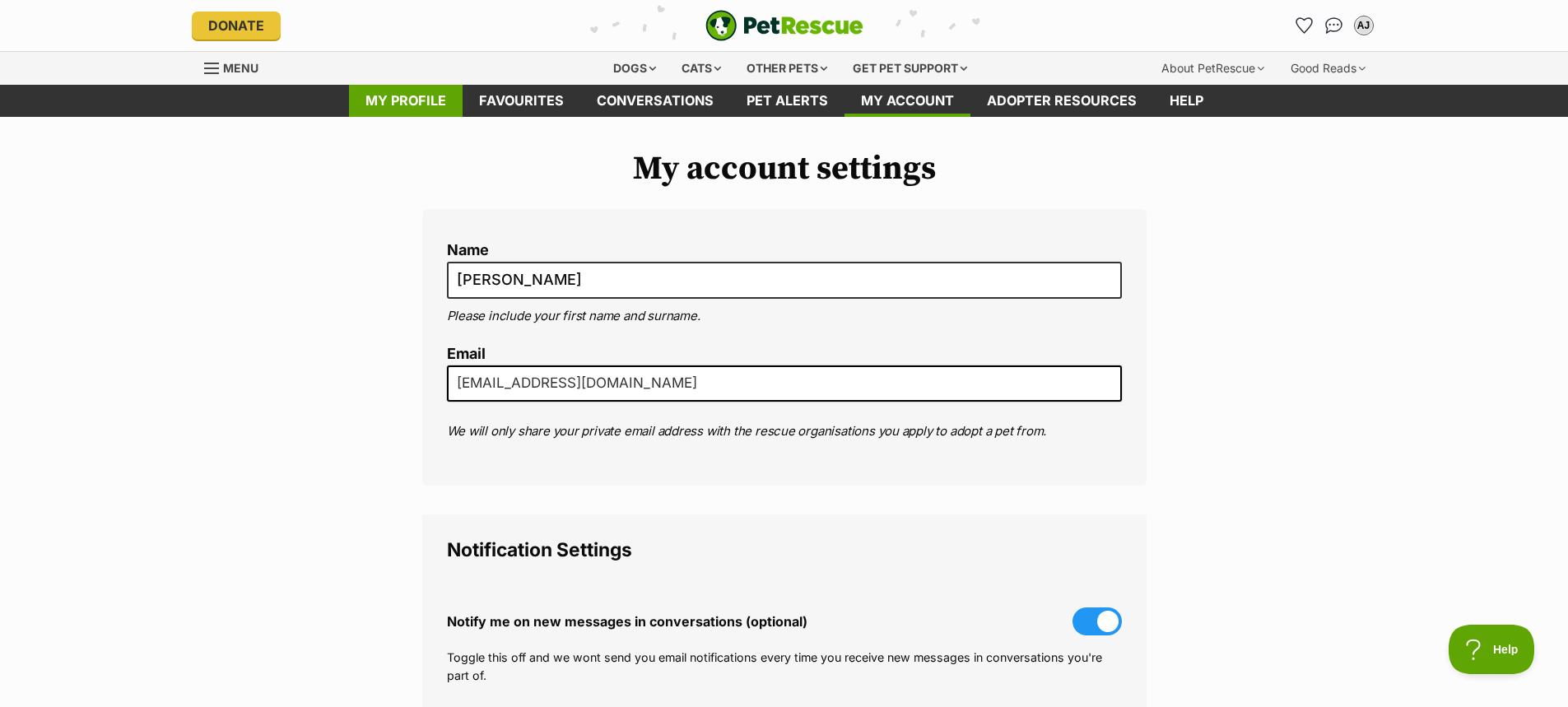
click at [428, 99] on link "My profile" at bounding box center [405, 101] width 113 height 32
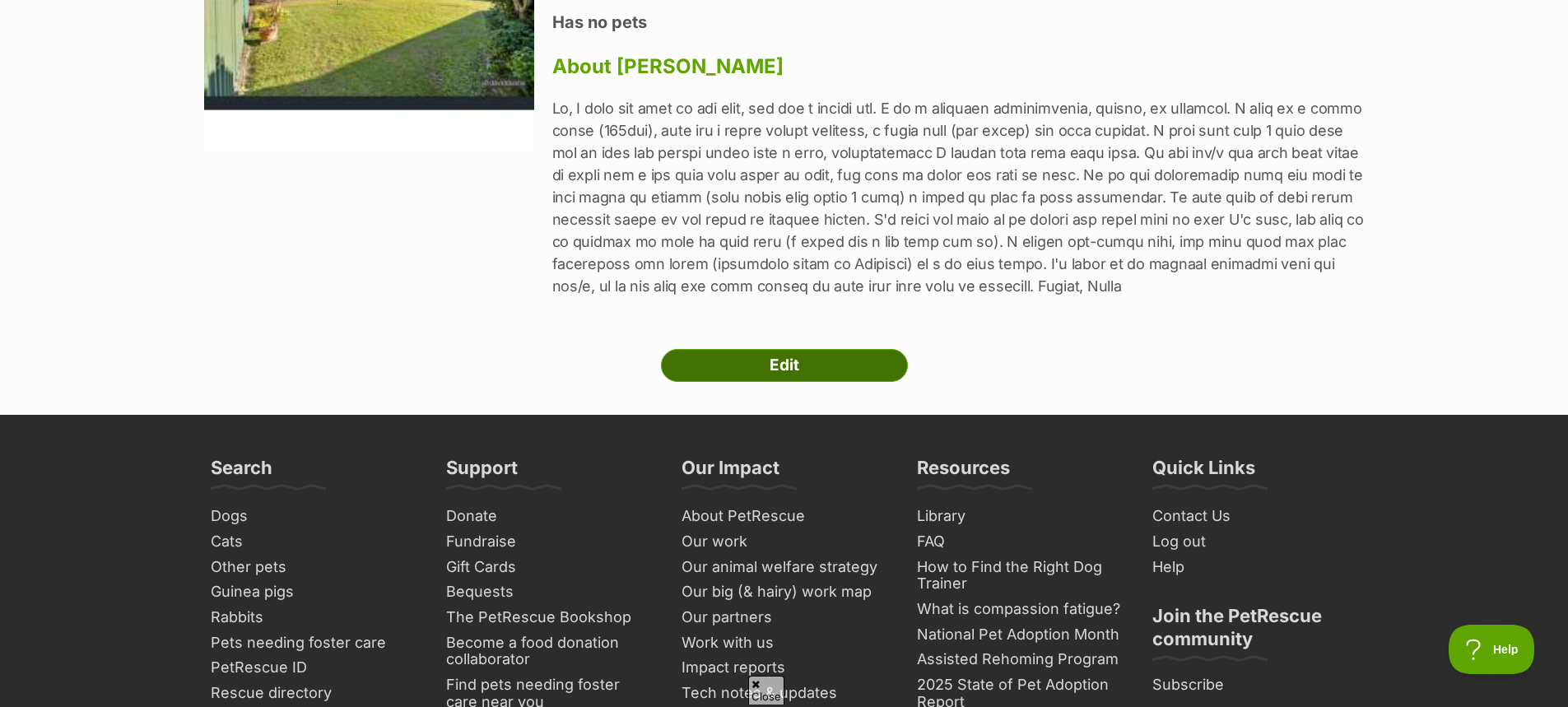
click at [811, 363] on link "Edit" at bounding box center [784, 365] width 247 height 33
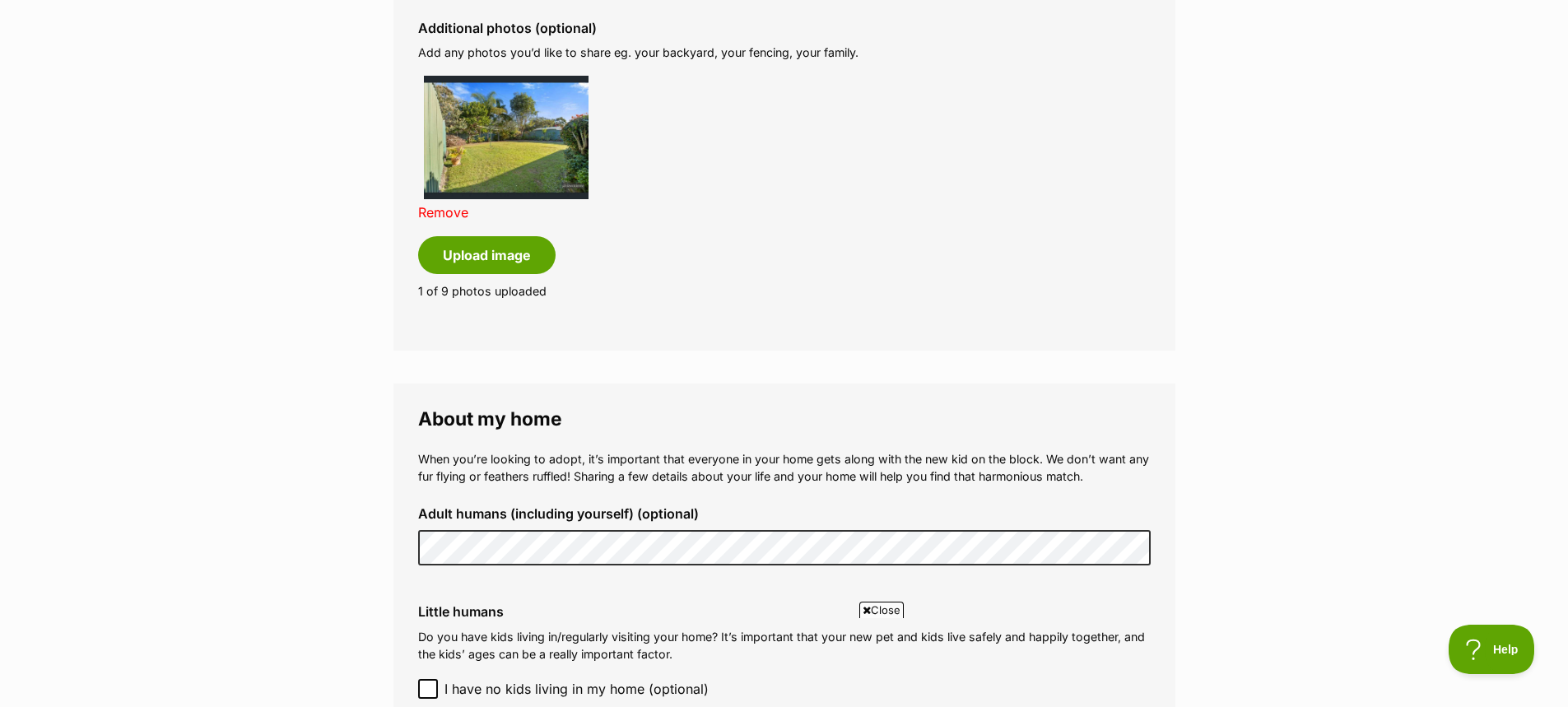
scroll to position [987, 0]
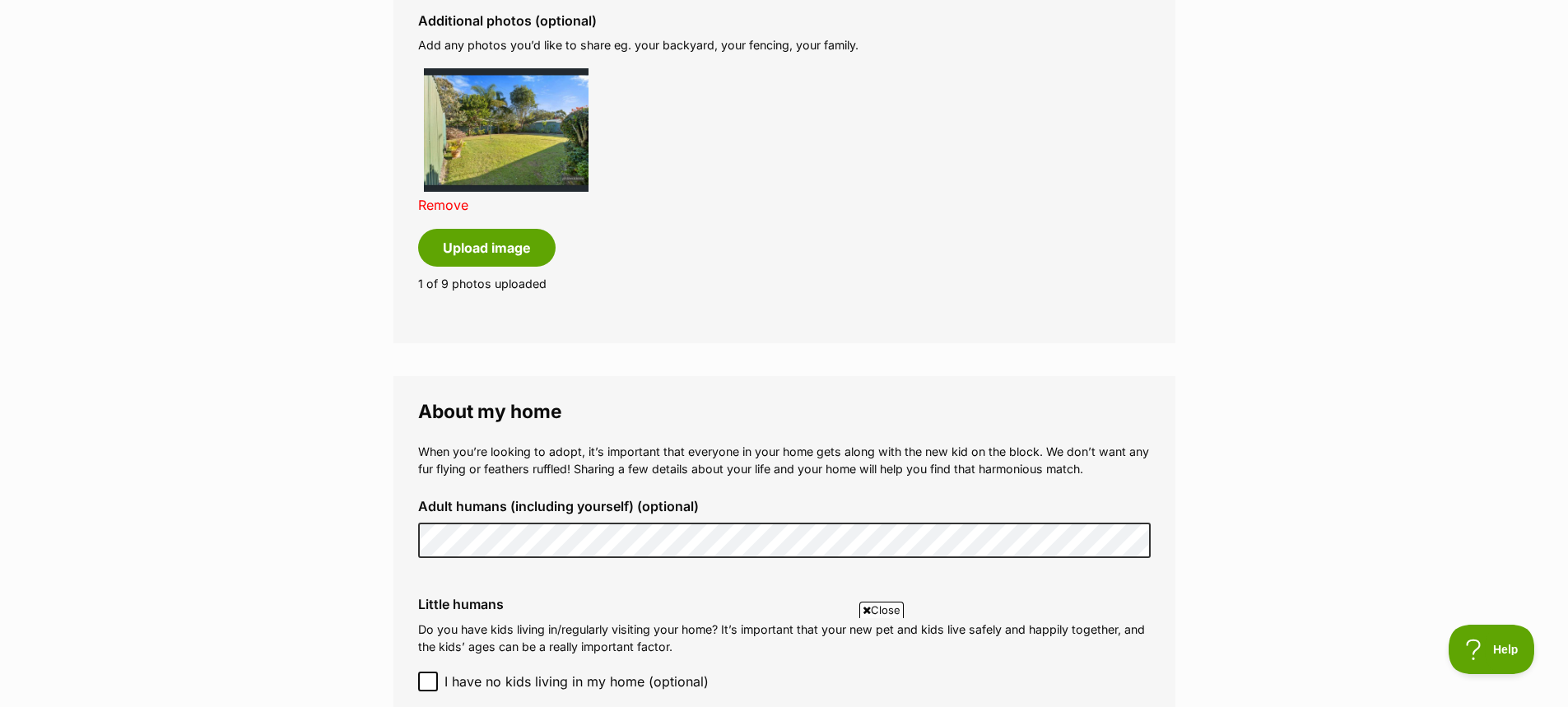
click at [444, 205] on link "Remove" at bounding box center [442, 205] width 50 height 16
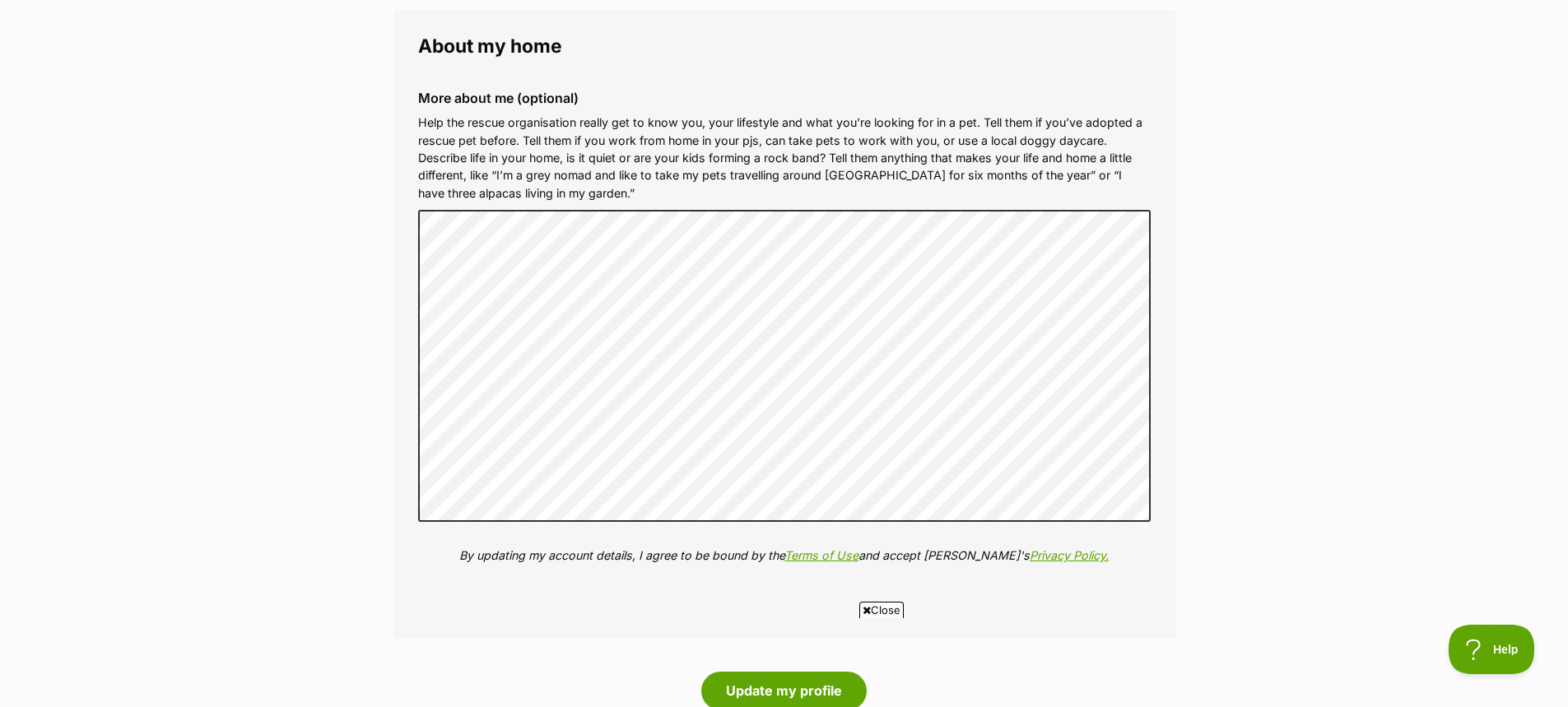
scroll to position [1729, 0]
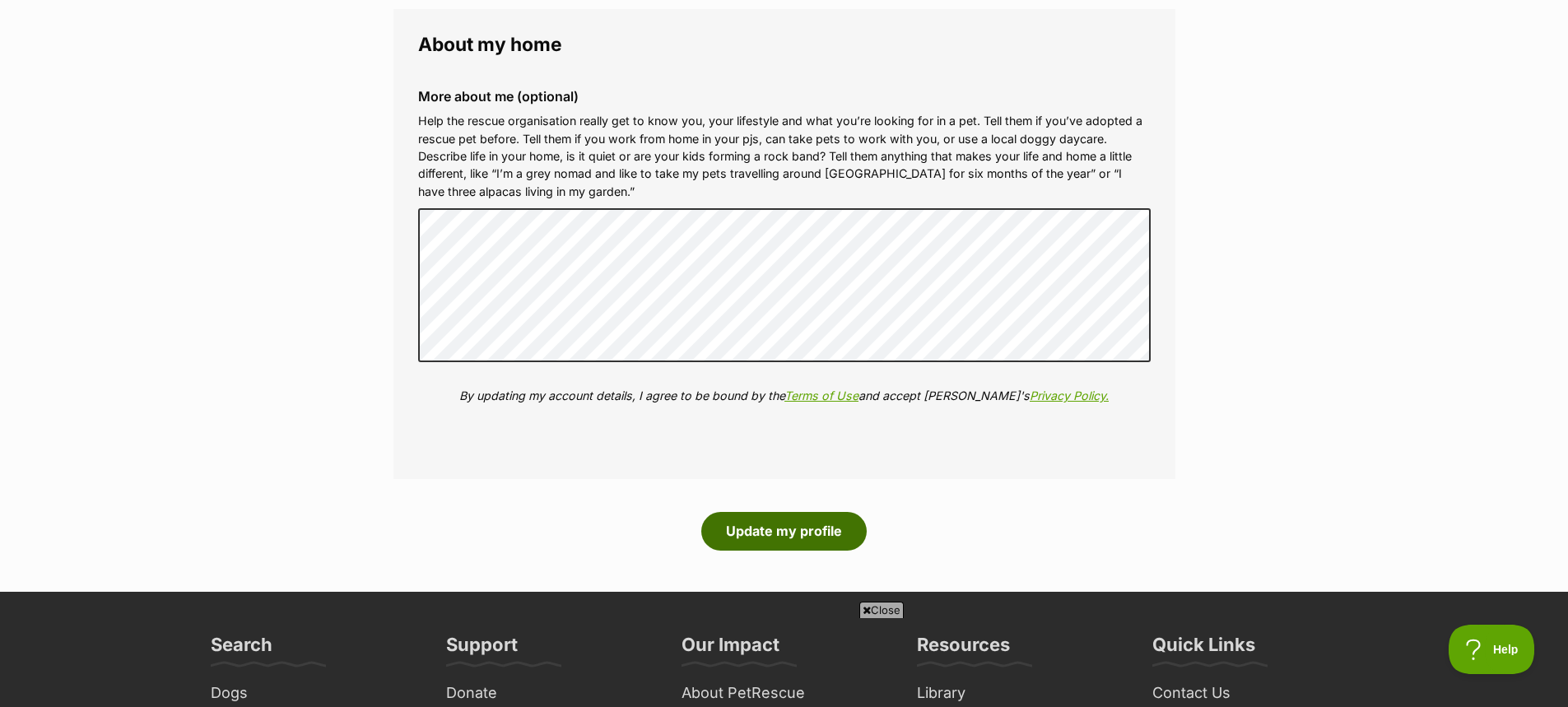
click at [785, 524] on button "Update my profile" at bounding box center [784, 531] width 165 height 38
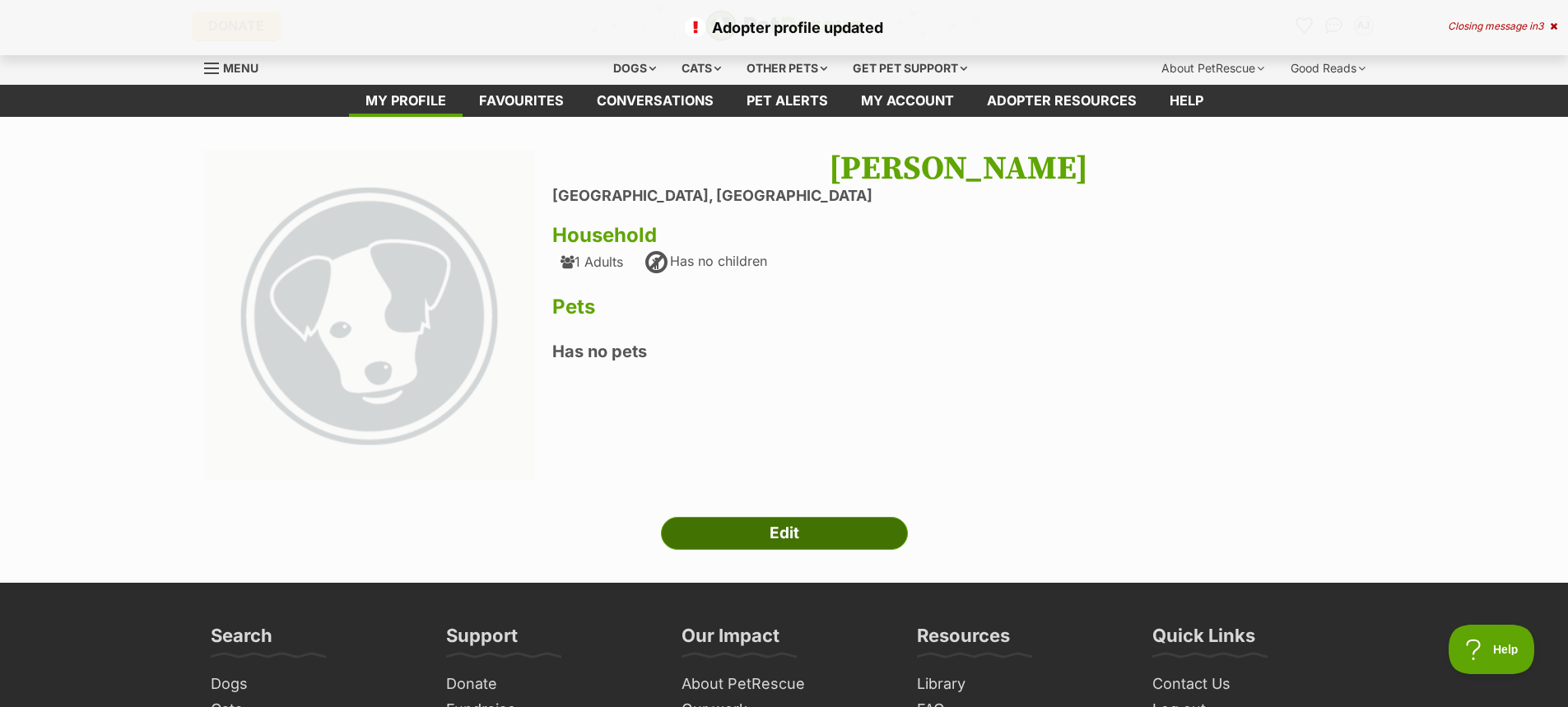
click at [778, 529] on link "Edit" at bounding box center [784, 533] width 247 height 33
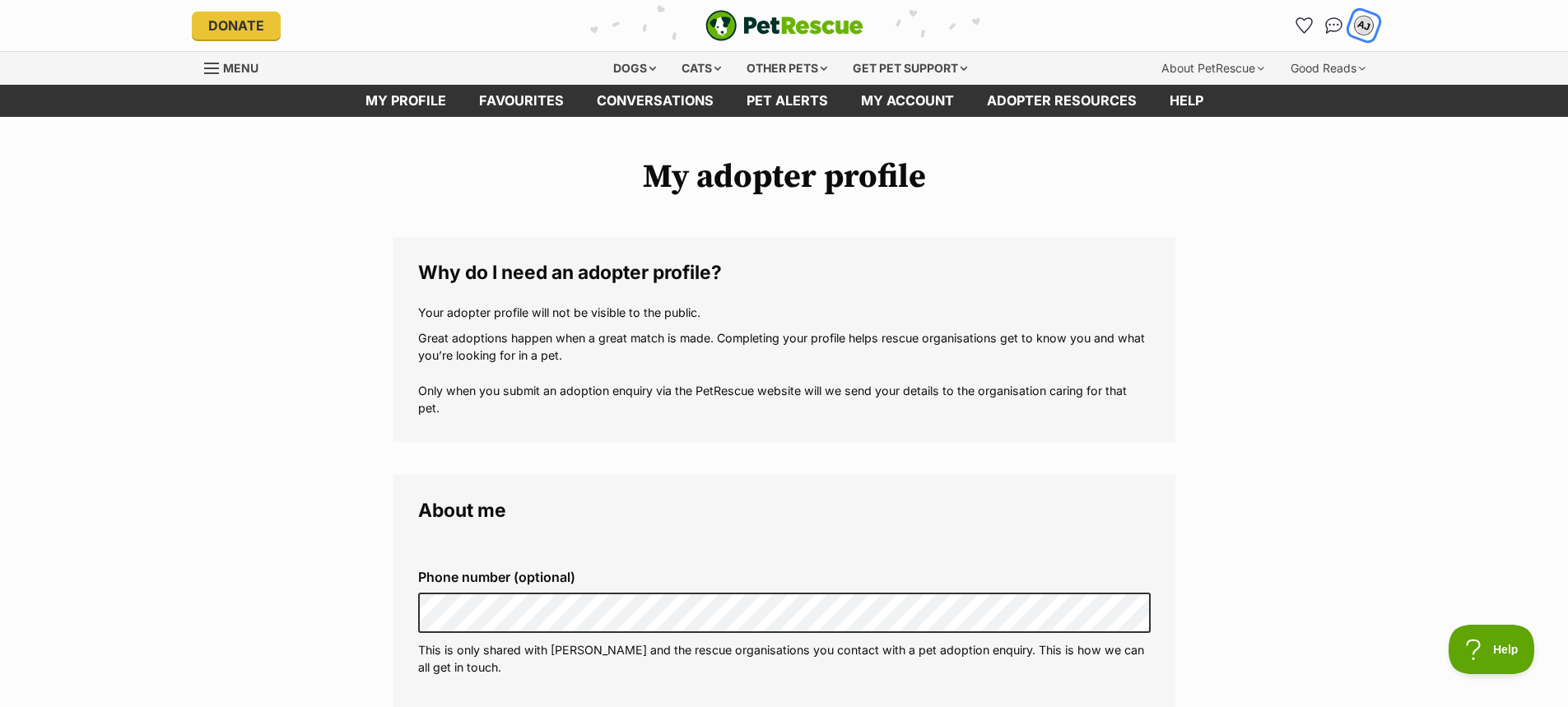
click at [1356, 23] on div "AJ" at bounding box center [1364, 25] width 22 height 22
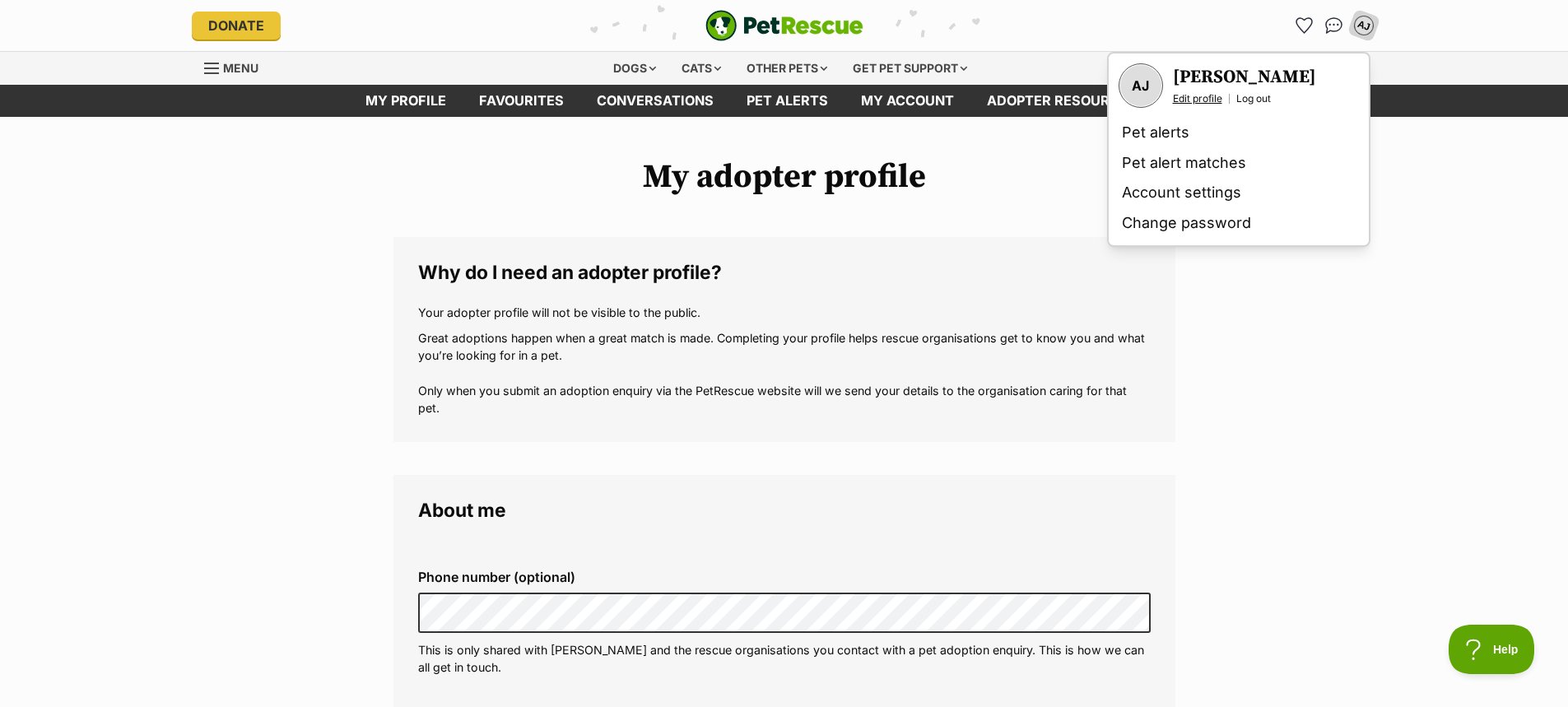
click at [1195, 94] on link "Edit profile" at bounding box center [1197, 99] width 49 height 14
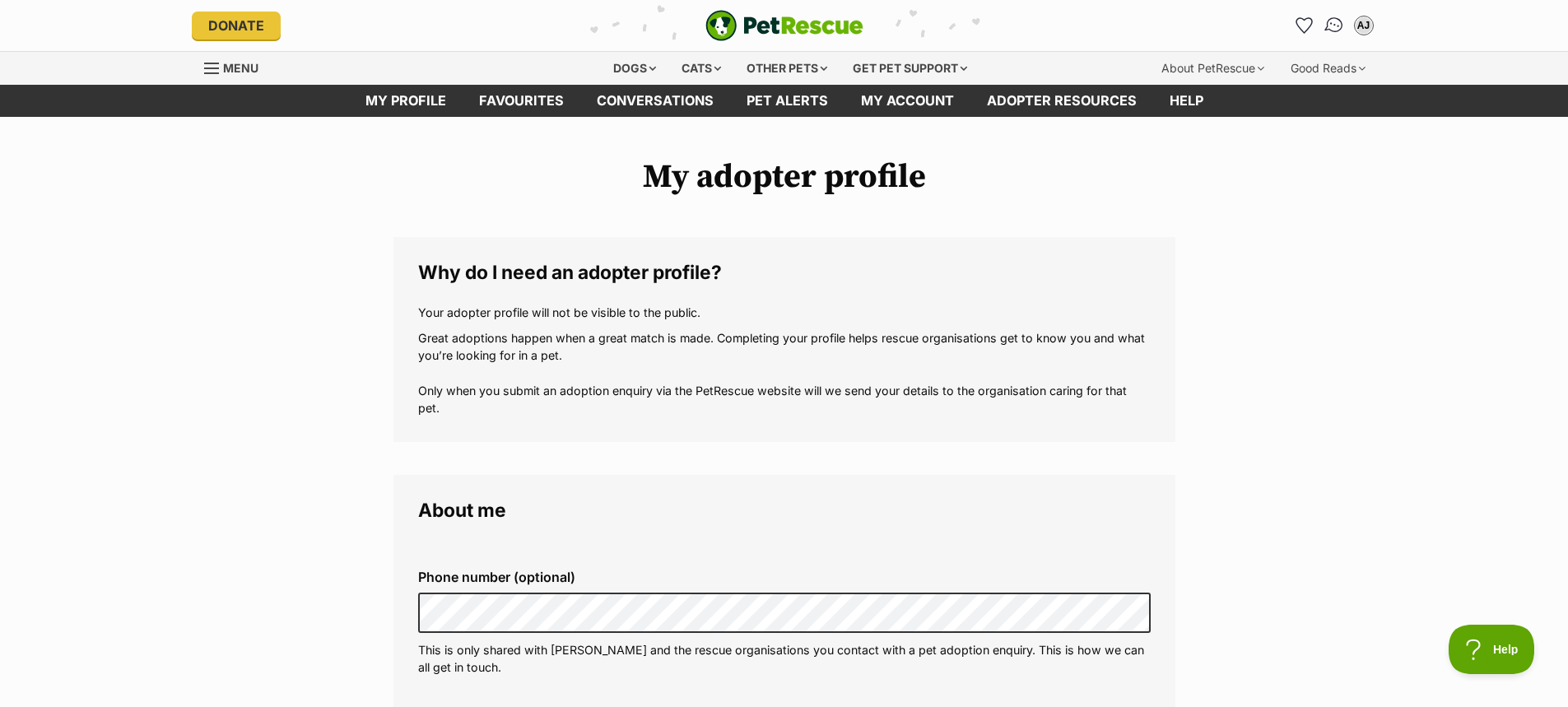
click at [1331, 23] on img "Conversations" at bounding box center [1333, 25] width 23 height 22
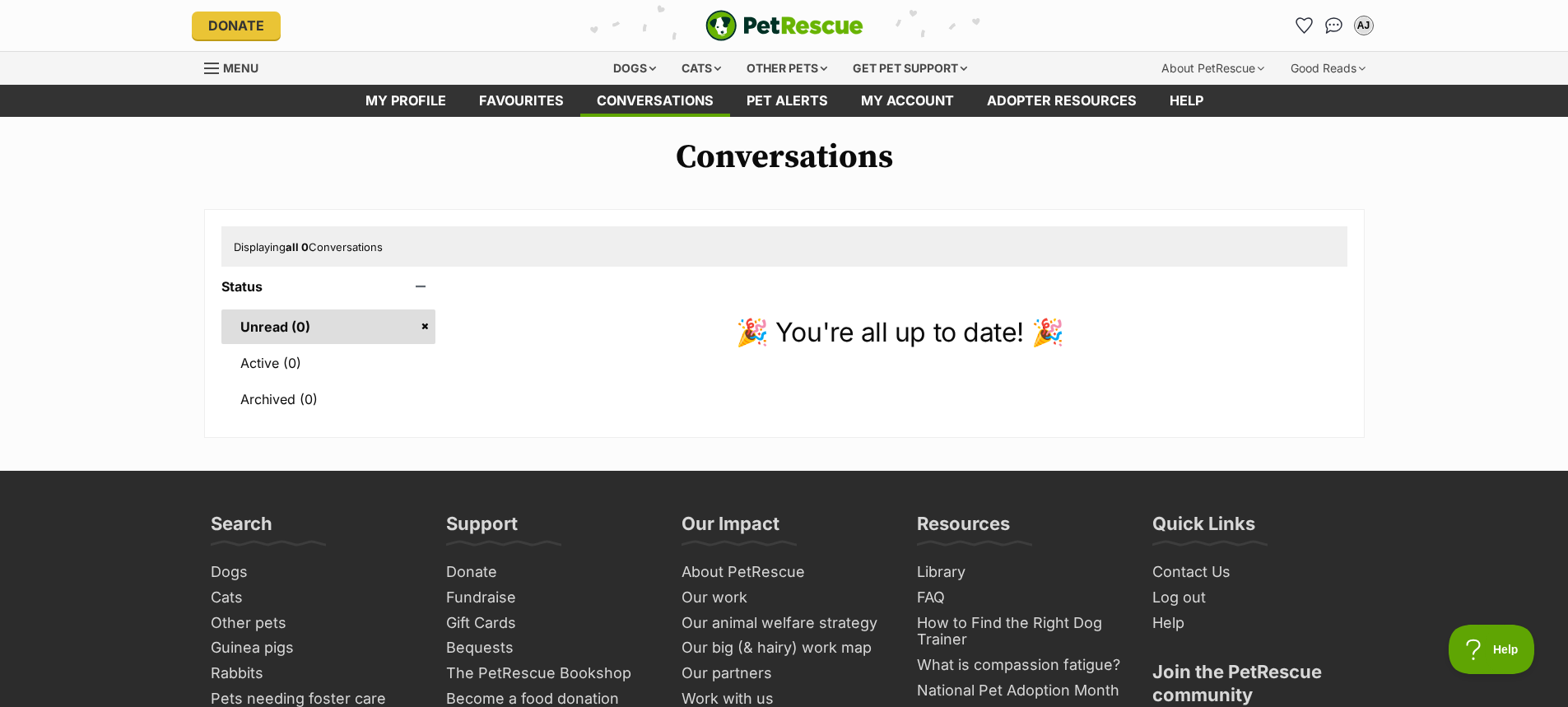
click at [208, 66] on div "Menu" at bounding box center [212, 68] width 16 height 14
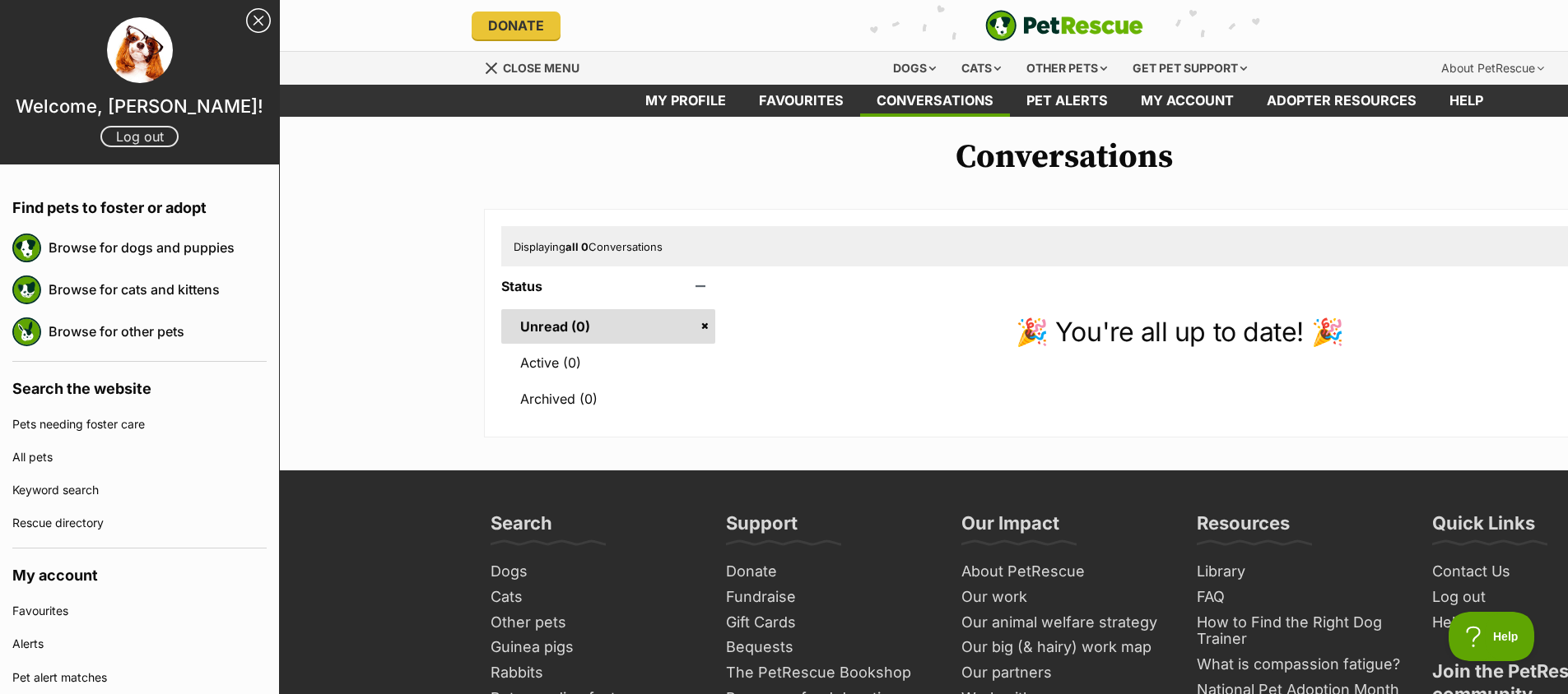
click at [131, 148] on link "Log out" at bounding box center [140, 137] width 78 height 22
